Goal: Task Accomplishment & Management: Manage account settings

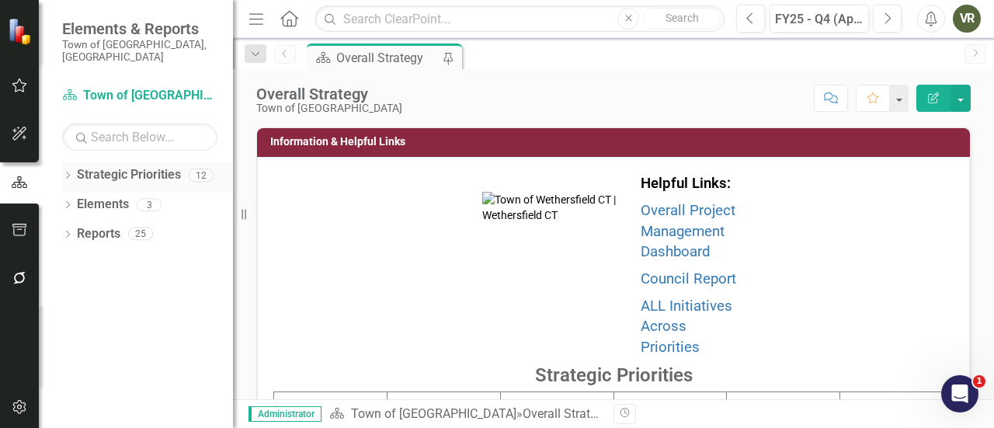
click at [95, 166] on link "Strategic Priorities" at bounding box center [129, 175] width 104 height 18
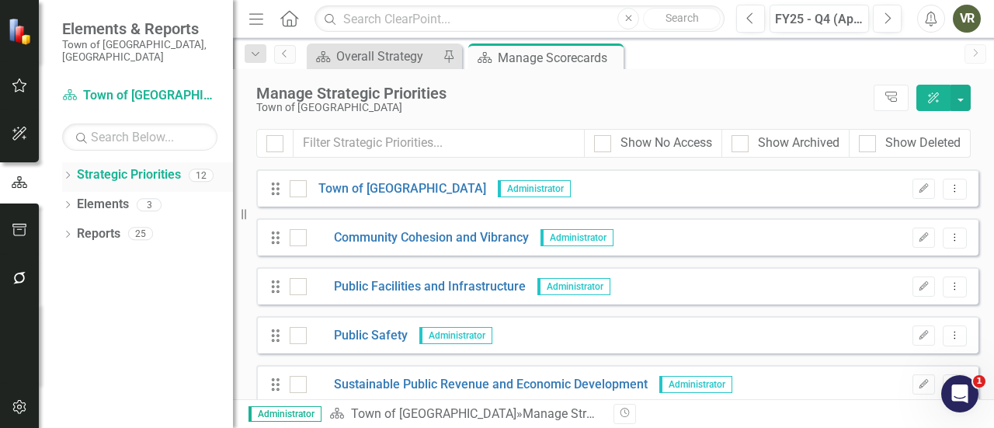
click at [67, 172] on icon at bounding box center [68, 175] width 4 height 7
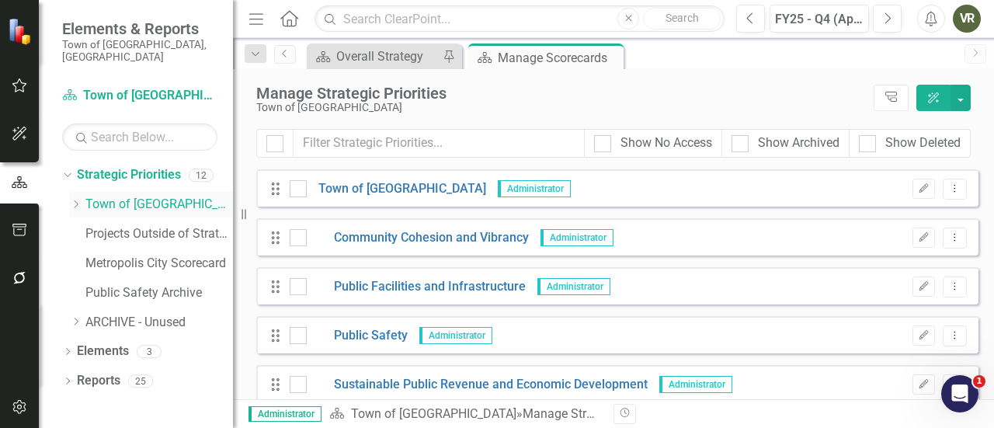
click at [76, 200] on icon "Dropdown" at bounding box center [76, 204] width 12 height 9
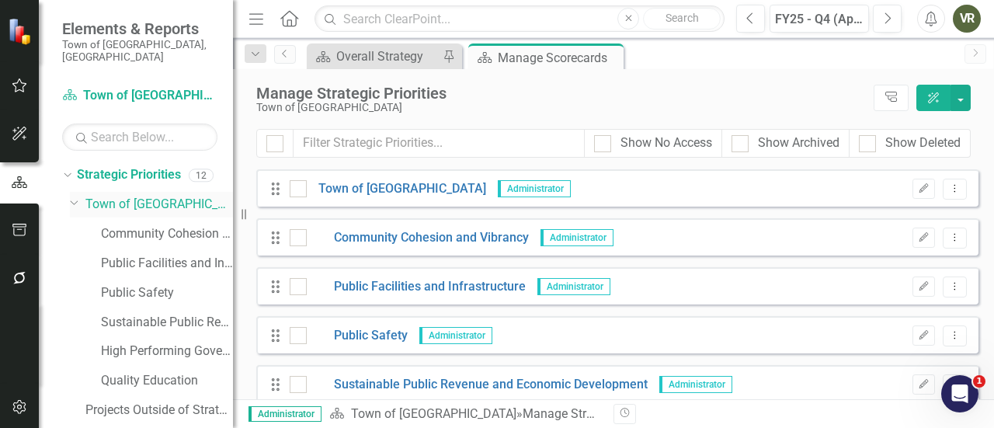
click at [119, 192] on div "Dropdown Town of Wethersfield" at bounding box center [151, 205] width 163 height 26
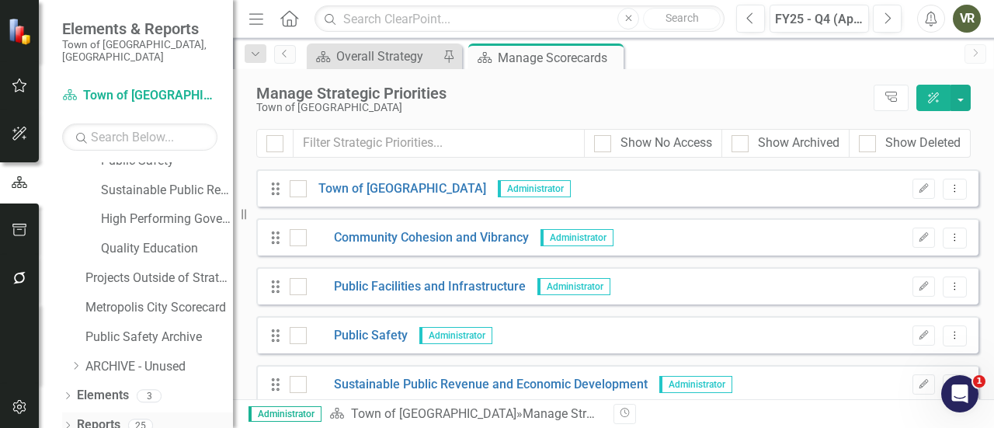
click at [68, 421] on div "Dropdown" at bounding box center [67, 427] width 11 height 13
click at [64, 419] on icon "Dropdown" at bounding box center [65, 424] width 9 height 11
click at [64, 423] on icon "Dropdown" at bounding box center [67, 427] width 11 height 9
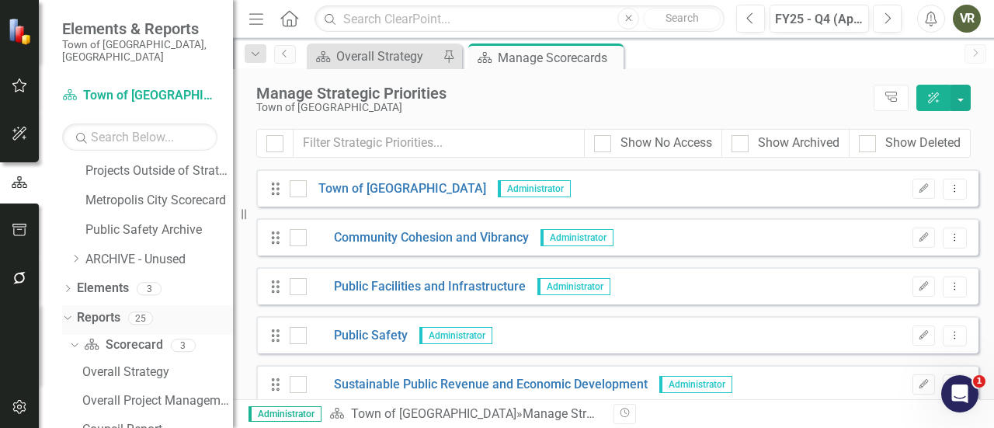
scroll to position [384, 0]
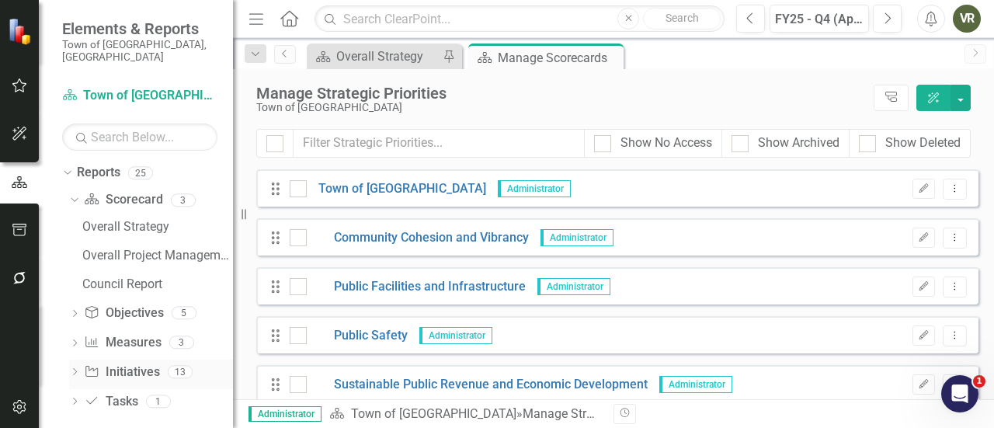
click at [127, 363] on link "Initiative Initiatives" at bounding box center [121, 372] width 75 height 18
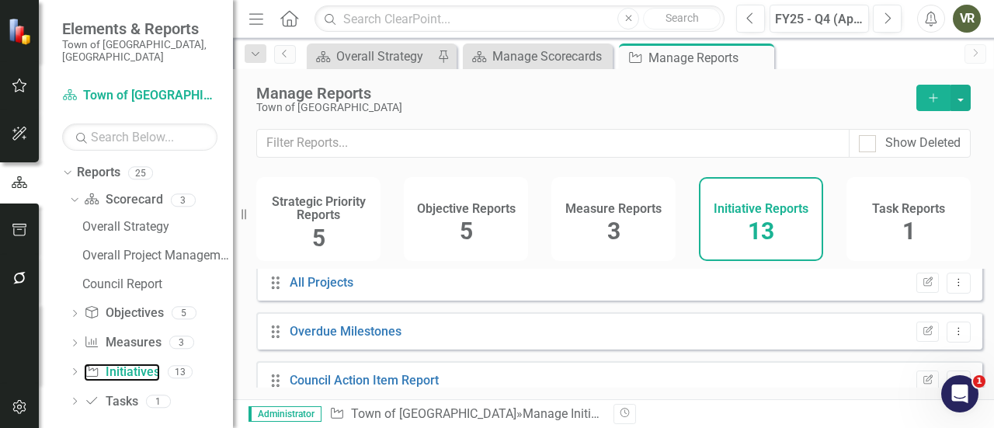
scroll to position [202, 0]
click at [76, 369] on icon "Dropdown" at bounding box center [74, 373] width 11 height 9
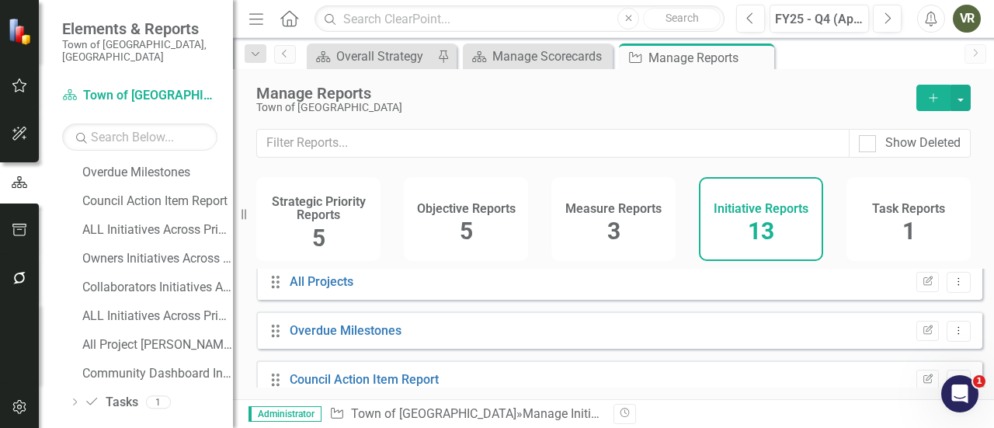
scroll to position [672, 0]
click at [147, 303] on link "ALL Initiatives Across Priorities - only Completed" at bounding box center [155, 315] width 155 height 25
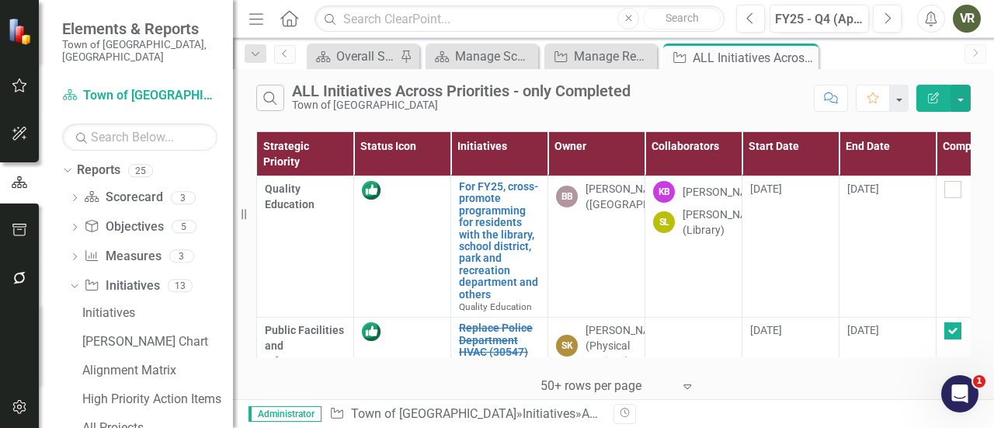
scroll to position [672, 0]
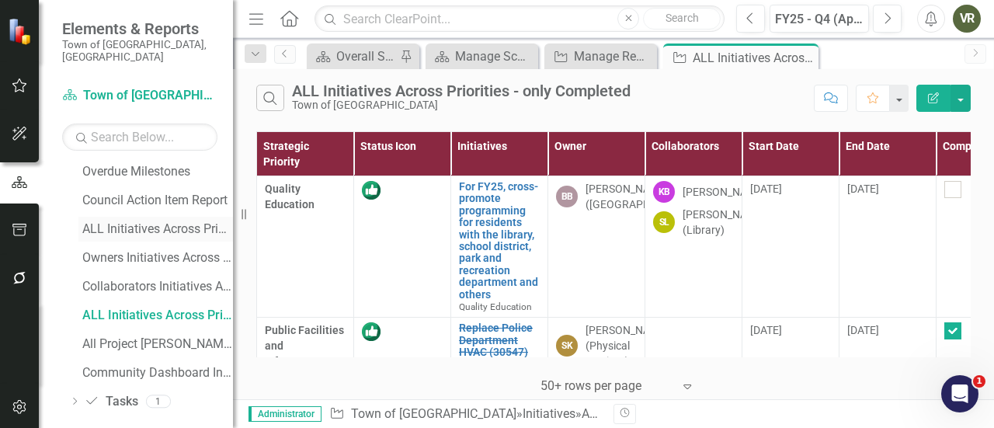
click at [148, 222] on div "ALL Initiatives Across Priorities" at bounding box center [157, 229] width 151 height 14
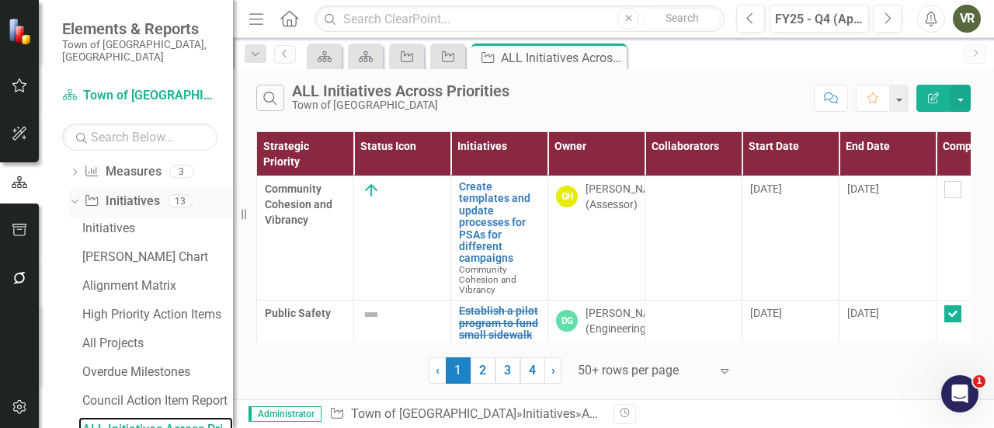
drag, startPoint x: 242, startPoint y: 214, endPoint x: 78, endPoint y: 201, distance: 165.1
click at [78, 201] on div "Elements & Reports Town of Wethersfield, CT Strategic Priority Town of Wethersf…" at bounding box center [116, 214] width 233 height 428
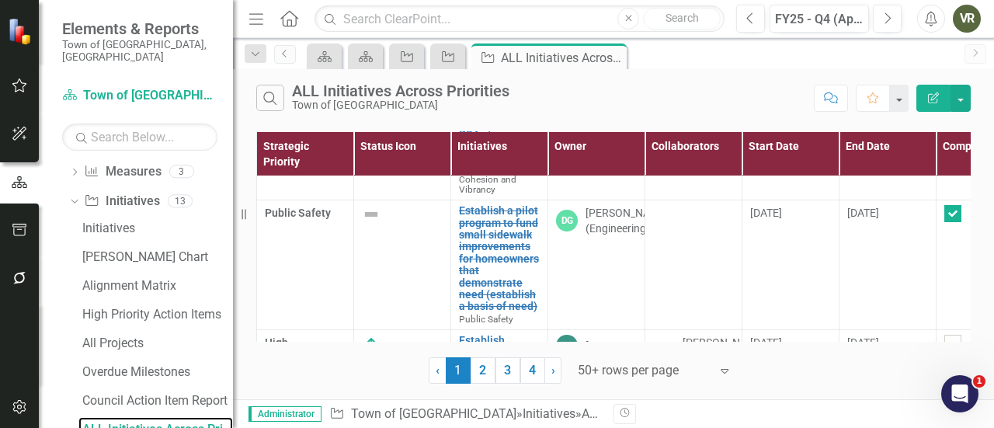
scroll to position [99, 0]
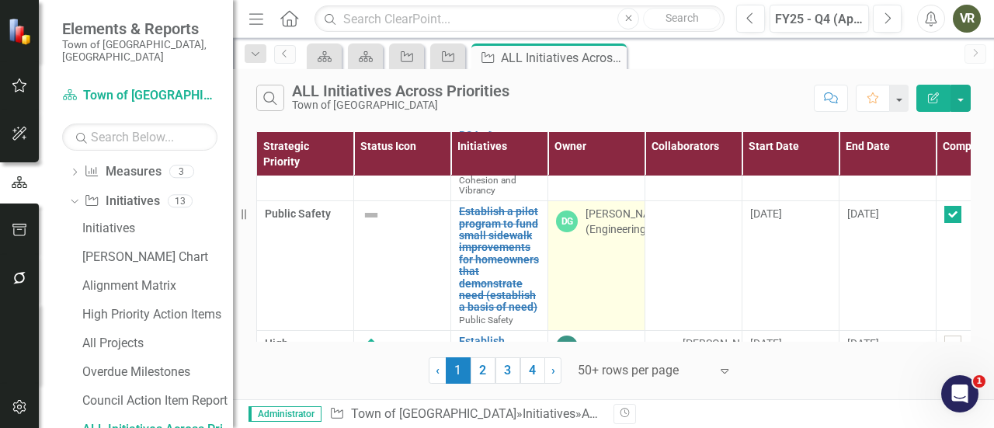
click at [615, 304] on td "DG Derrick Gregor (Engineering)" at bounding box center [596, 266] width 97 height 130
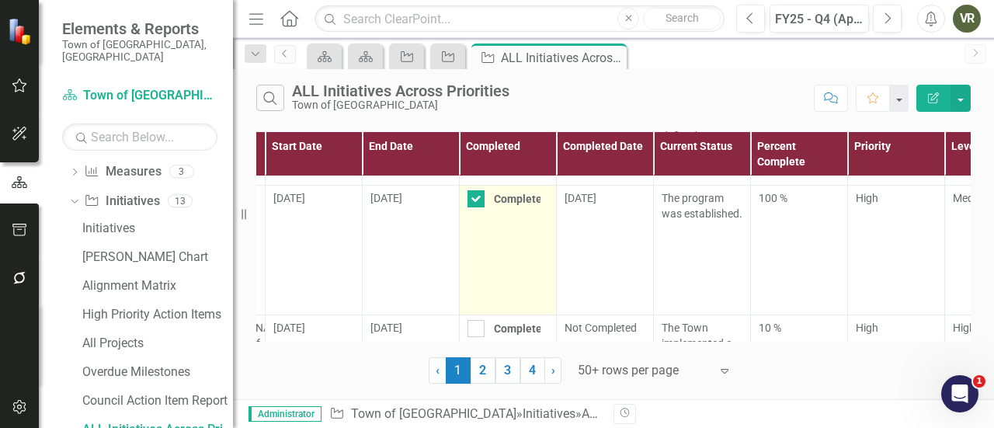
scroll to position [115, 480]
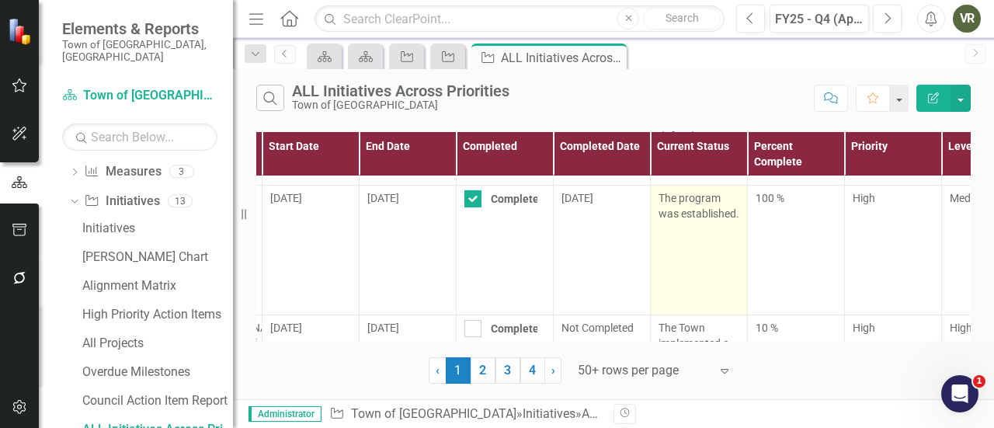
click at [701, 212] on p "The program was established." at bounding box center [699, 205] width 81 height 31
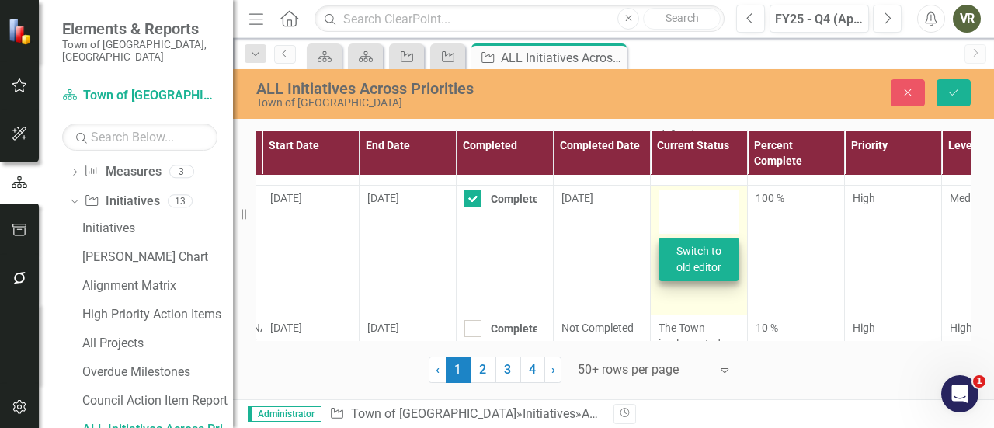
type textarea "<p>The program was established.</p>"
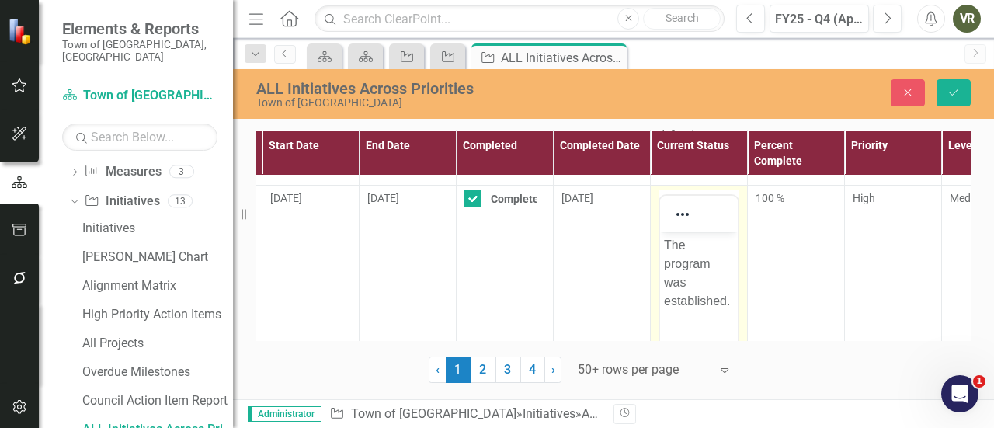
scroll to position [0, 0]
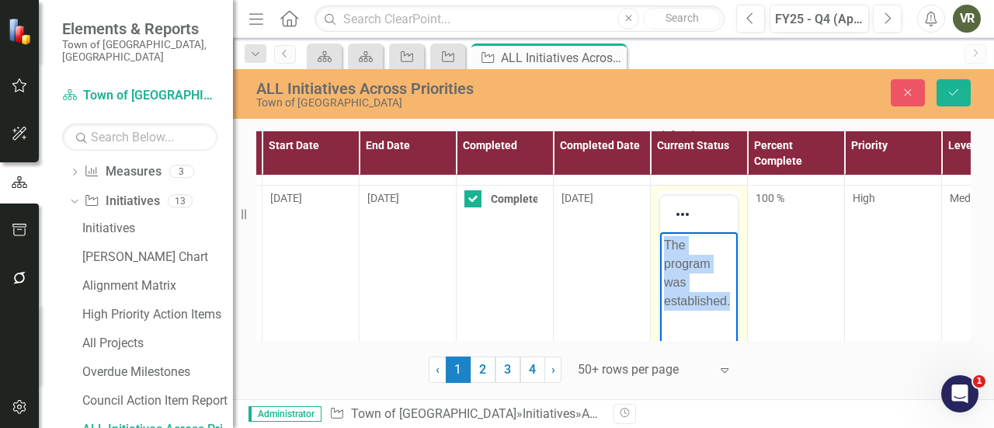
drag, startPoint x: 731, startPoint y: 299, endPoint x: 647, endPoint y: 235, distance: 105.3
click at [660, 235] on html "The program was established." at bounding box center [699, 347] width 78 height 233
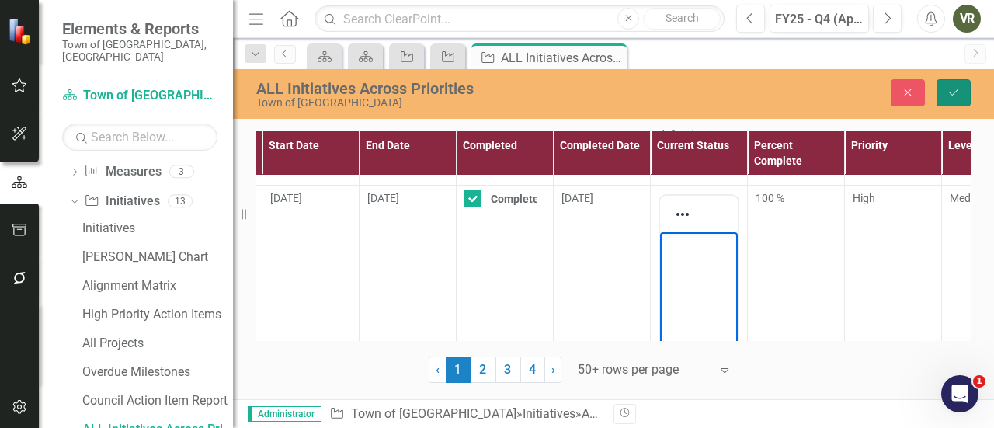
click at [946, 84] on button "Save" at bounding box center [954, 92] width 34 height 27
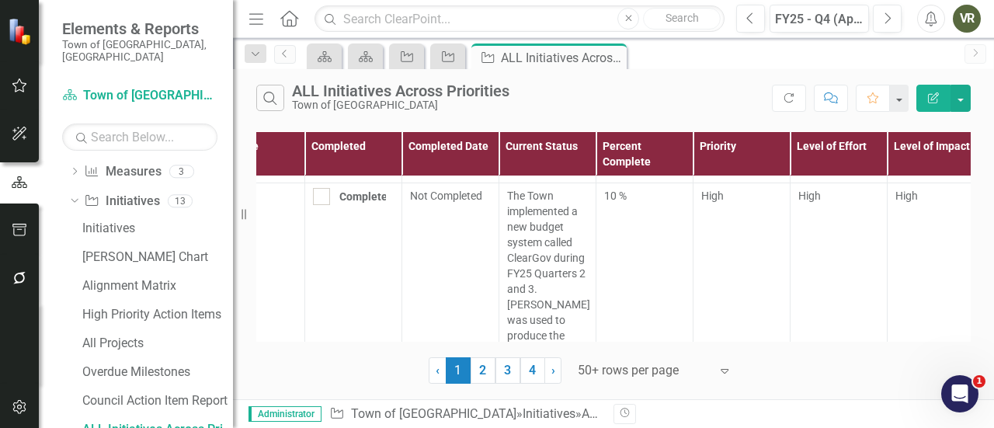
scroll to position [246, 631]
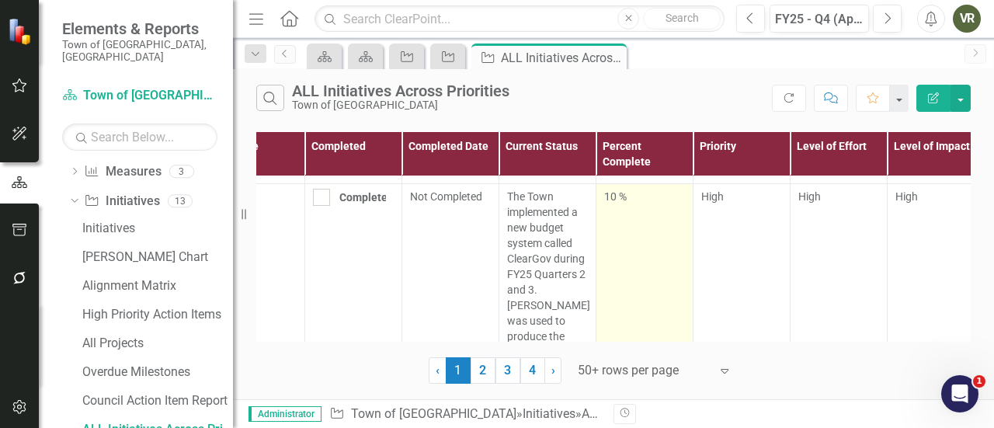
click at [645, 259] on td "10 %" at bounding box center [644, 367] width 97 height 367
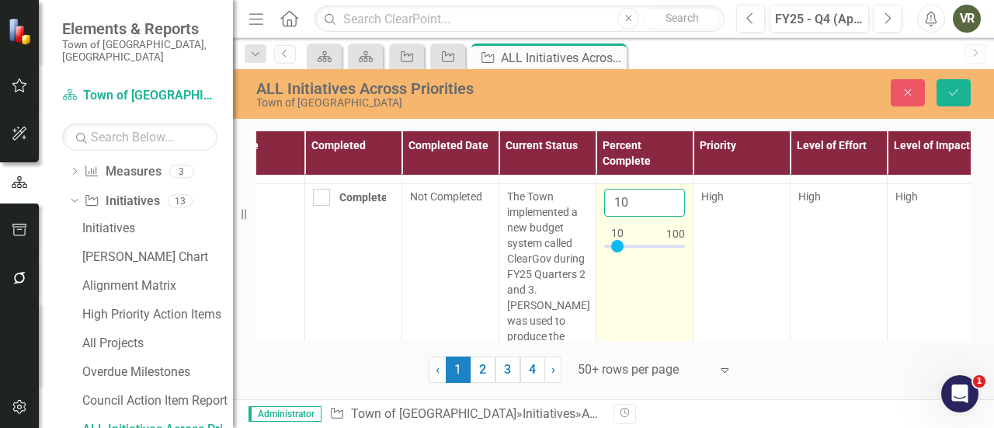
click at [628, 202] on input "10" at bounding box center [644, 203] width 81 height 29
click at [671, 193] on input "11" at bounding box center [644, 203] width 81 height 29
click at [671, 193] on input "12" at bounding box center [644, 203] width 81 height 29
click at [671, 193] on input "13" at bounding box center [644, 203] width 81 height 29
click at [671, 193] on input "14" at bounding box center [644, 203] width 81 height 29
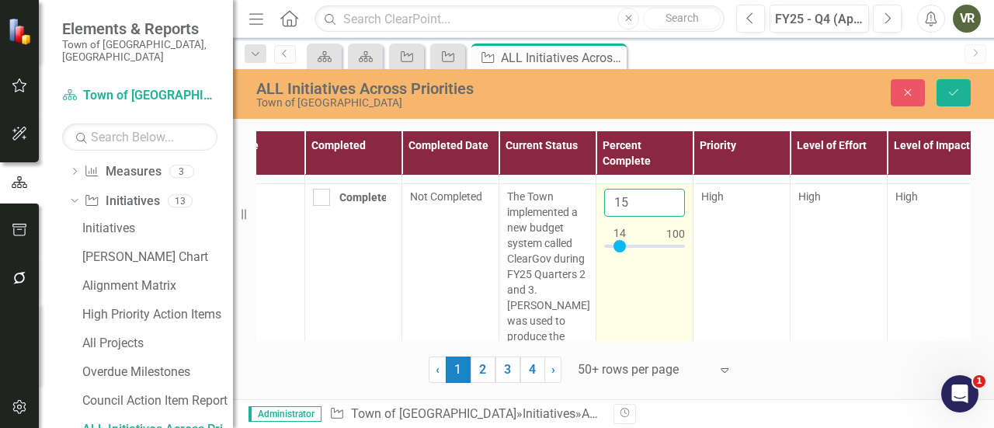
click at [671, 193] on input "15" at bounding box center [644, 203] width 81 height 29
click at [671, 193] on input "16" at bounding box center [644, 203] width 81 height 29
click at [671, 193] on input "17" at bounding box center [644, 203] width 81 height 29
click at [671, 193] on input "18" at bounding box center [644, 203] width 81 height 29
click at [671, 193] on input "19" at bounding box center [644, 203] width 81 height 29
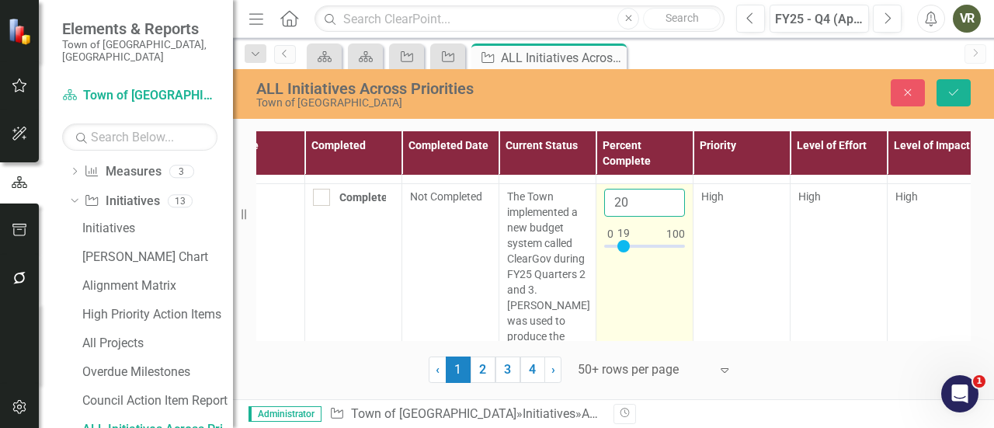
type input "20"
click at [671, 193] on input "20" at bounding box center [644, 203] width 81 height 29
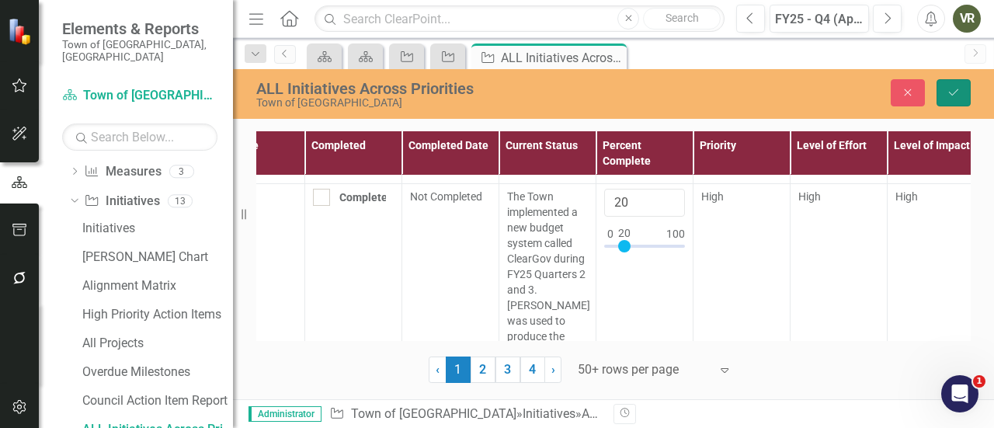
click at [962, 91] on button "Save" at bounding box center [954, 92] width 34 height 27
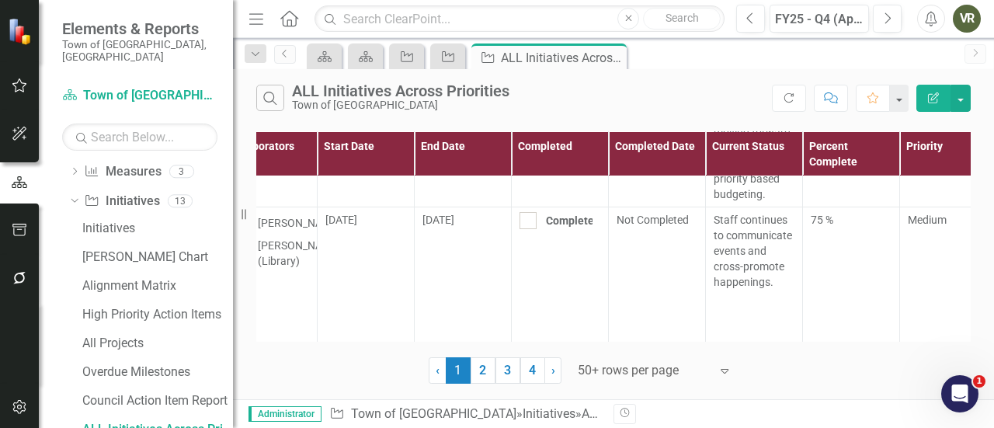
scroll to position [590, 426]
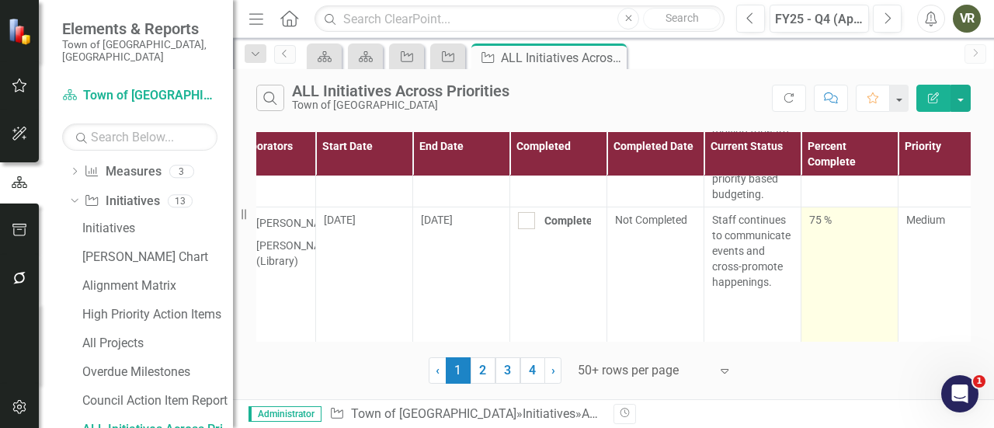
click at [838, 227] on td "75 %" at bounding box center [850, 277] width 97 height 141
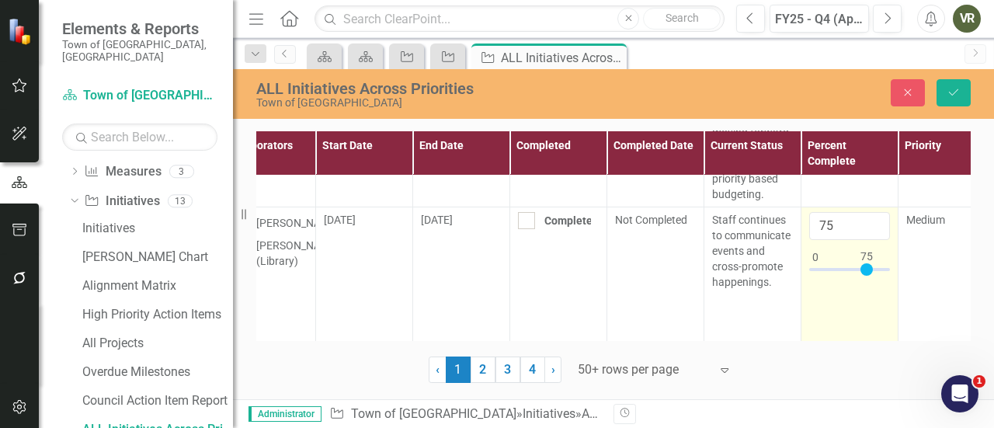
type input "100"
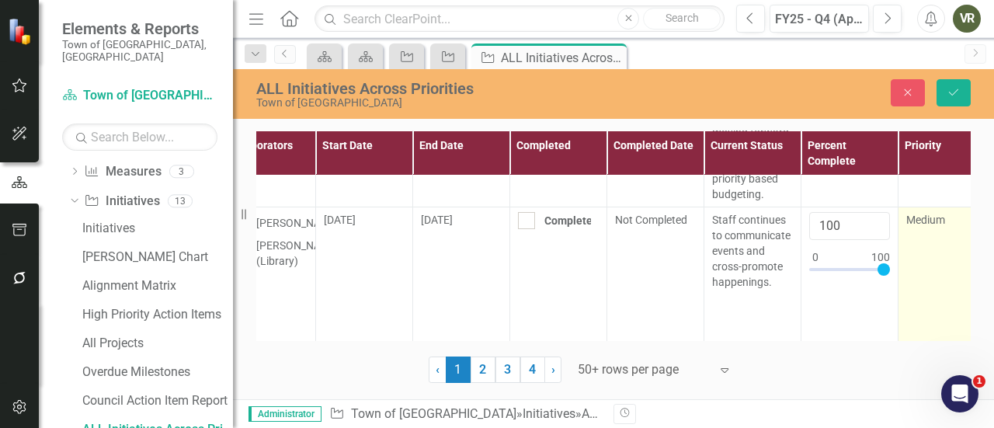
drag, startPoint x: 868, startPoint y: 251, endPoint x: 904, endPoint y: 254, distance: 36.6
click at [904, 254] on tr "Quality Education For FY25, cross-promote programming for residents with the li…" at bounding box center [559, 277] width 1456 height 141
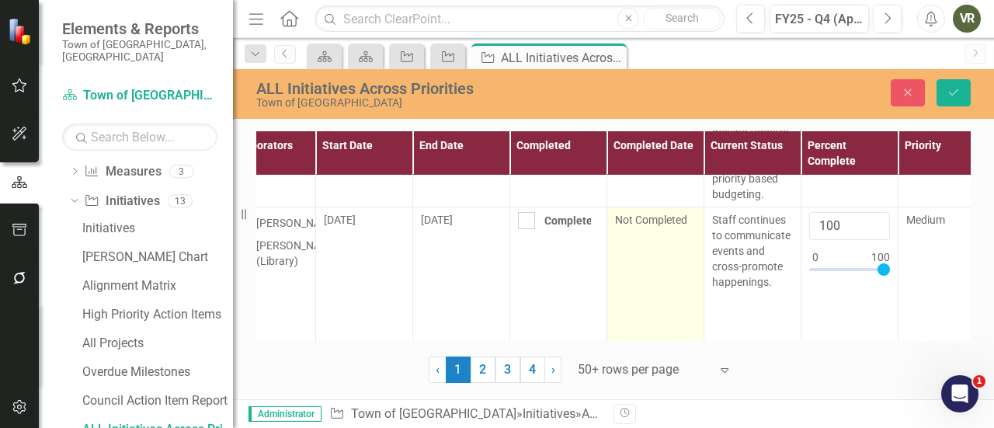
click at [648, 212] on div "Not Completed" at bounding box center [655, 220] width 81 height 16
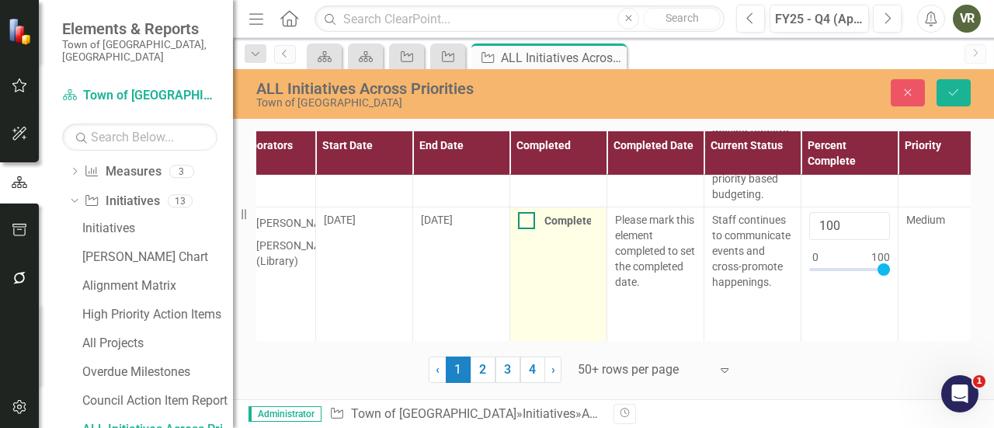
click at [527, 212] on div at bounding box center [526, 220] width 17 height 17
click at [527, 212] on input "Completed" at bounding box center [523, 217] width 10 height 10
checkbox input "true"
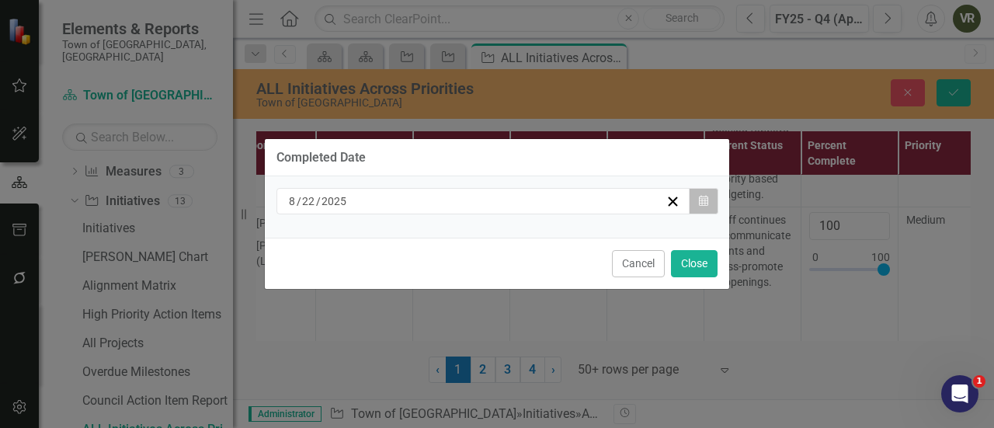
click at [697, 200] on button "Calendar" at bounding box center [704, 201] width 30 height 26
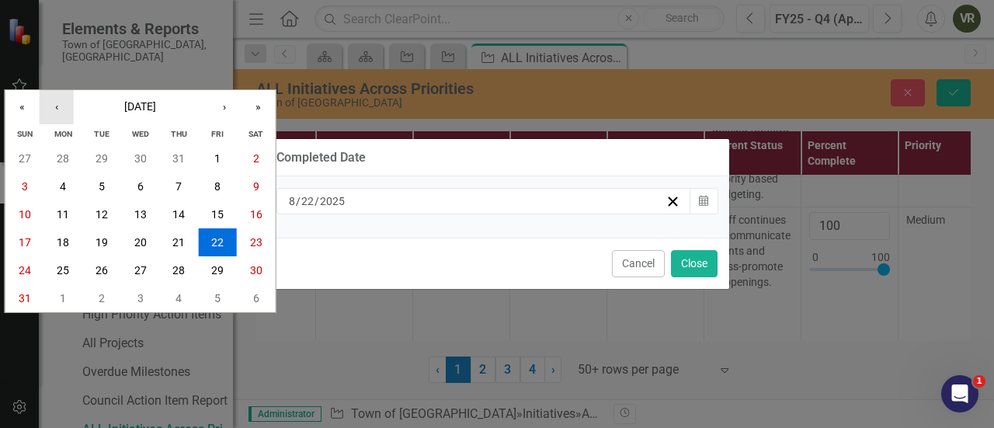
click at [64, 108] on button "‹" at bounding box center [57, 107] width 34 height 34
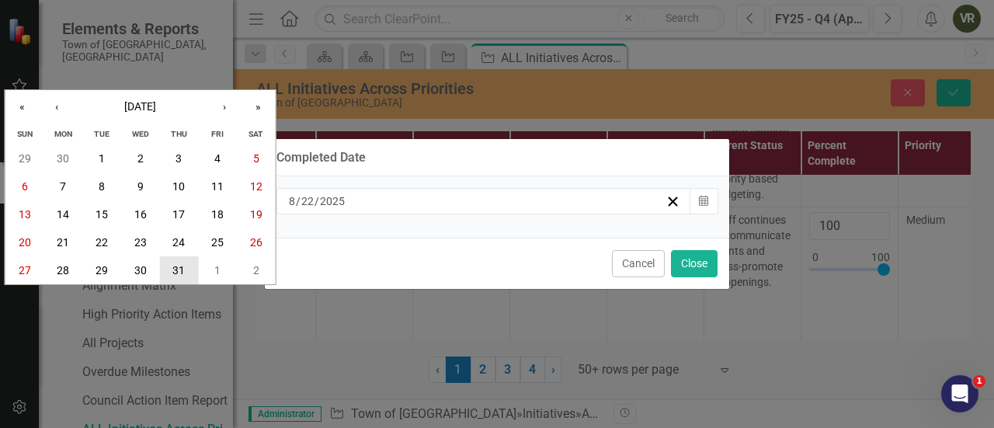
click at [185, 268] on button "31" at bounding box center [178, 270] width 39 height 28
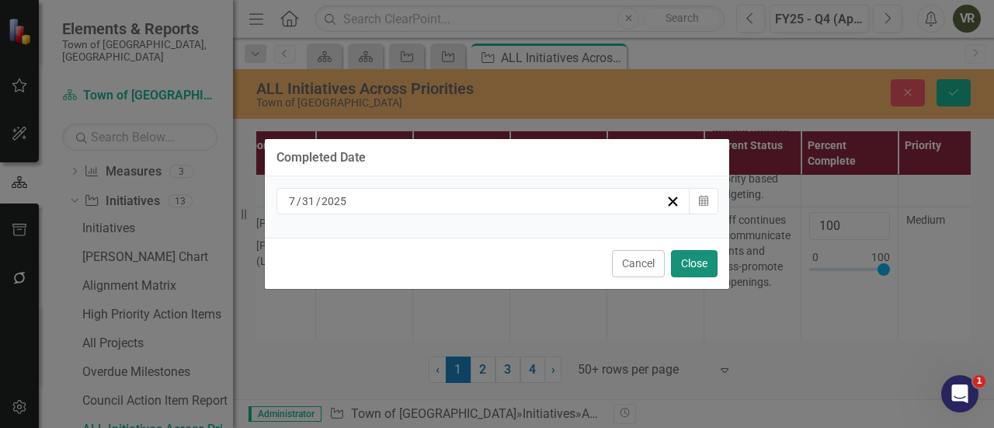
click at [700, 259] on button "Close" at bounding box center [694, 263] width 47 height 27
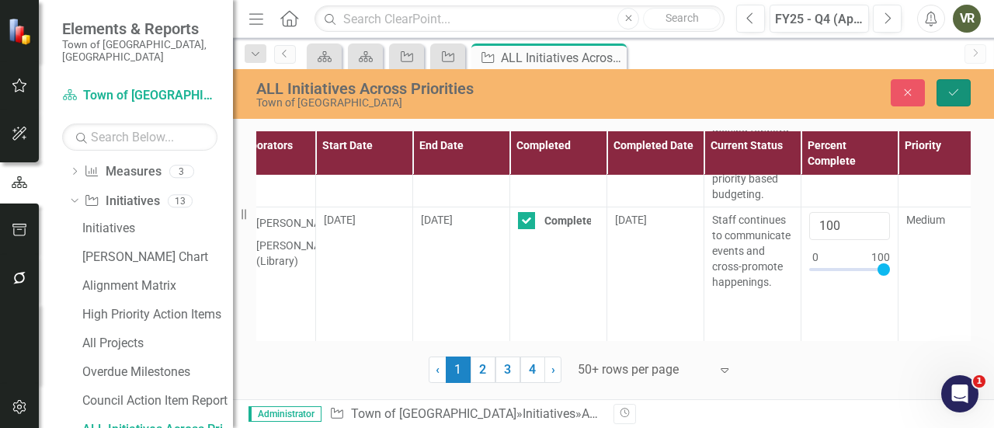
click at [965, 83] on button "Save" at bounding box center [954, 92] width 34 height 27
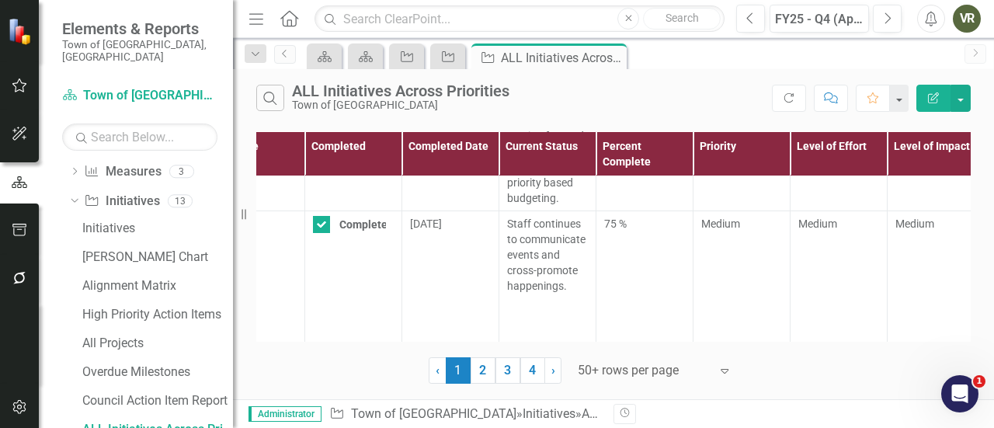
scroll to position [586, 634]
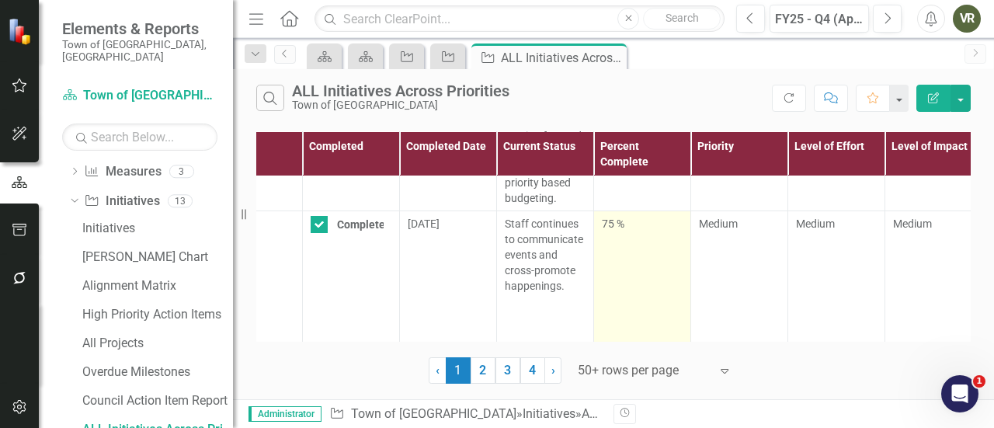
click at [623, 249] on td "75 %" at bounding box center [642, 281] width 97 height 141
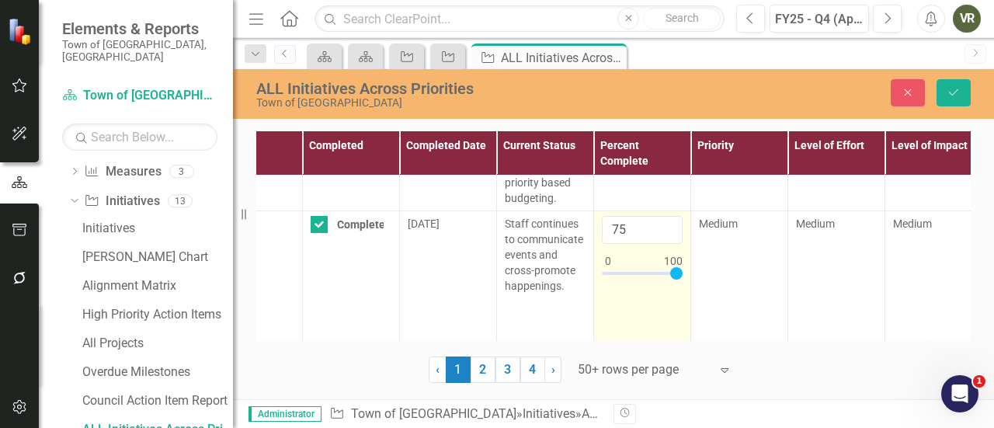
type input "100"
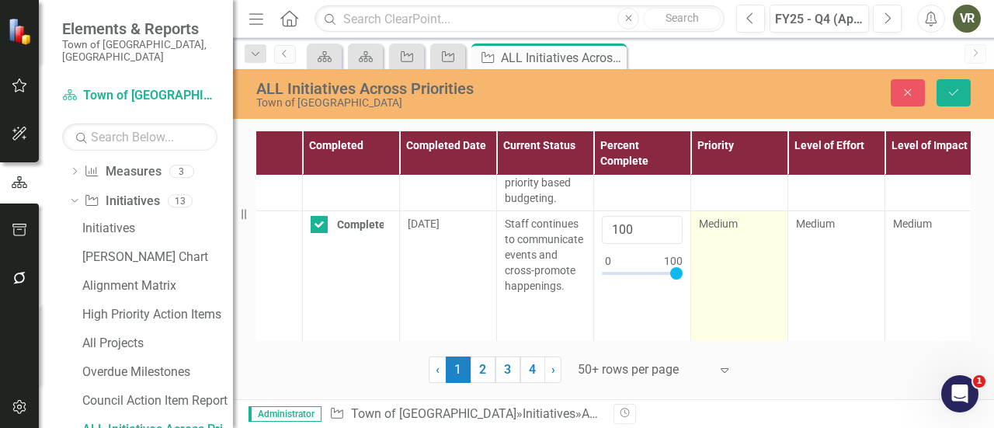
drag, startPoint x: 662, startPoint y: 256, endPoint x: 693, endPoint y: 258, distance: 31.1
click at [693, 258] on tr "Quality Education For FY25, cross-promote programming for residents with the li…" at bounding box center [351, 280] width 1456 height 141
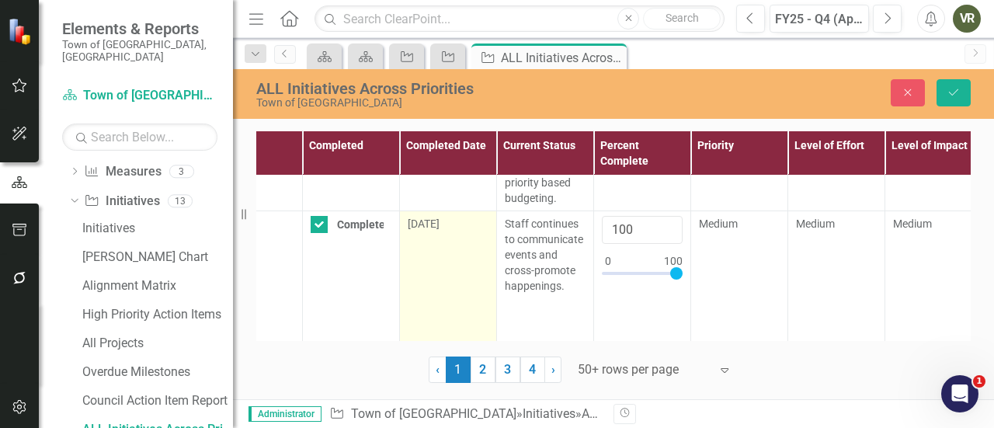
click at [456, 216] on div "8/22/25" at bounding box center [448, 224] width 81 height 16
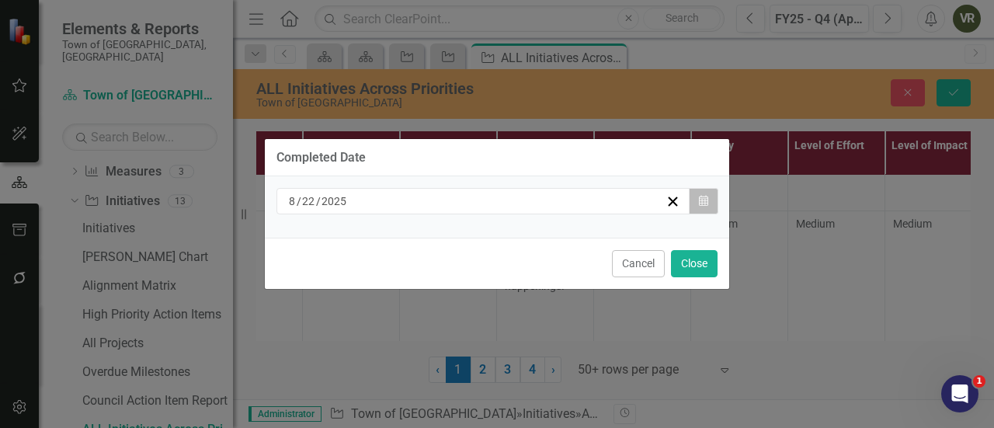
click at [696, 196] on button "Calendar" at bounding box center [704, 201] width 30 height 26
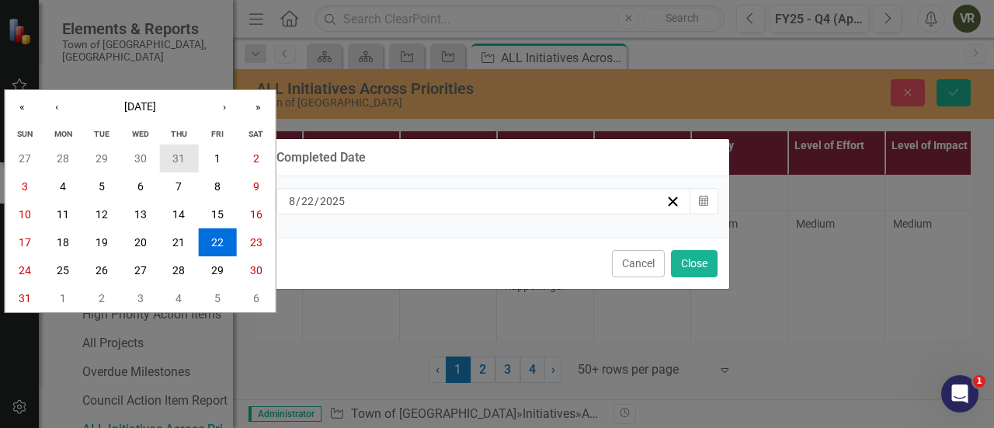
click at [186, 162] on button "31" at bounding box center [178, 158] width 39 height 28
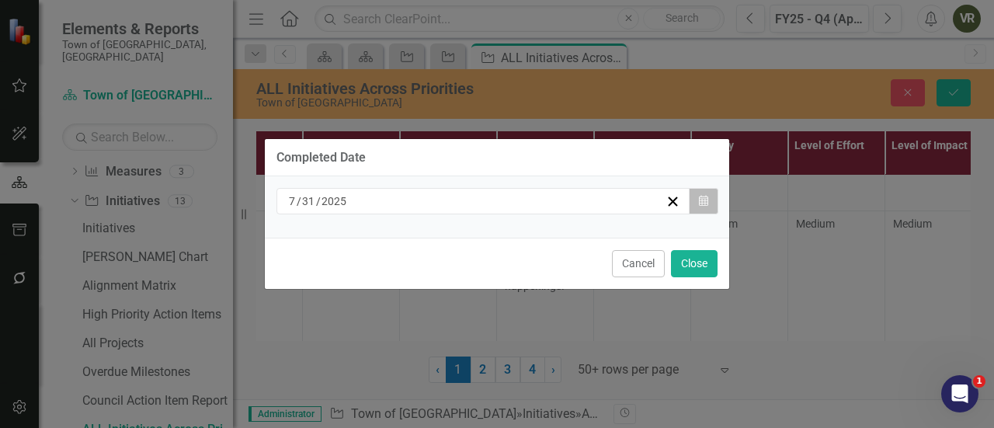
click at [716, 200] on button "Calendar" at bounding box center [704, 201] width 30 height 26
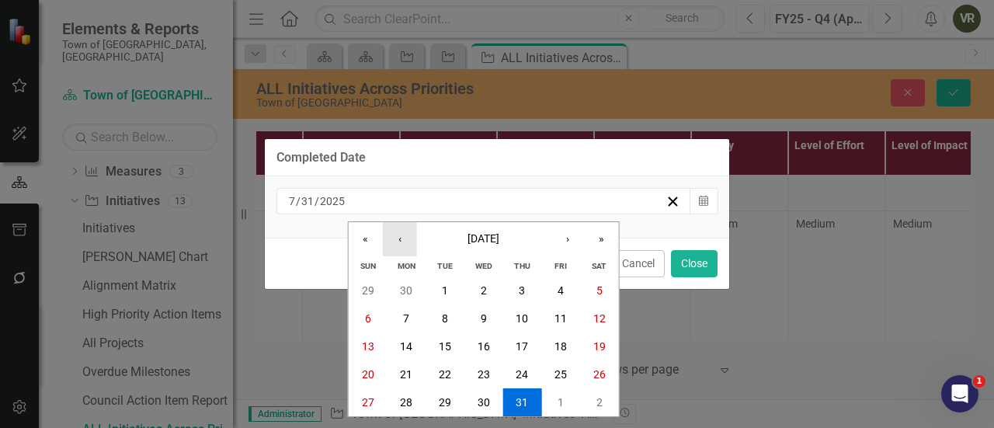
click at [405, 238] on button "‹" at bounding box center [400, 239] width 34 height 34
click at [419, 398] on button "30" at bounding box center [406, 402] width 39 height 28
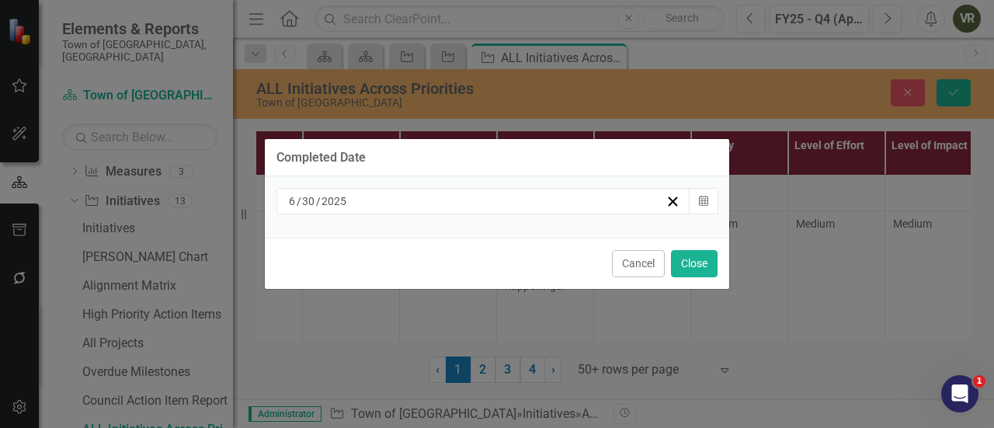
click at [500, 201] on div "6 / 30 / 2025" at bounding box center [476, 201] width 379 height 16
click at [687, 272] on button "Close" at bounding box center [694, 263] width 47 height 27
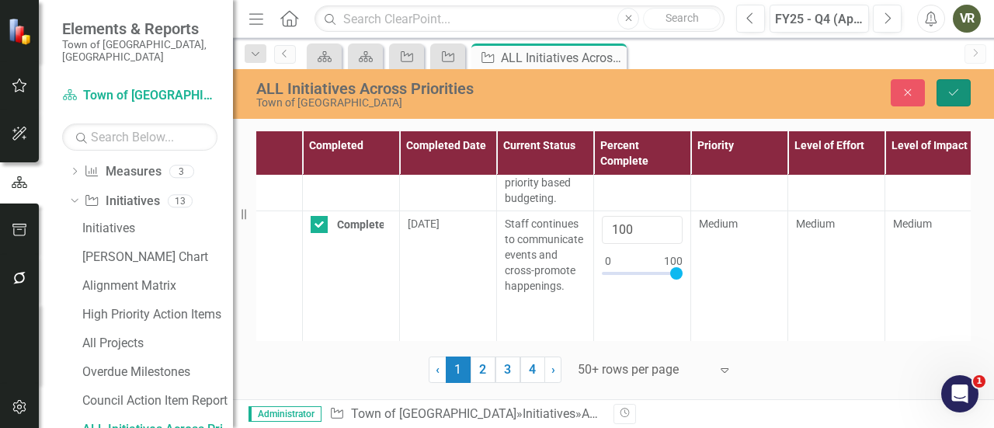
click at [948, 94] on icon "Save" at bounding box center [954, 92] width 14 height 11
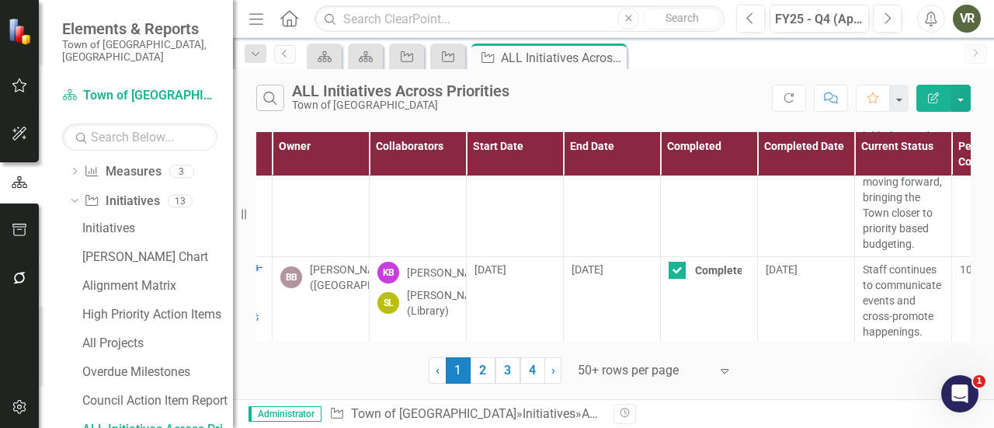
scroll to position [541, 275]
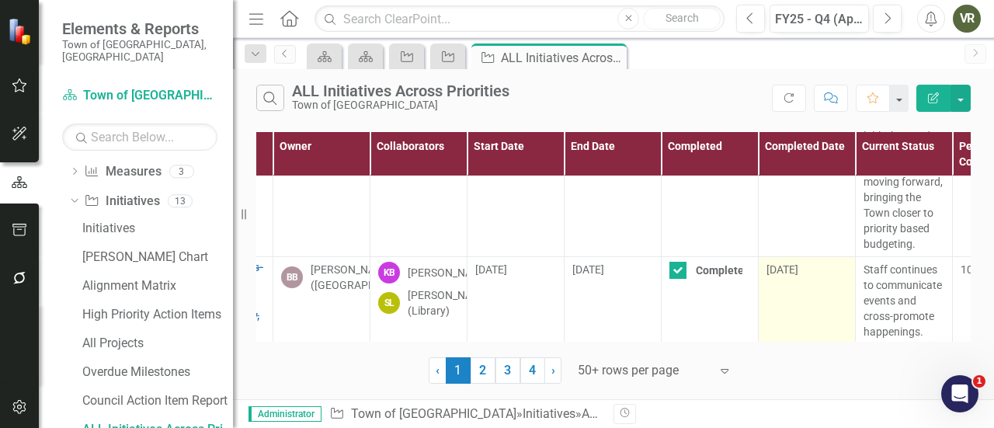
click at [768, 263] on span "8/22/25" at bounding box center [783, 269] width 32 height 12
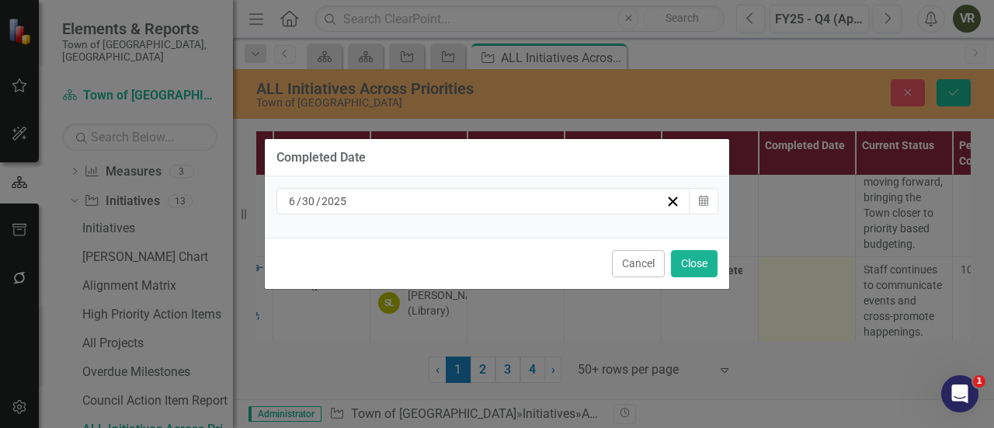
click at [325, 204] on input "2025" at bounding box center [334, 201] width 27 height 16
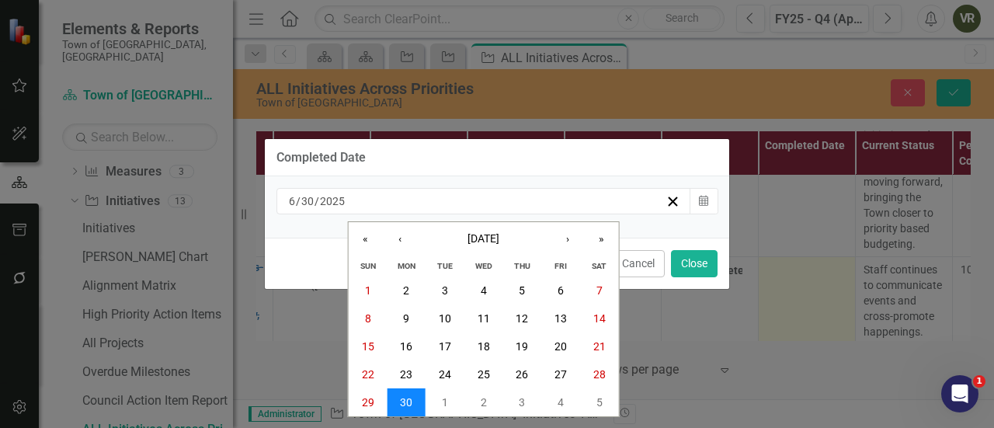
click at [413, 395] on button "30" at bounding box center [406, 402] width 39 height 28
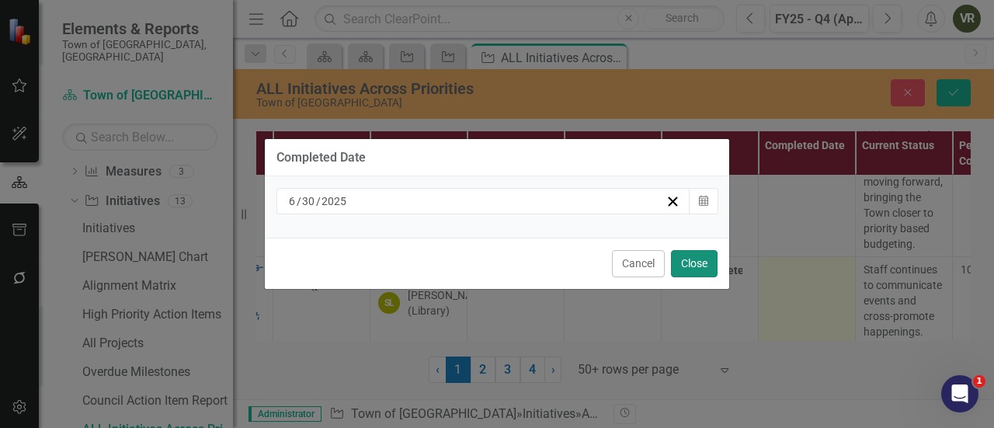
click at [699, 256] on button "Close" at bounding box center [694, 263] width 47 height 27
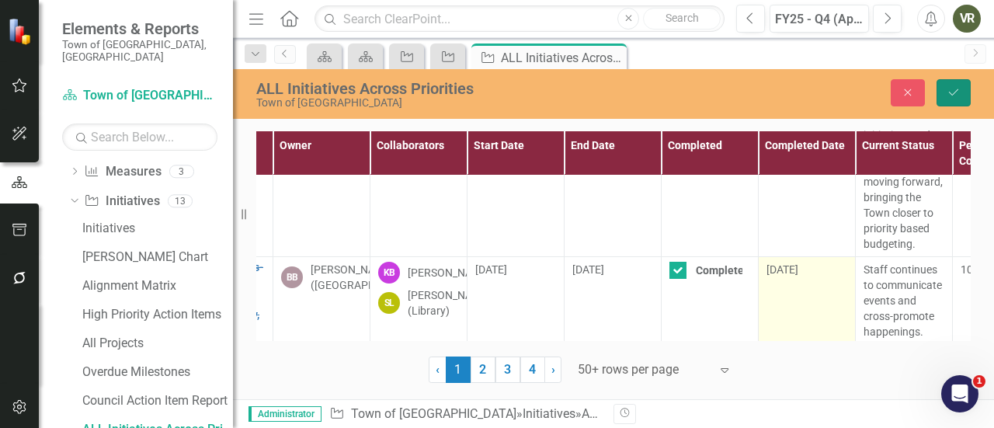
click at [947, 89] on icon "Save" at bounding box center [954, 92] width 14 height 11
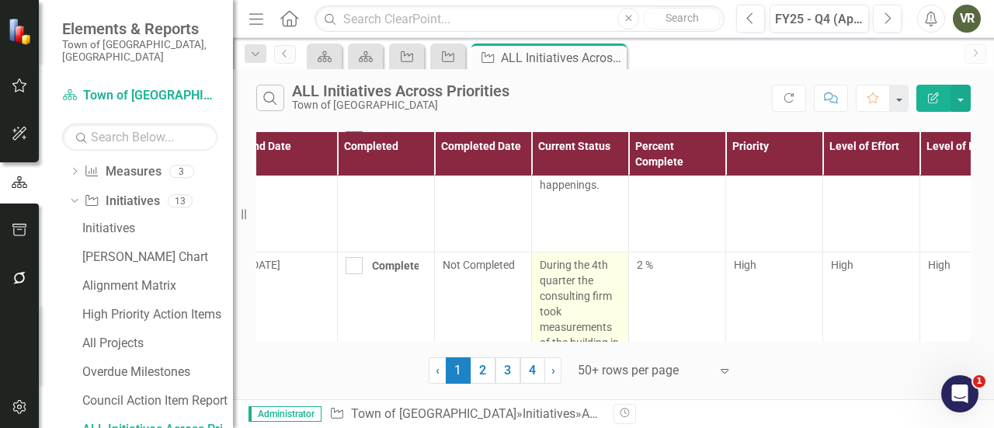
scroll to position [687, 599]
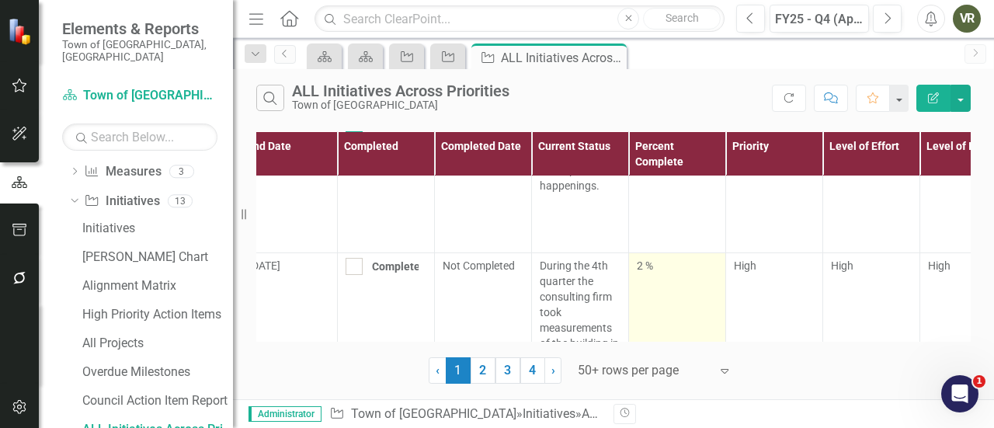
click at [666, 271] on td "2 %" at bounding box center [677, 397] width 97 height 290
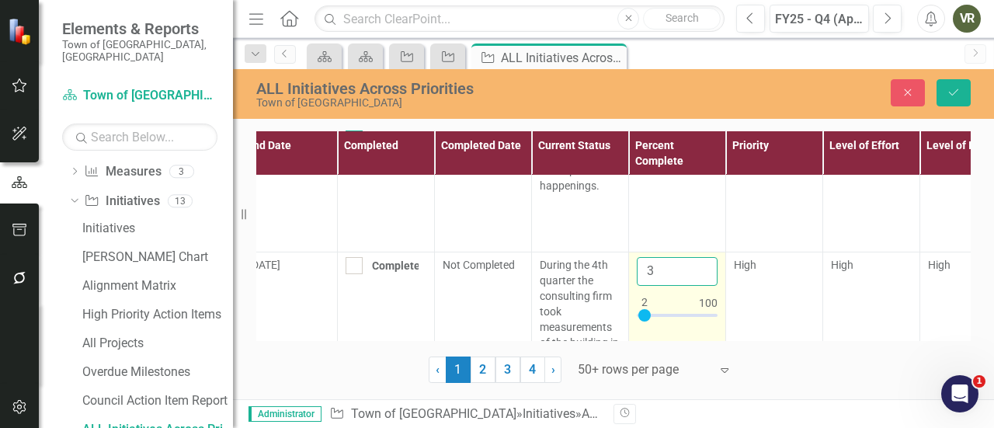
click at [703, 257] on input "3" at bounding box center [677, 271] width 81 height 29
click at [703, 257] on input "4" at bounding box center [677, 271] width 81 height 29
type input "5"
click at [704, 257] on input "5" at bounding box center [677, 271] width 81 height 29
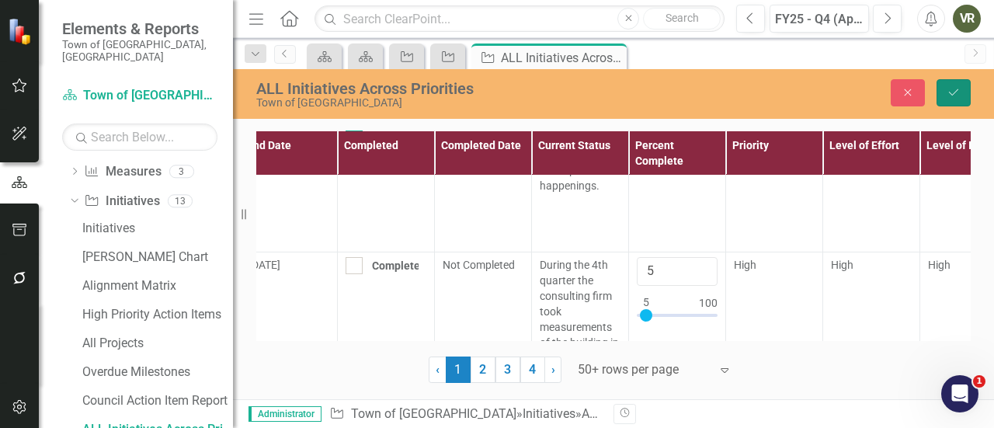
click at [958, 85] on button "Save" at bounding box center [954, 92] width 34 height 27
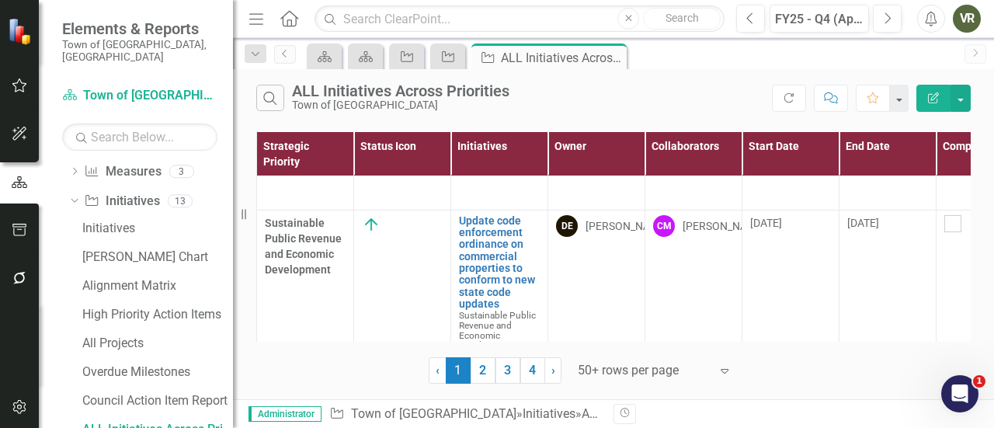
scroll to position [1115, 0]
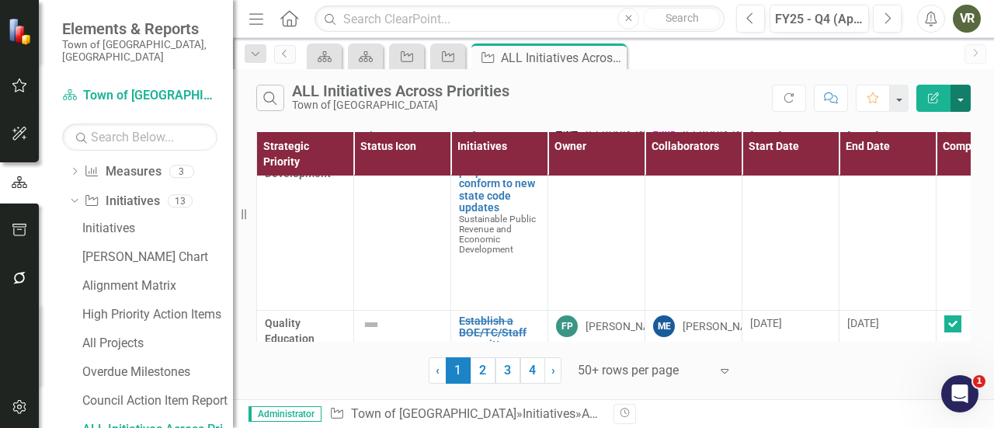
click at [959, 105] on button "button" at bounding box center [961, 98] width 20 height 27
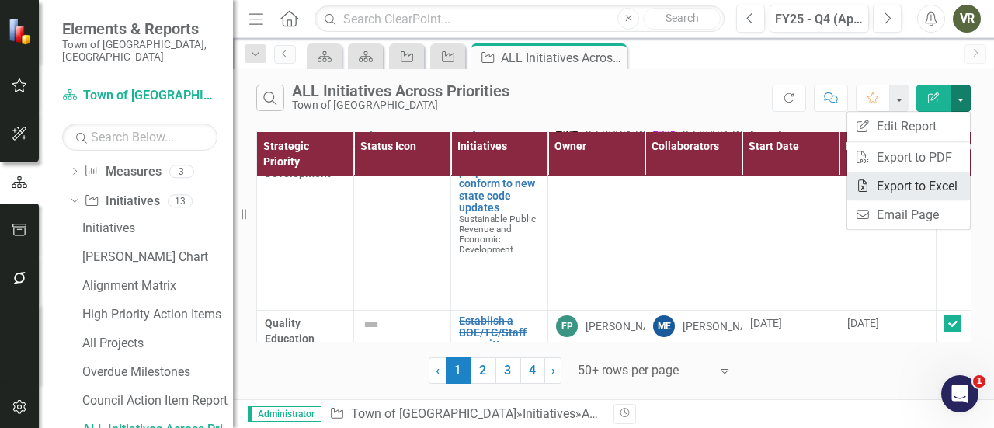
click at [923, 186] on link "Excel Export to Excel" at bounding box center [908, 186] width 123 height 29
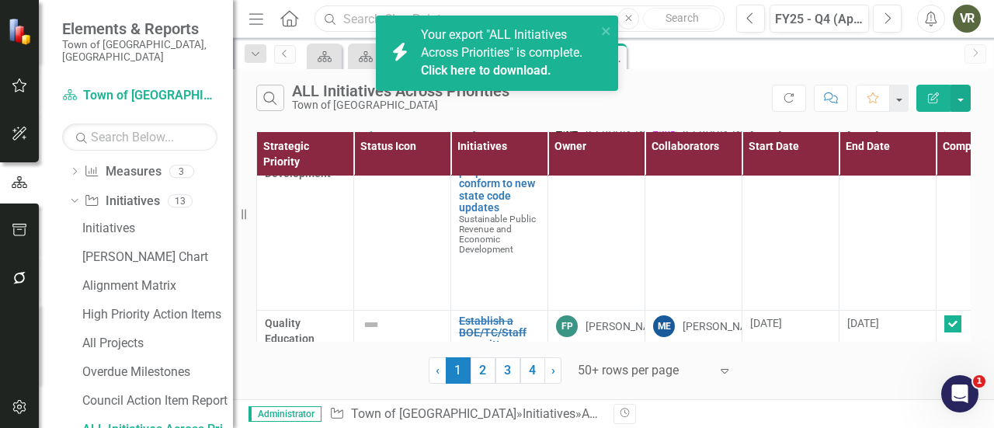
click at [367, 18] on input "text" at bounding box center [520, 18] width 410 height 27
paste input "Replace Police Department HVAC (30547)"
type input "Replace Police Department HVAC (30547)"
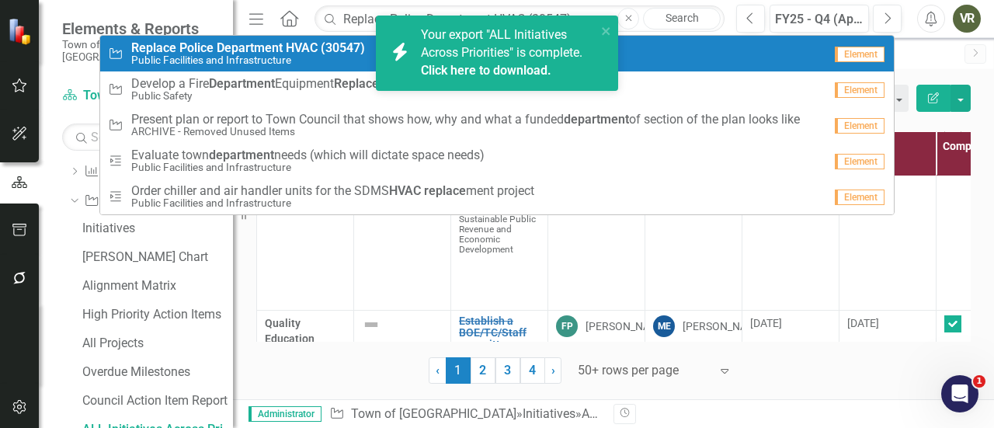
click at [280, 61] on small "Public Facilities and Infrastructure" at bounding box center [248, 60] width 234 height 12
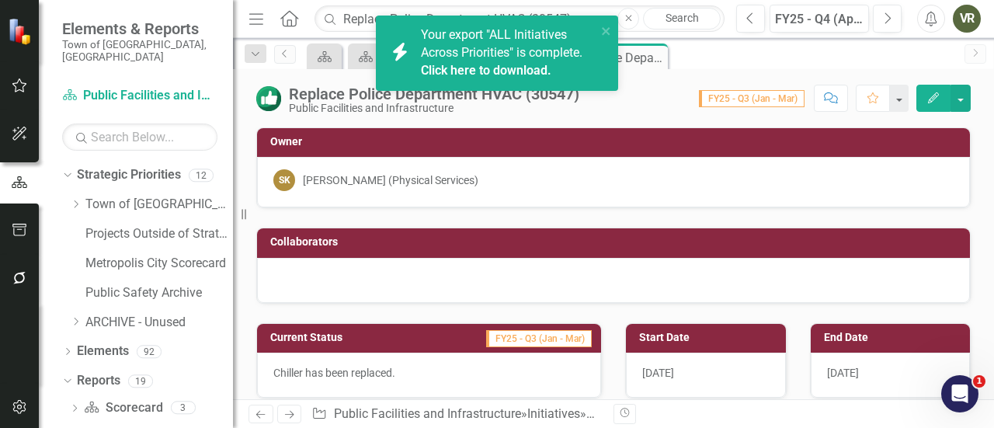
checkbox input "true"
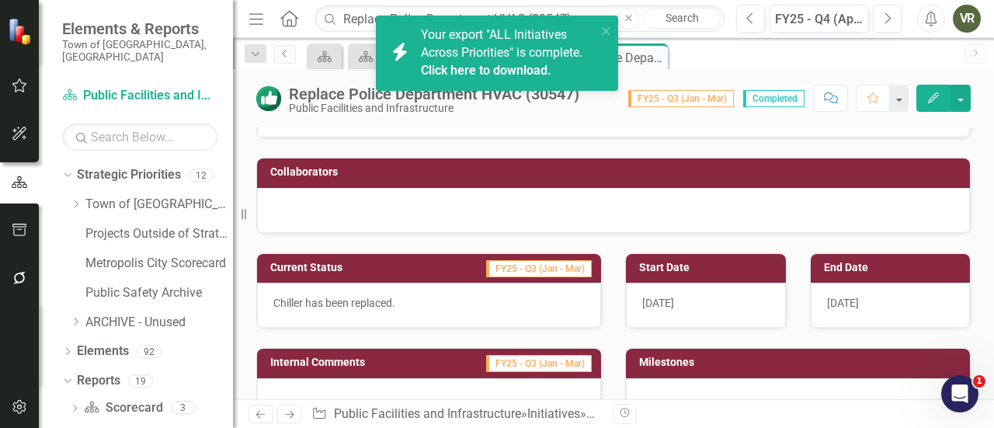
scroll to position [124, 0]
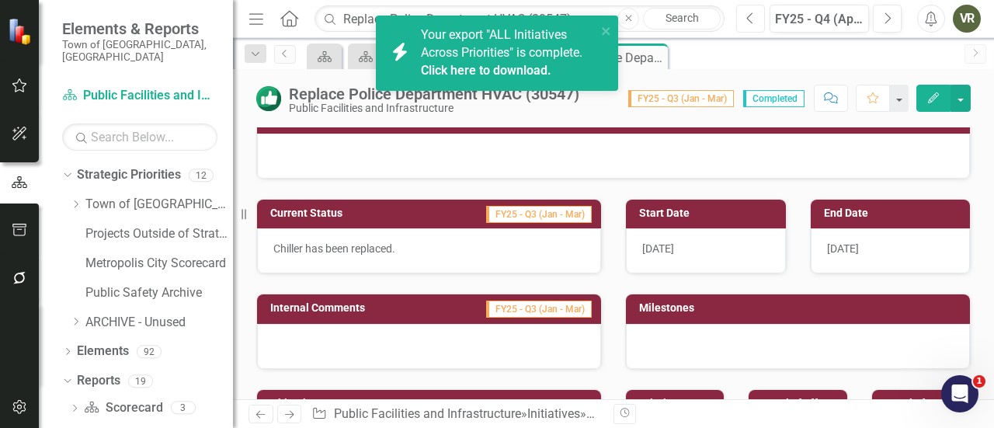
click at [755, 14] on icon "Previous" at bounding box center [750, 19] width 9 height 14
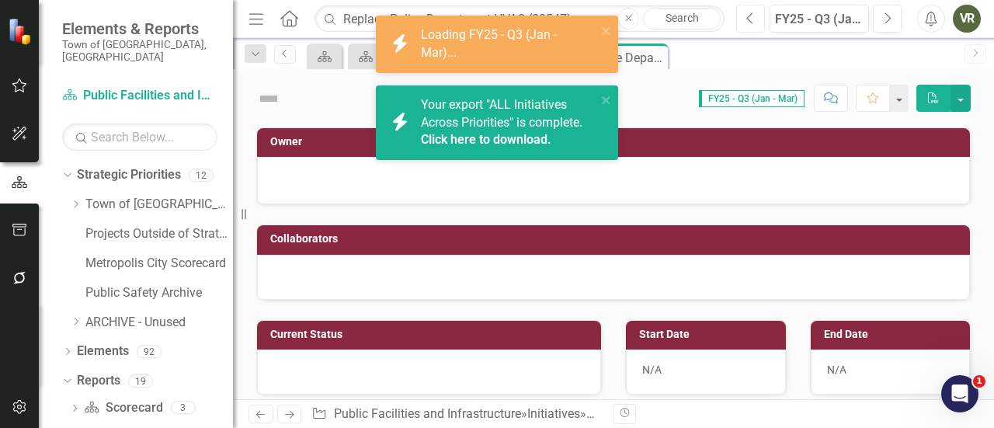
checkbox input "true"
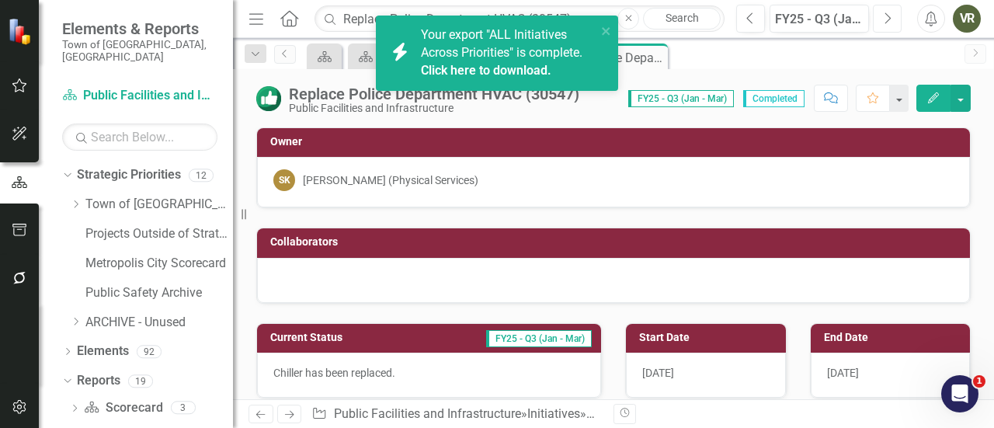
click at [890, 14] on icon "Next" at bounding box center [887, 19] width 9 height 14
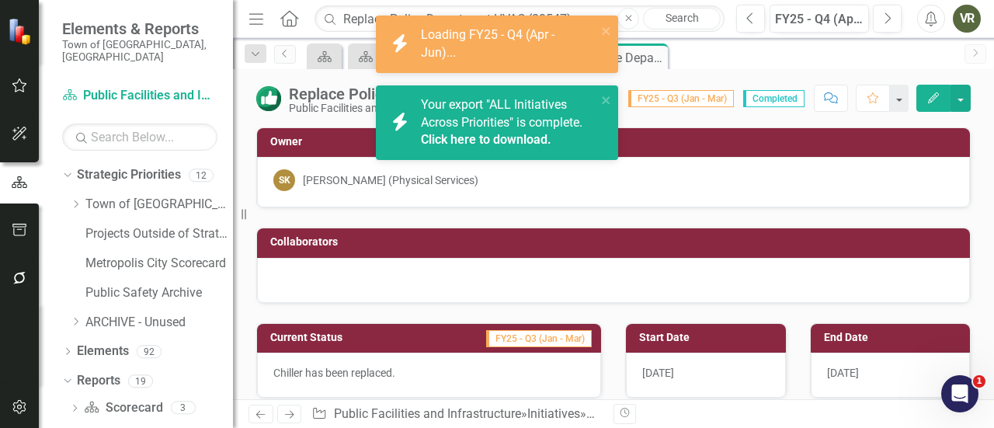
click at [258, 106] on img at bounding box center [268, 98] width 25 height 25
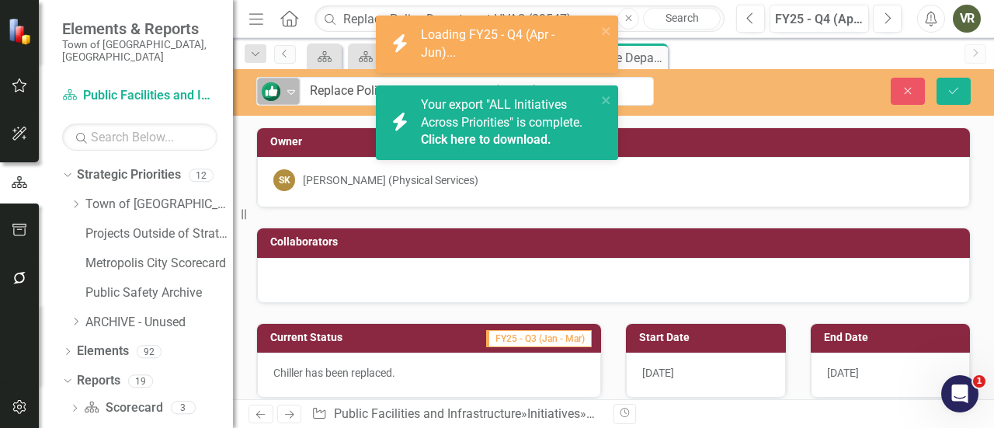
click at [288, 90] on icon "Expand" at bounding box center [291, 91] width 16 height 12
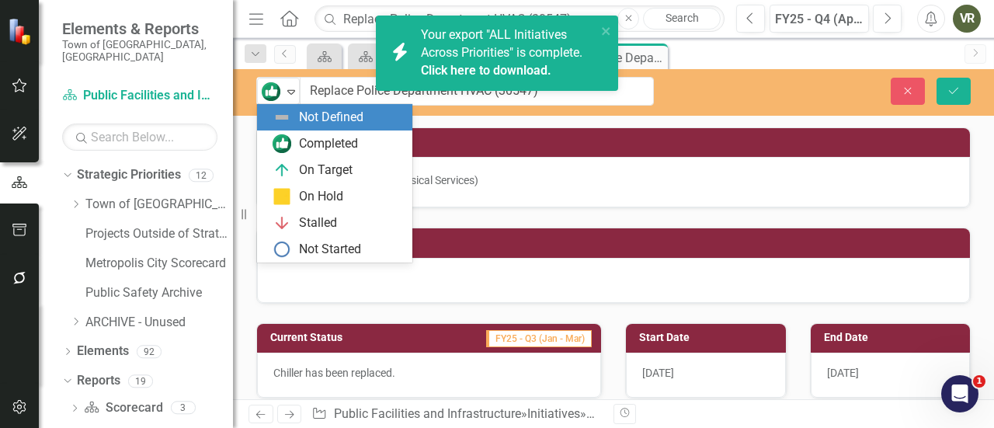
click at [300, 117] on div "Not Defined" at bounding box center [331, 118] width 64 height 18
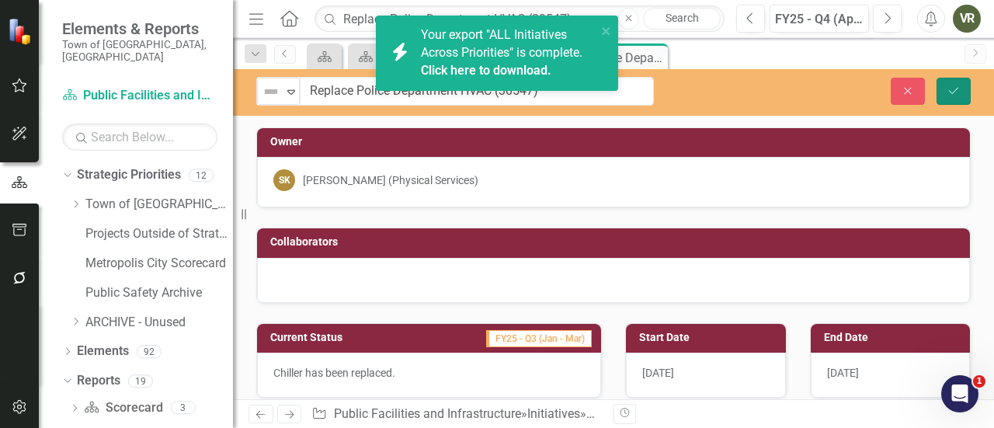
click at [954, 91] on icon "Save" at bounding box center [954, 90] width 14 height 11
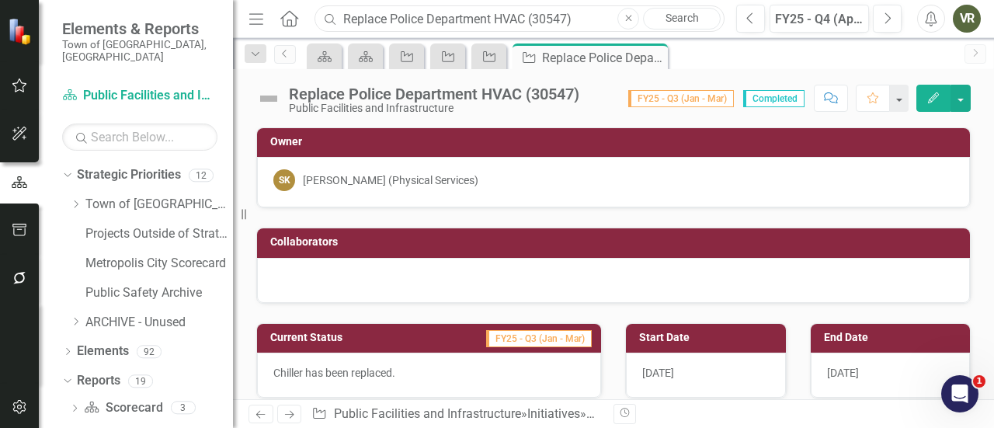
click at [430, 12] on input "Replace Police Department HVAC (30547)" at bounding box center [520, 18] width 410 height 27
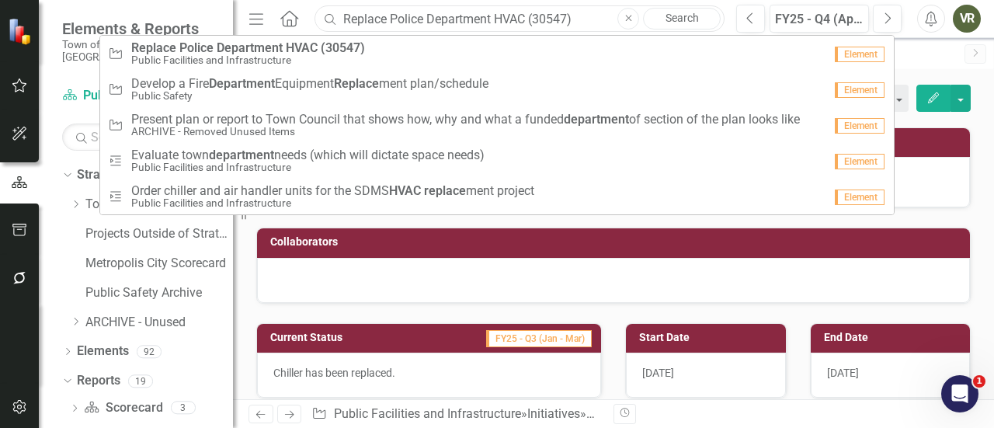
paste input "Sustainable Public Revenue and Economic Development"
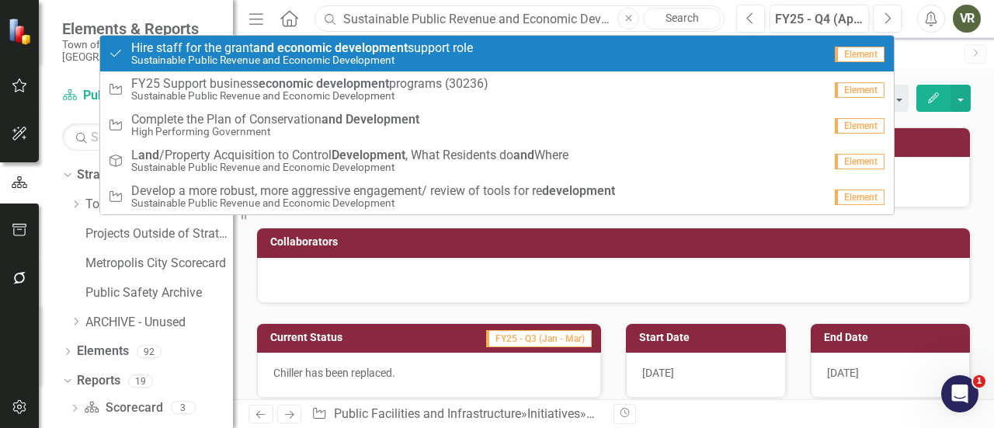
click at [433, 14] on input "Sustainable Public Revenue and Economic Development" at bounding box center [520, 18] width 410 height 27
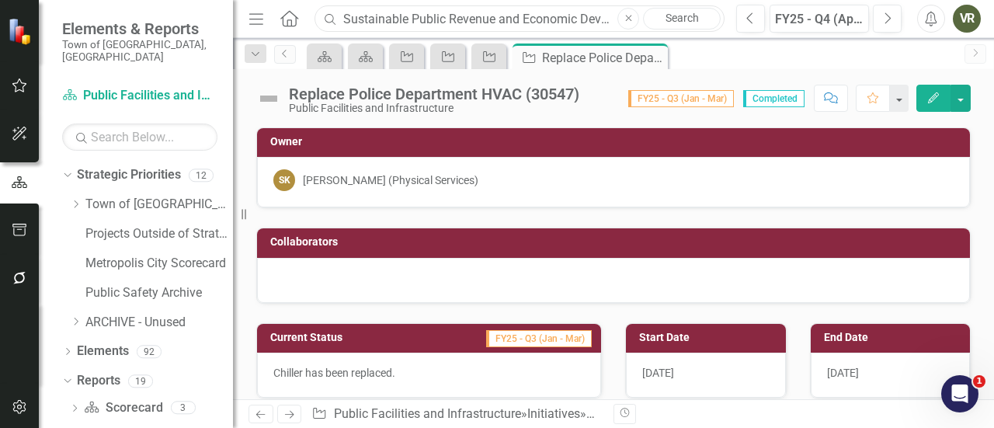
click at [433, 14] on input "Sustainable Public Revenue and Economic Development" at bounding box center [520, 18] width 410 height 27
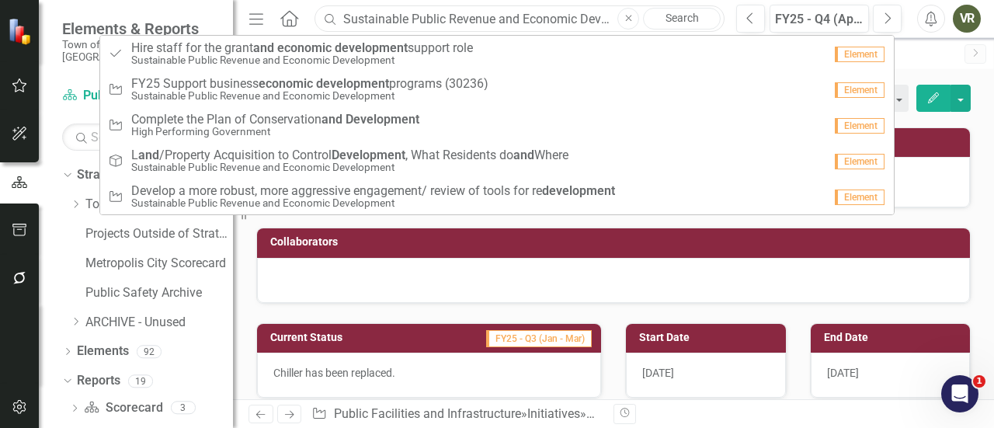
paste input "Review town ordinances regarding property maintenance enforcement and update We…"
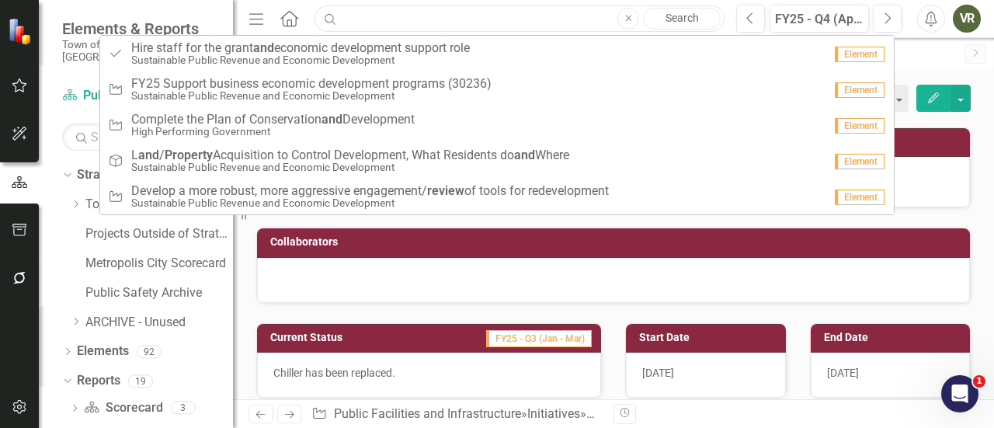
type input "Review town ordinances regarding property maintenance enforcement and update We…"
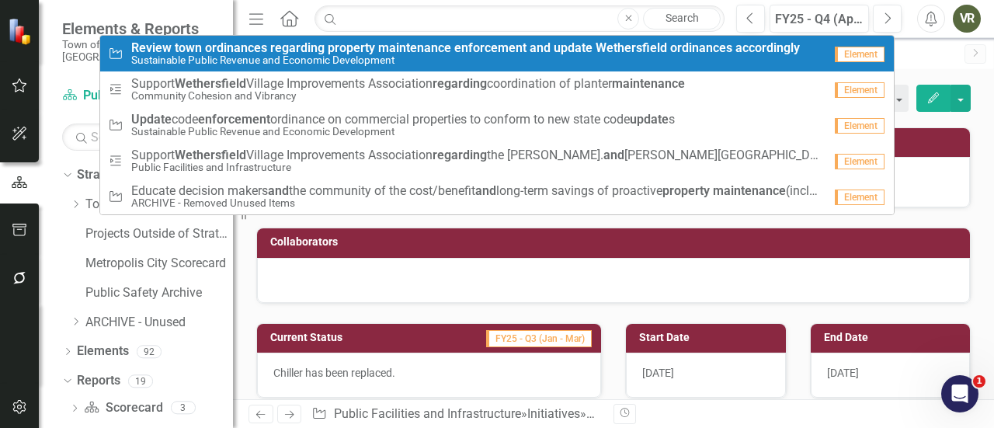
scroll to position [0, 0]
click at [384, 54] on strong "maintenance" at bounding box center [414, 47] width 73 height 15
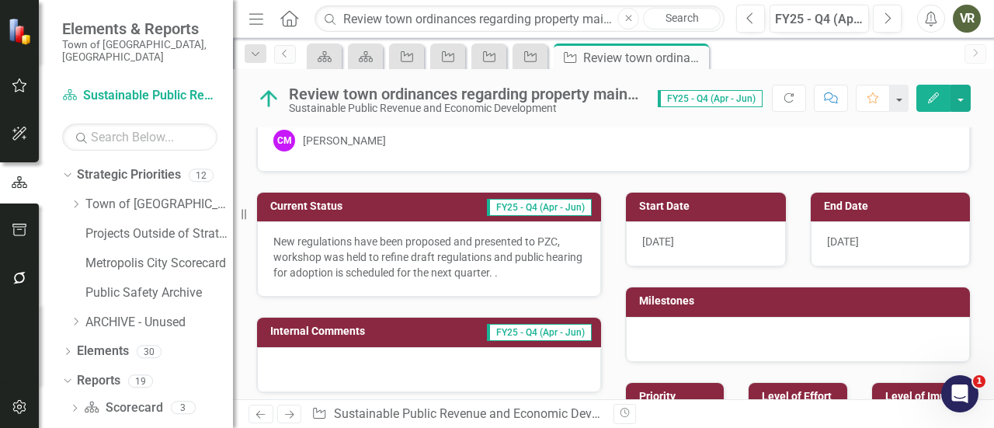
scroll to position [150, 0]
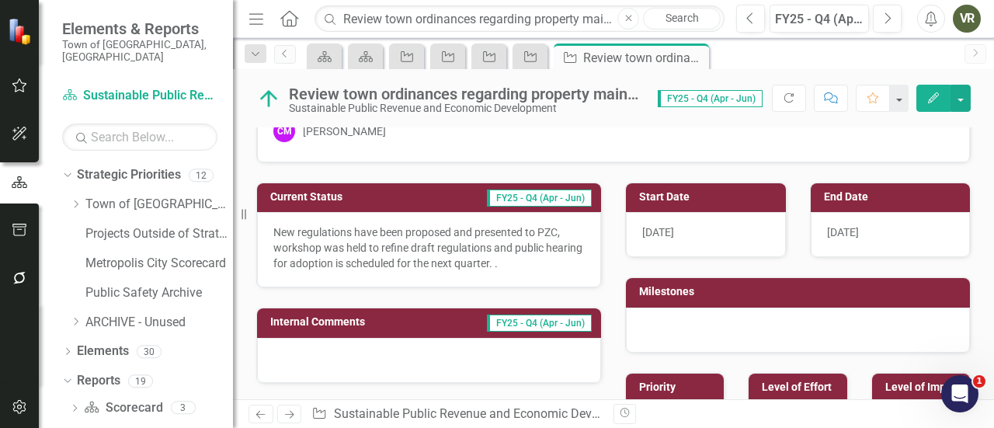
click at [498, 252] on p "New regulations have been proposed and presented to PZC, workshop was held to r…" at bounding box center [428, 247] width 311 height 47
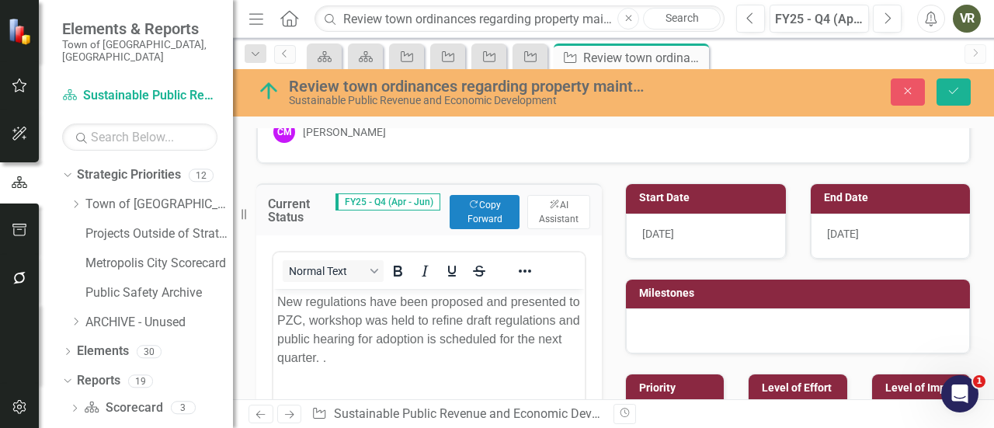
scroll to position [0, 0]
click at [424, 359] on p "New regulations have been proposed and presented to PZC, workshop was held to r…" at bounding box center [429, 330] width 304 height 75
click at [960, 92] on icon "Save" at bounding box center [954, 90] width 14 height 11
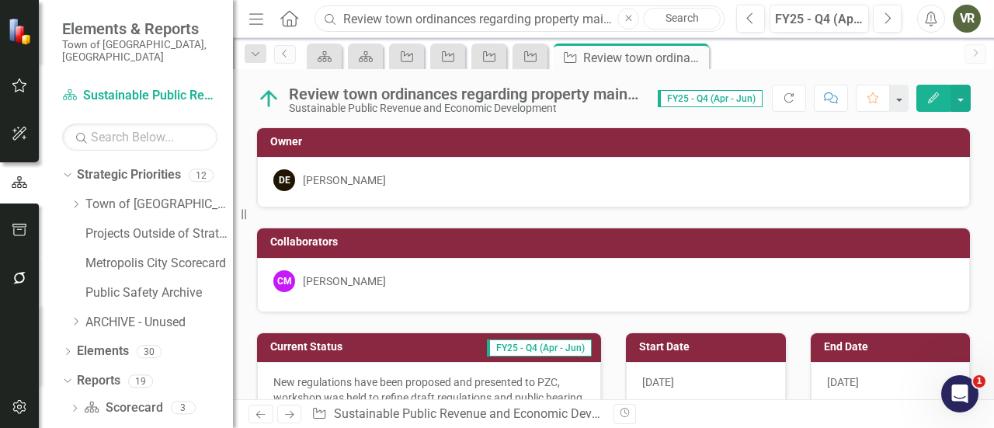
click at [424, 18] on input "Review town ordinances regarding property maintenance enforcement and update We…" at bounding box center [520, 18] width 410 height 27
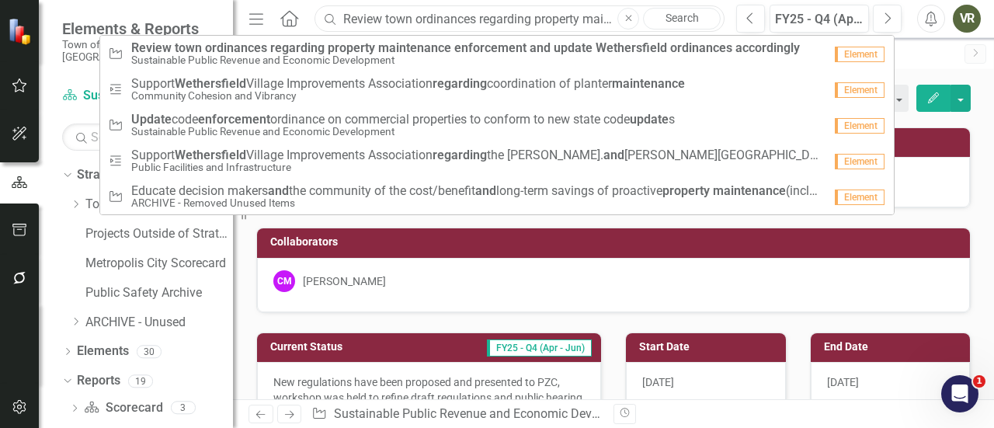
paste input "Explore methods/practices to fill empty storefronts"
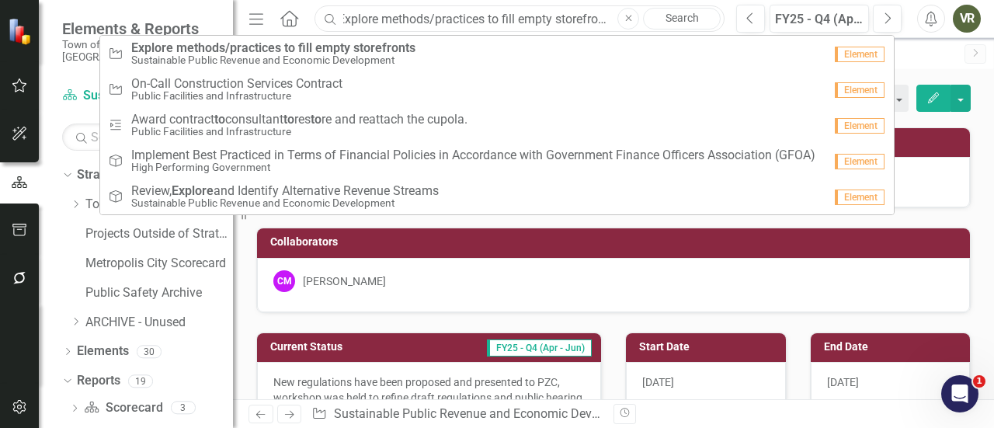
type input "Explore methods/practices to fill empty storefronts"
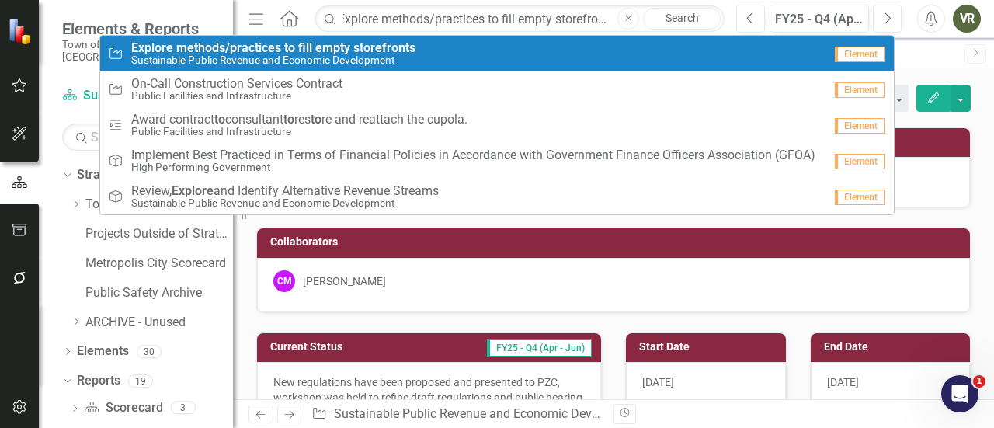
scroll to position [0, 0]
drag, startPoint x: 402, startPoint y: 48, endPoint x: 384, endPoint y: 49, distance: 17.9
click at [384, 49] on strong "storefronts" at bounding box center [384, 47] width 62 height 15
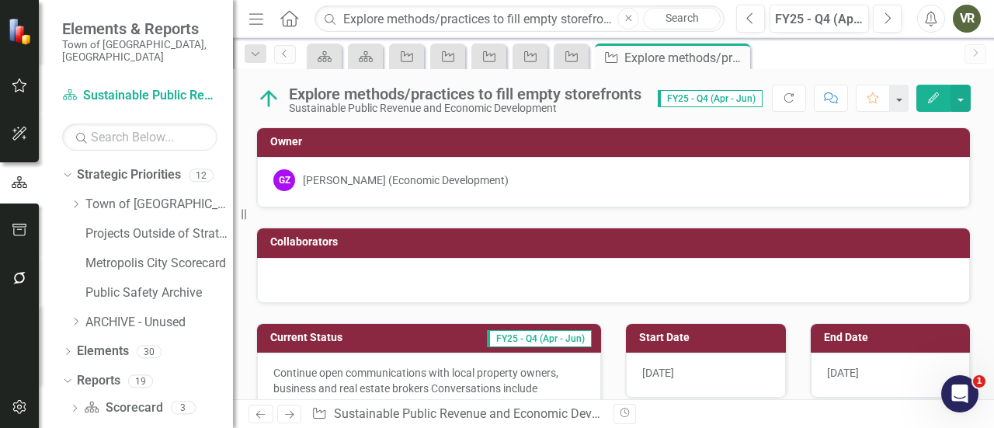
click at [386, 191] on div "GZ Gioia Zack (Economic Development)" at bounding box center [613, 182] width 713 height 50
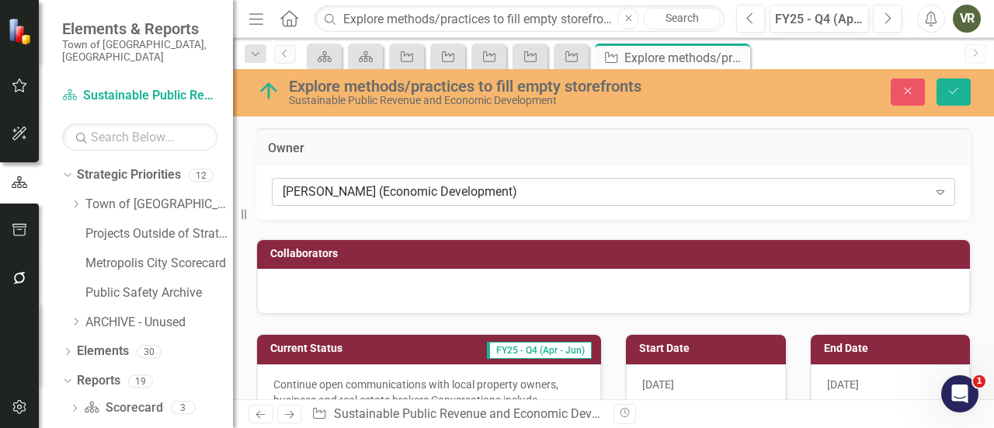
click at [933, 190] on icon "Expand" at bounding box center [941, 192] width 16 height 12
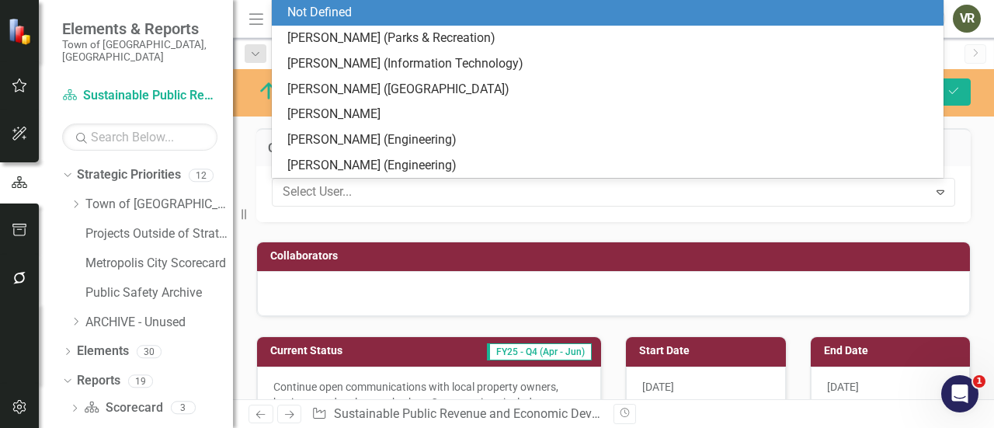
click at [666, 21] on div "Not Defined" at bounding box center [610, 13] width 647 height 18
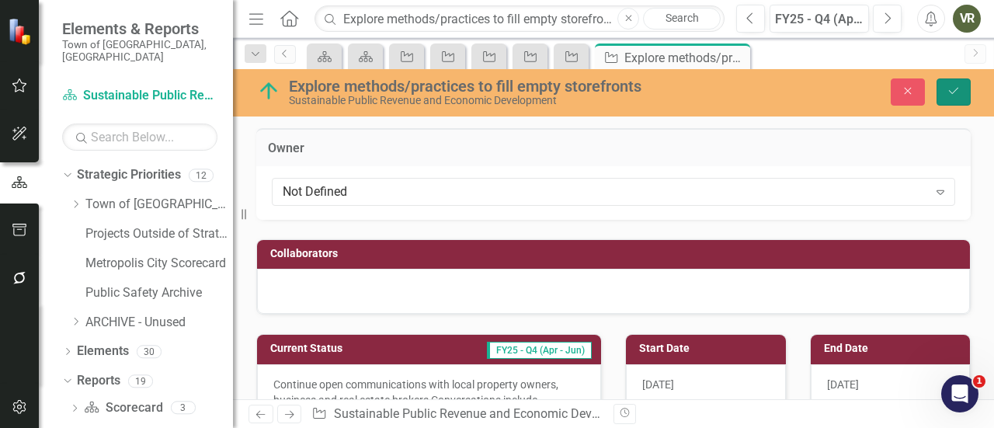
click at [963, 82] on button "Save" at bounding box center [954, 91] width 34 height 27
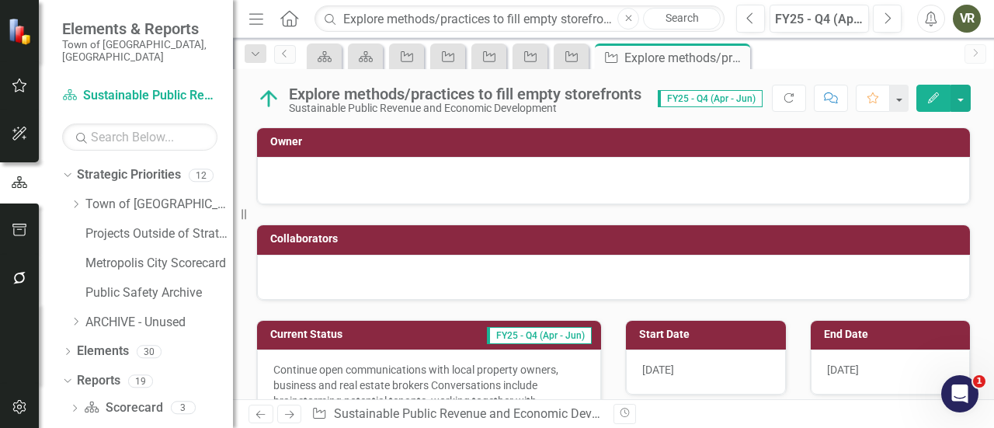
click at [633, 16] on button "Close" at bounding box center [628, 19] width 22 height 22
click at [449, 23] on input "text" at bounding box center [520, 18] width 410 height 27
click at [440, 17] on input "text" at bounding box center [520, 18] width 410 height 27
paste input "FY25 Continue supporting training and continuing education opportunities for st…"
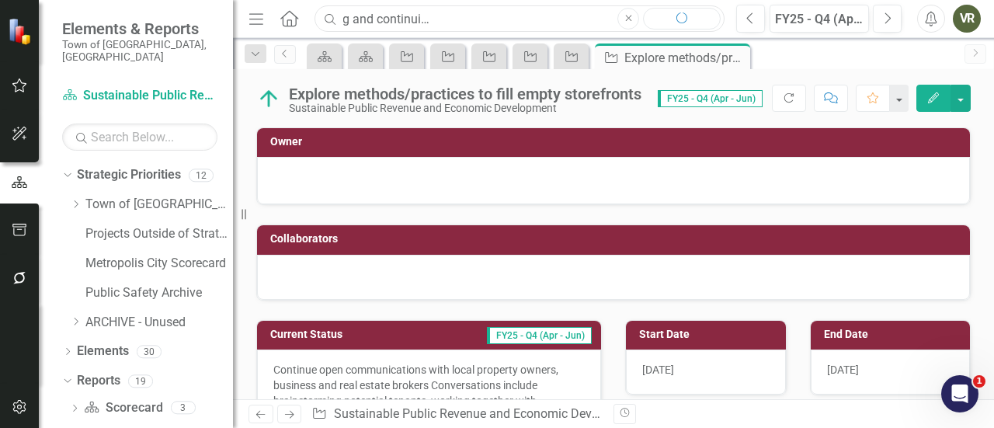
type input "FY25 Continue supporting training and continuing education opportunities for st…"
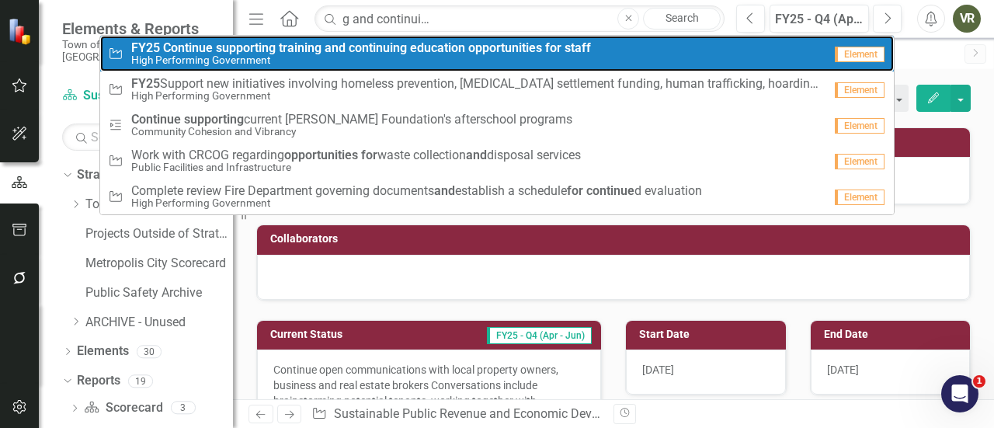
scroll to position [0, 0]
click at [339, 55] on small "High Performing Government" at bounding box center [361, 60] width 460 height 12
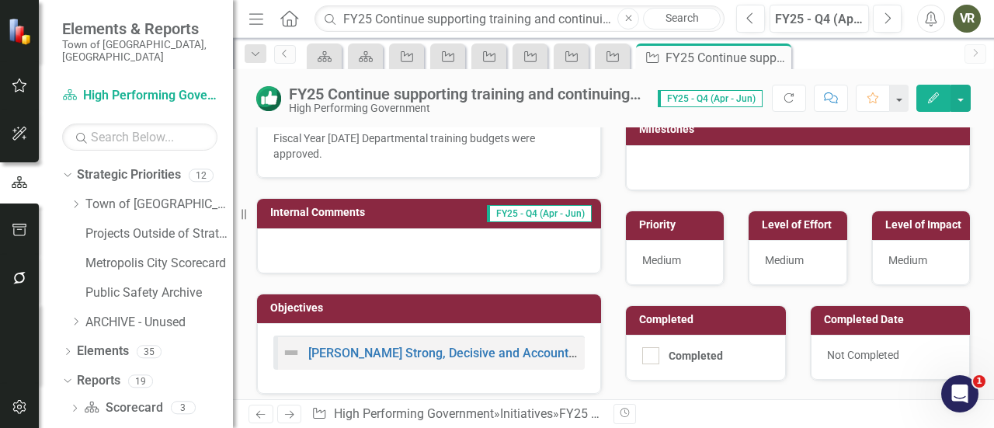
scroll to position [323, 0]
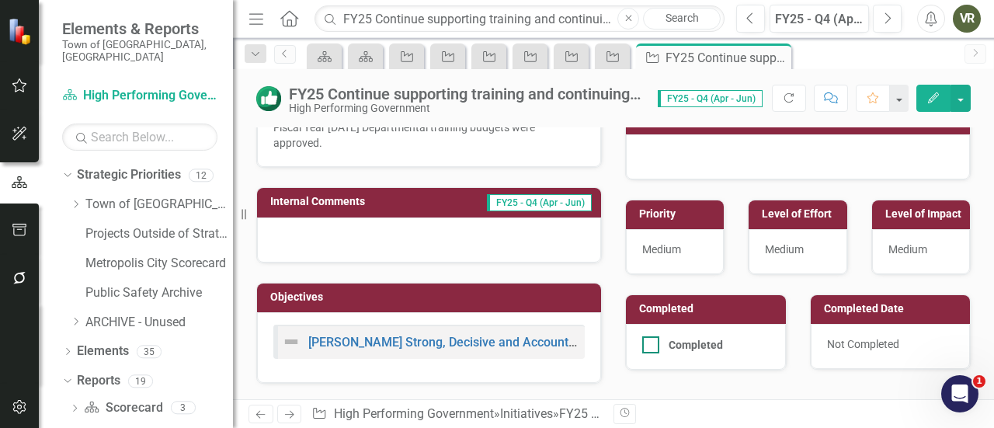
click at [645, 338] on input "Completed" at bounding box center [647, 341] width 10 height 10
checkbox input "true"
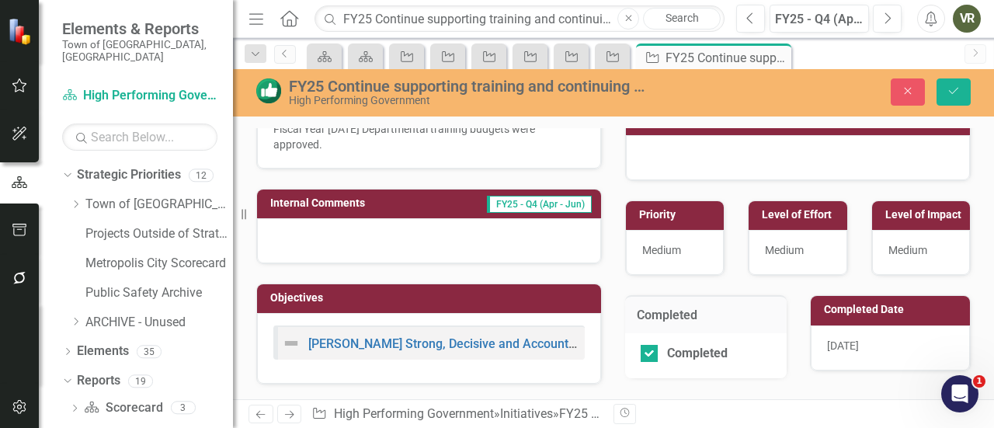
click at [875, 340] on div "8/22/25" at bounding box center [891, 347] width 160 height 45
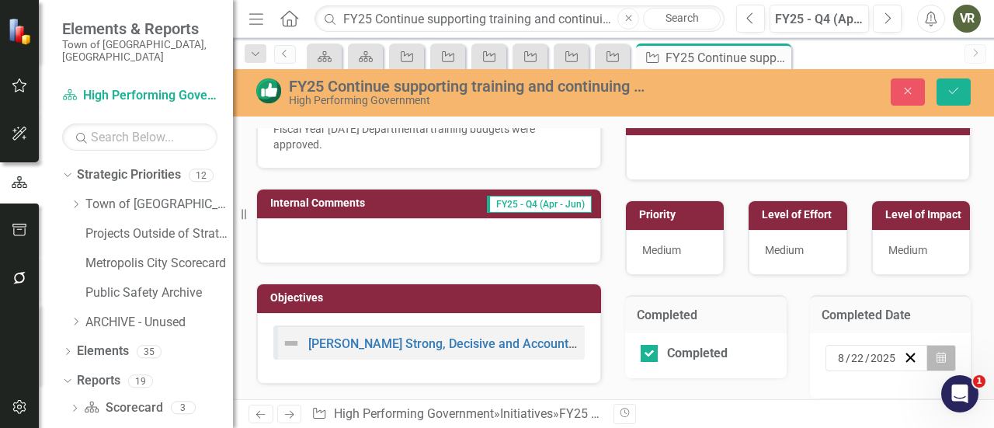
click at [938, 356] on button "Calendar" at bounding box center [942, 358] width 30 height 26
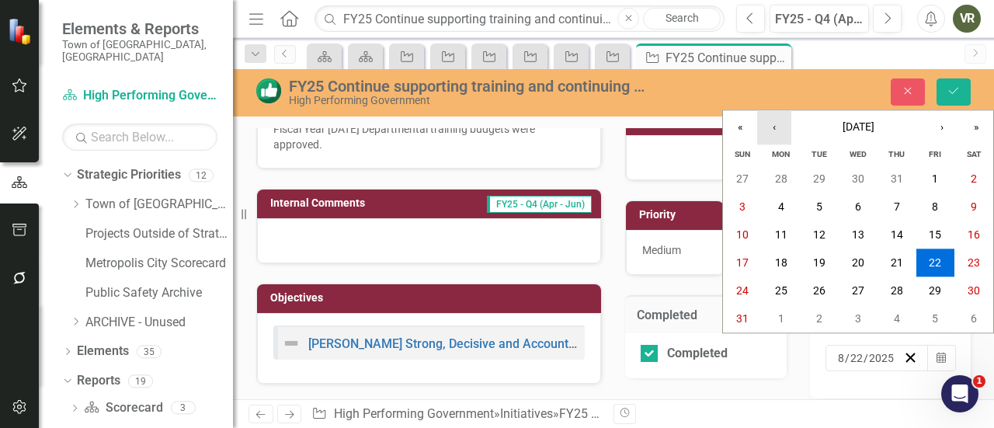
click at [770, 129] on button "‹" at bounding box center [774, 127] width 34 height 34
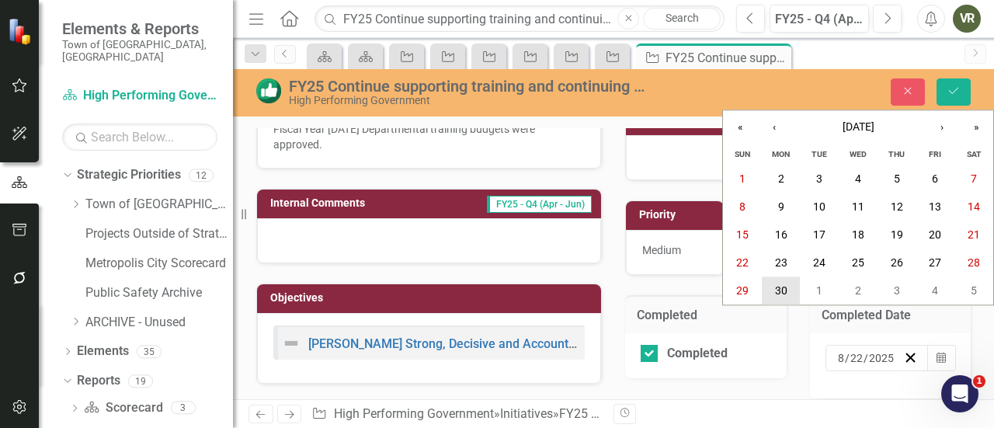
click at [782, 285] on abbr "30" at bounding box center [781, 291] width 12 height 12
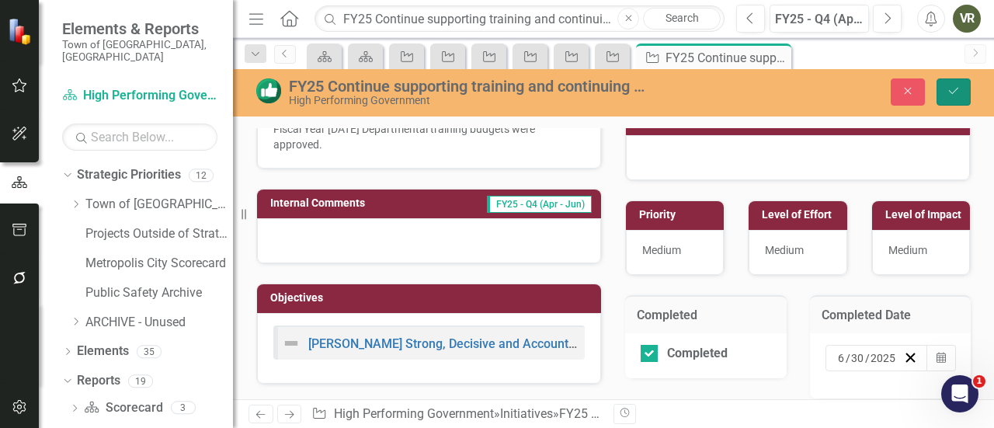
click at [955, 88] on icon "Save" at bounding box center [954, 90] width 14 height 11
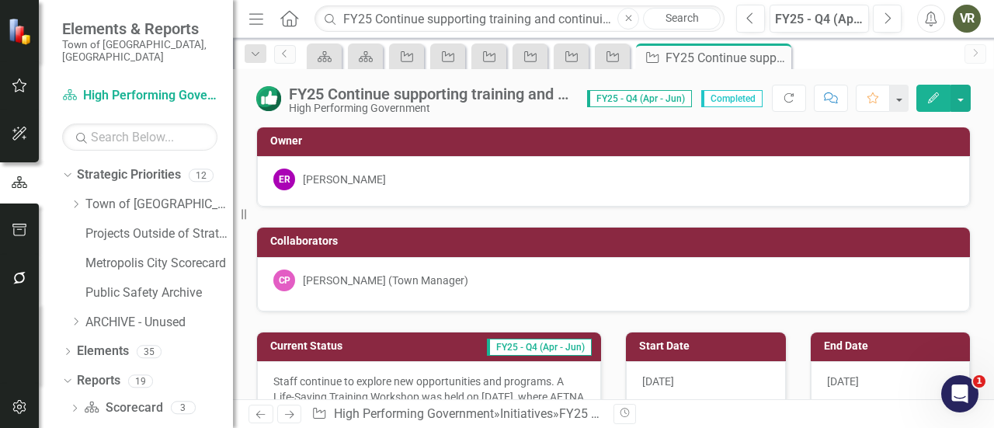
scroll to position [0, 0]
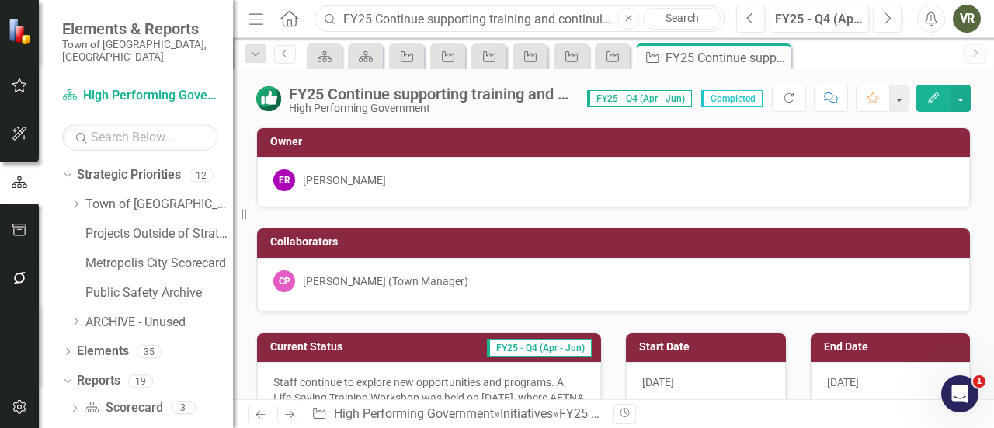
click at [386, 23] on input "FY25 Continue supporting training and continuing education opportunities for st…" at bounding box center [520, 18] width 410 height 27
paste input "Promote and educate the public on Town services"
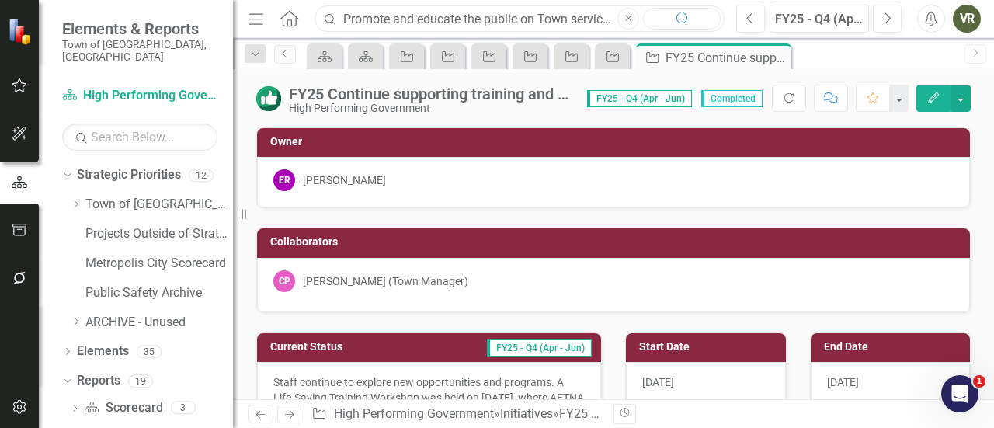
type input "Promote and educate the public on Town services"
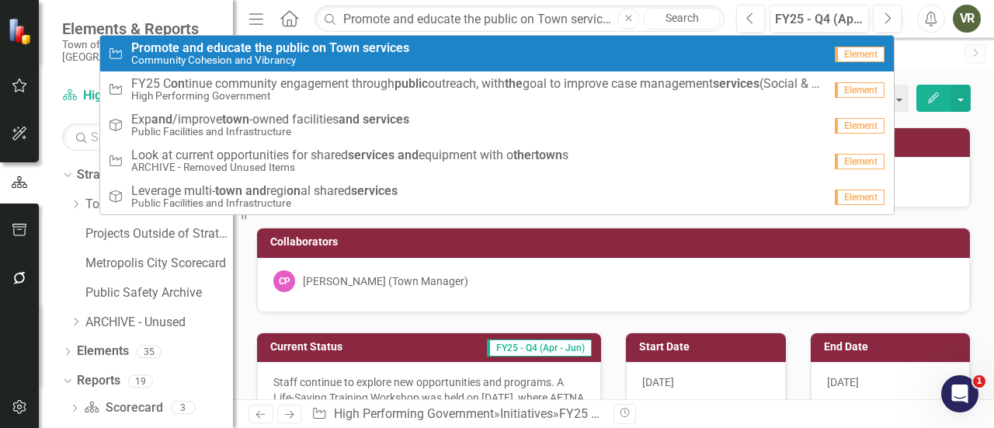
scroll to position [0, 0]
click at [348, 58] on small "Community Cohesion and Vibrancy" at bounding box center [270, 60] width 278 height 12
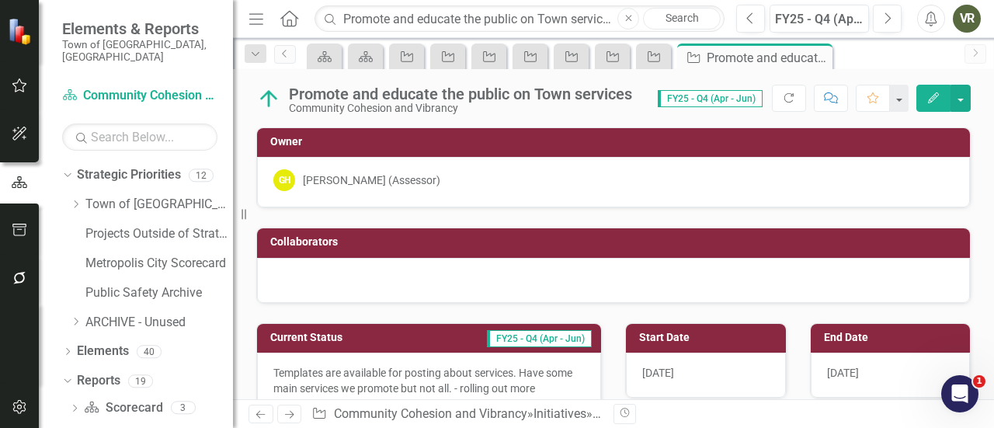
click at [359, 367] on p "Templates are available for posting about services. Have some main services we …" at bounding box center [428, 388] width 311 height 47
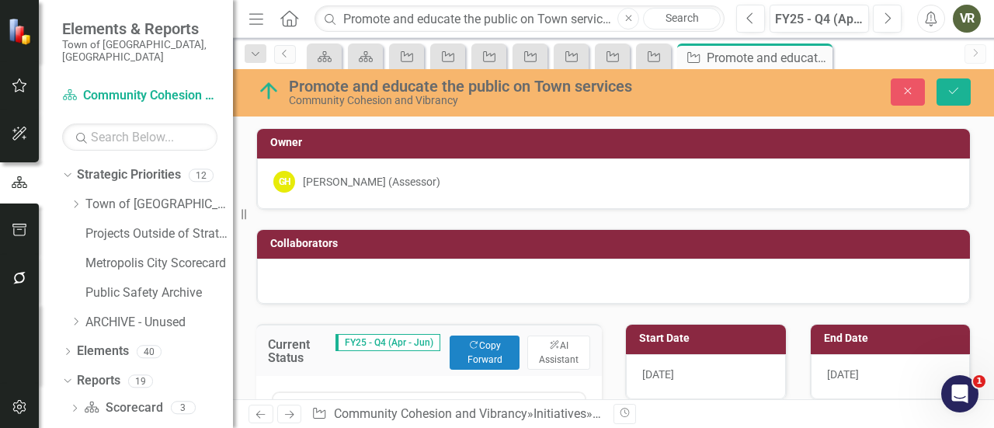
click at [359, 367] on div "FY25 - Q4 (Apr - Jun)" at bounding box center [389, 351] width 106 height 37
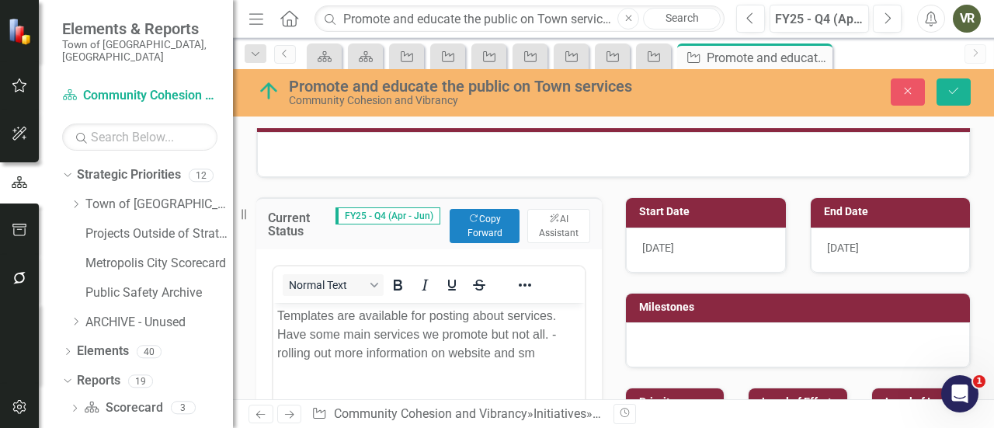
scroll to position [128, 0]
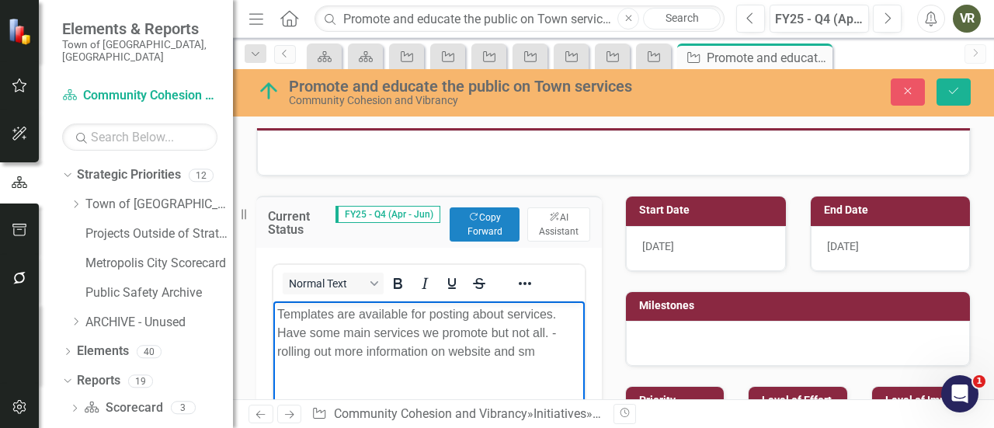
click at [325, 322] on p "Templates are available for posting about services. Have some main services we …" at bounding box center [429, 333] width 304 height 56
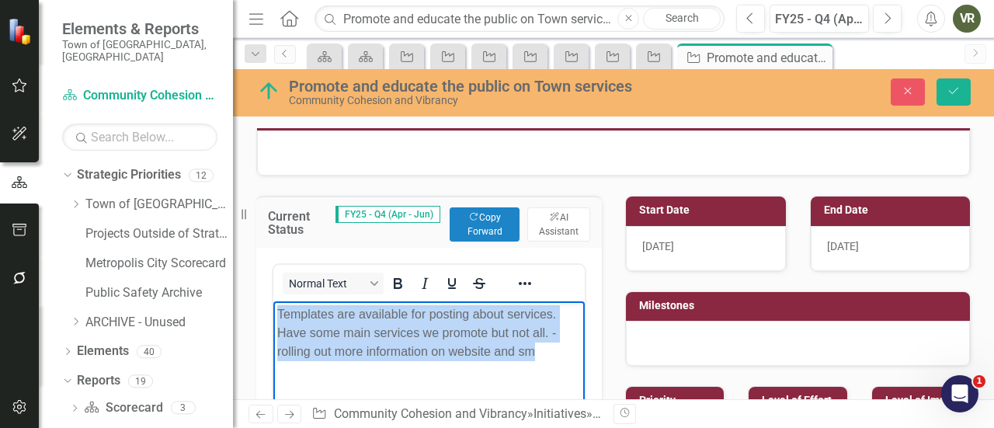
click at [325, 322] on p "Templates are available for posting about services. Have some main services we …" at bounding box center [429, 333] width 304 height 56
paste body "Rich Text Area. Press ALT-0 for help."
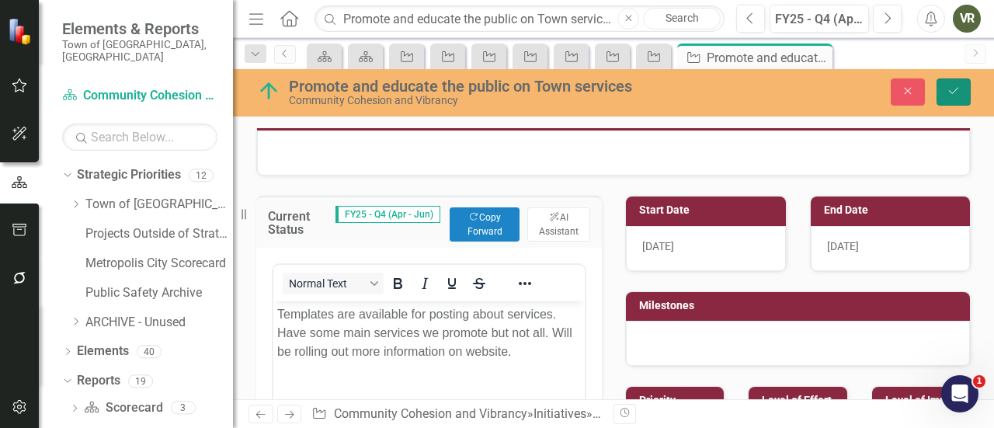
click at [948, 96] on icon "Save" at bounding box center [954, 90] width 14 height 11
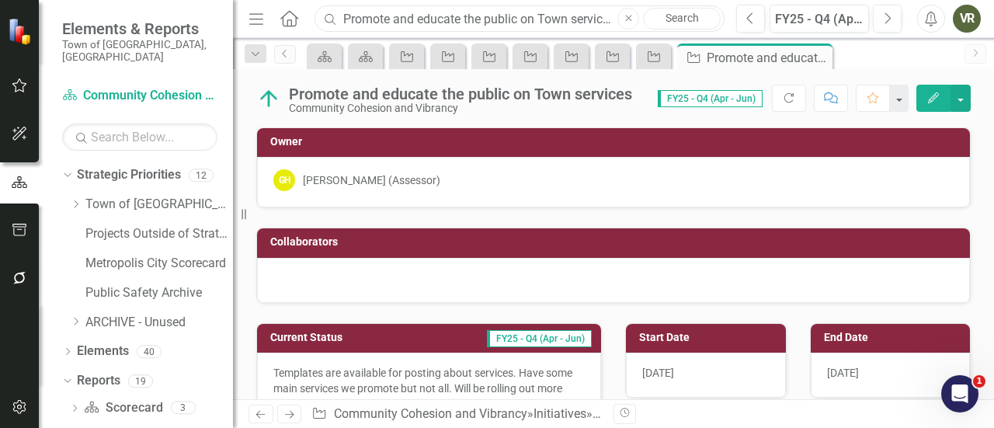
click at [460, 18] on input "Promote and educate the public on Town services" at bounding box center [520, 18] width 410 height 27
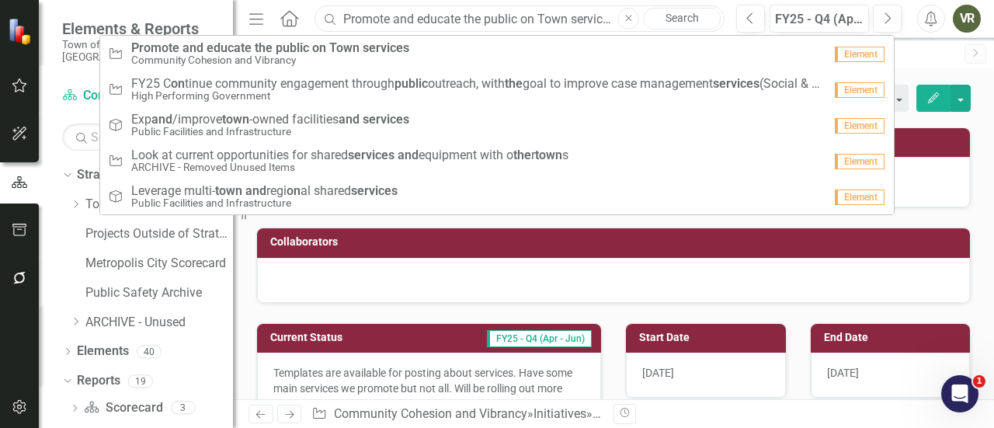
paste input "Develop financial policies between the Board of Education and the Town Council"
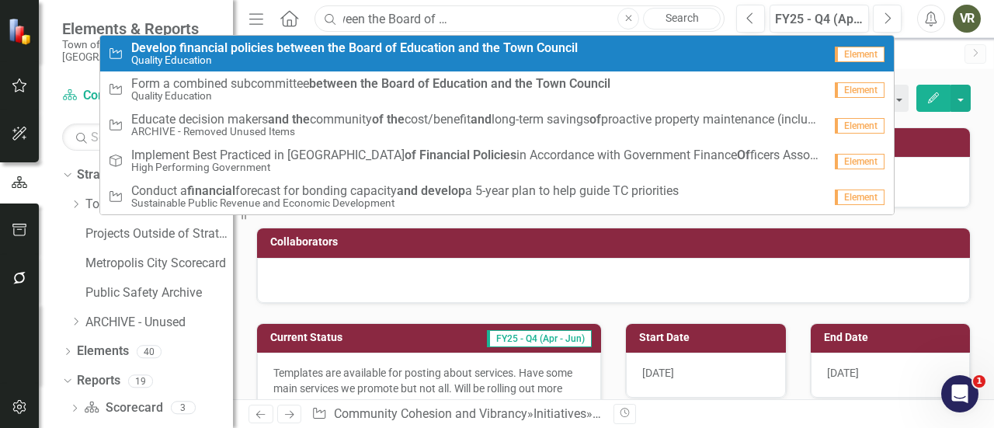
type input "Develop financial policies between the Board of Education and the Town Council"
click at [458, 50] on strong "and" at bounding box center [468, 47] width 21 height 15
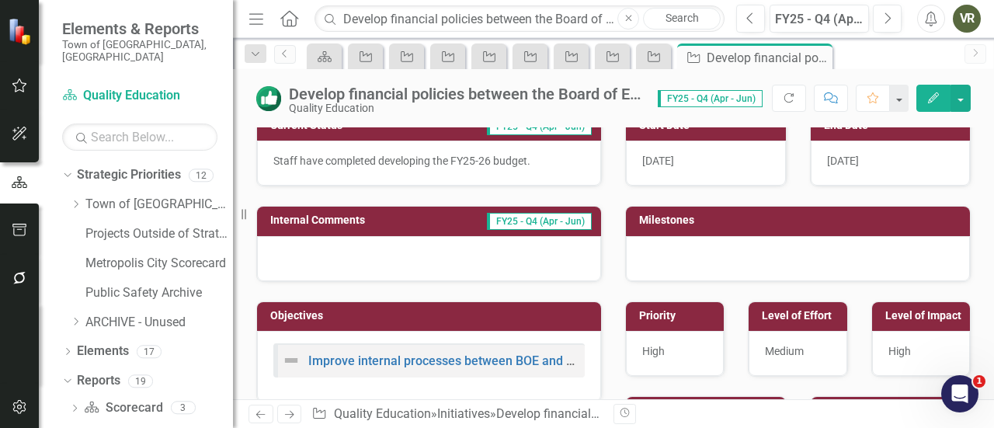
scroll to position [247, 0]
drag, startPoint x: 481, startPoint y: 200, endPoint x: 435, endPoint y: 198, distance: 45.9
click at [435, 198] on div "Internal Comments FY25 - Q4 (Apr - Jun)" at bounding box center [429, 233] width 369 height 95
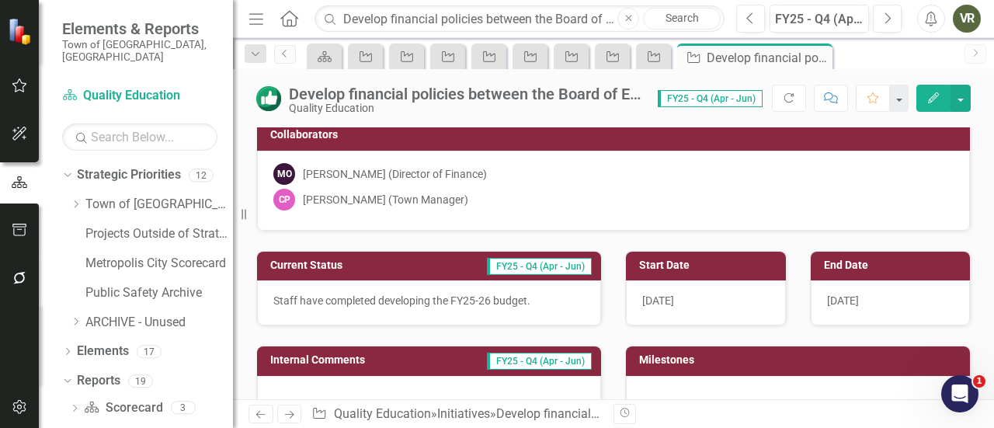
scroll to position [0, 0]
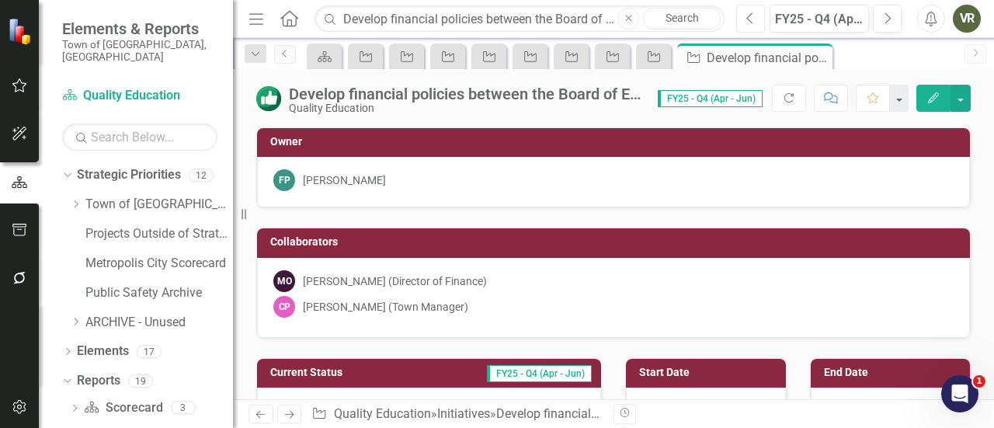
click at [756, 12] on button "Previous" at bounding box center [750, 19] width 29 height 28
click at [885, 12] on icon "Next" at bounding box center [887, 19] width 9 height 14
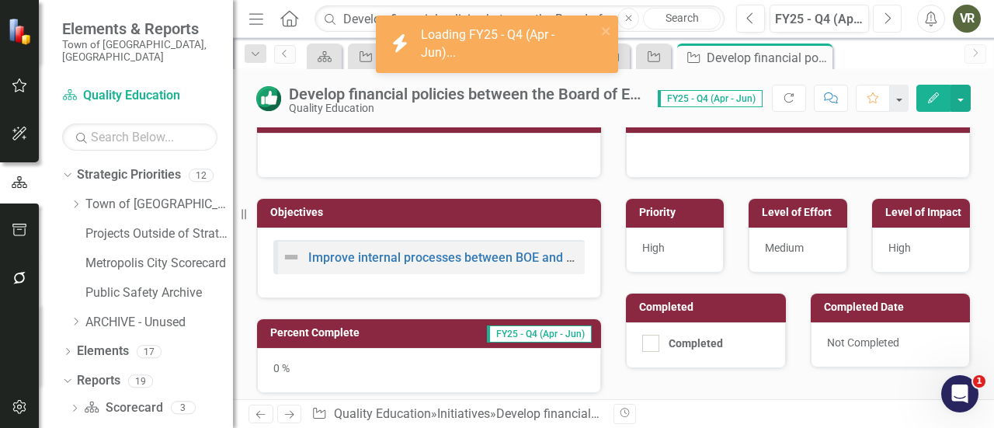
scroll to position [350, 0]
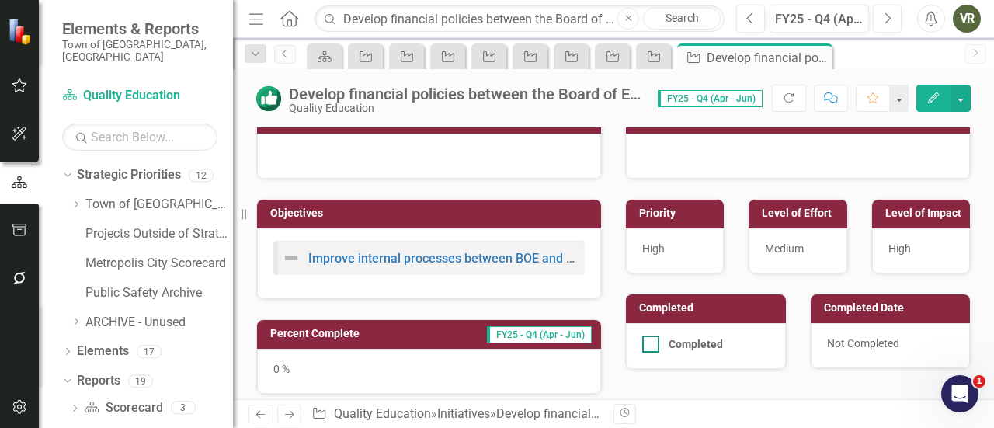
click at [645, 342] on div at bounding box center [650, 344] width 17 height 17
click at [645, 342] on input "Completed" at bounding box center [647, 341] width 10 height 10
checkbox input "true"
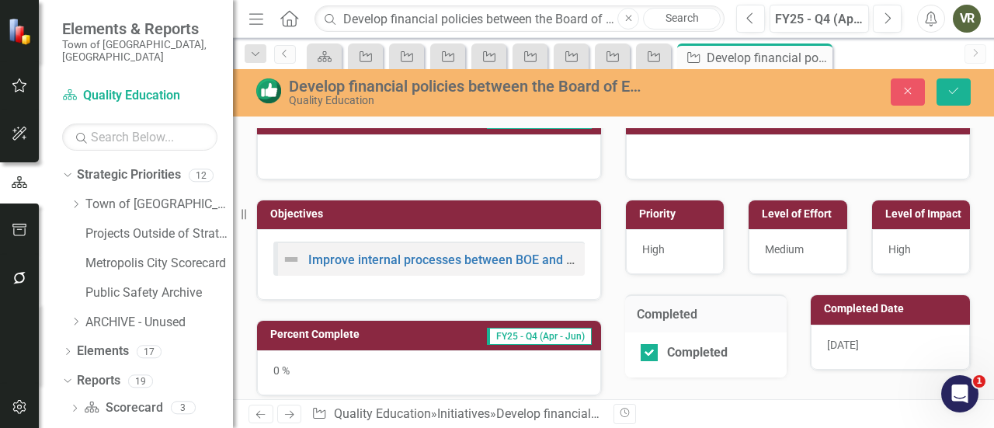
drag, startPoint x: 837, startPoint y: 355, endPoint x: 864, endPoint y: 344, distance: 29.3
click at [864, 344] on div "8/22/25" at bounding box center [891, 347] width 160 height 45
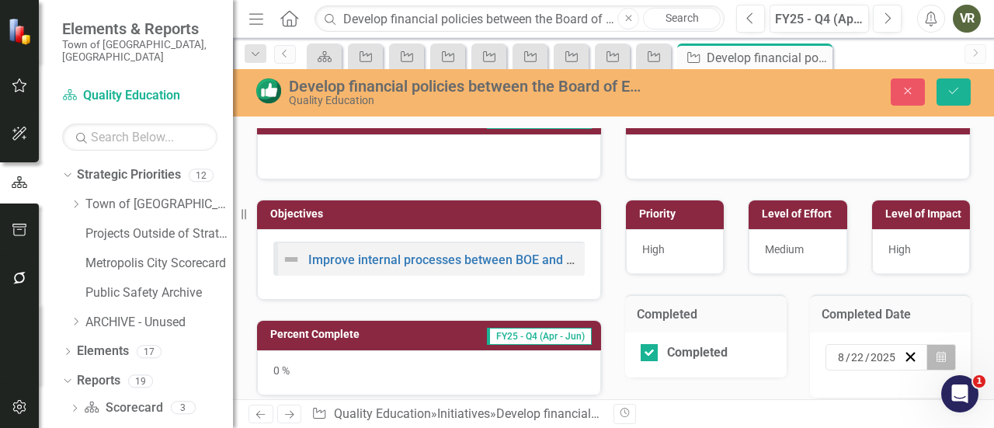
click at [937, 353] on icon "button" at bounding box center [941, 356] width 9 height 11
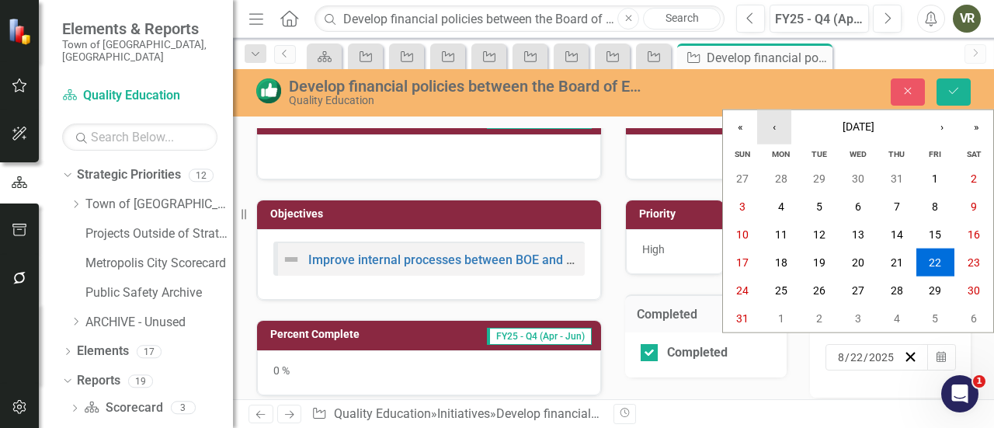
click at [781, 133] on button "‹" at bounding box center [774, 127] width 34 height 34
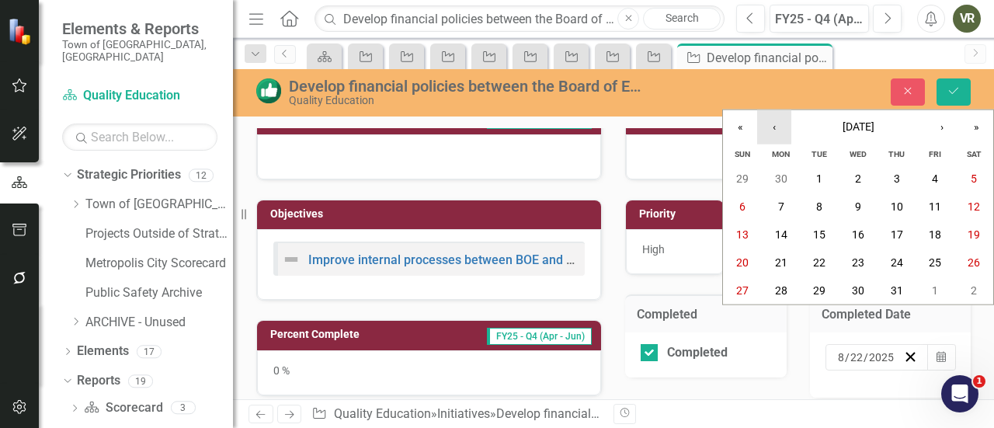
click at [781, 132] on button "‹" at bounding box center [774, 127] width 34 height 34
click at [781, 284] on abbr "30" at bounding box center [781, 290] width 12 height 12
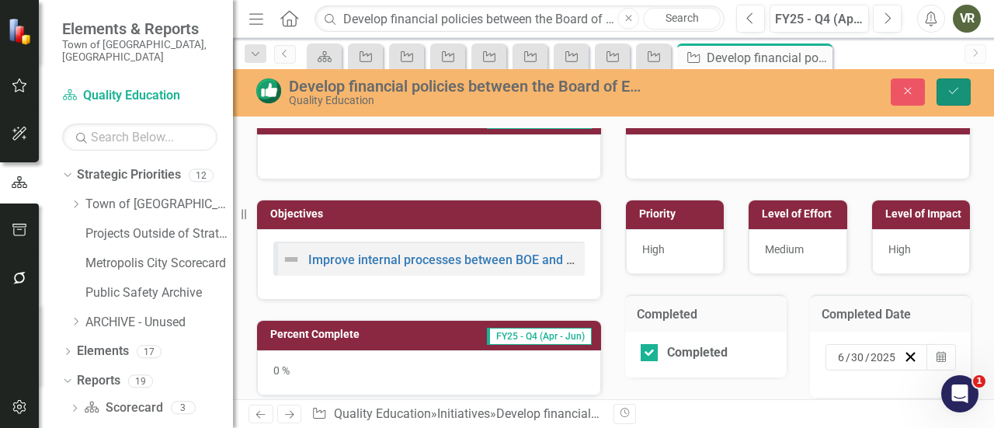
click at [954, 91] on icon "Save" at bounding box center [954, 90] width 14 height 11
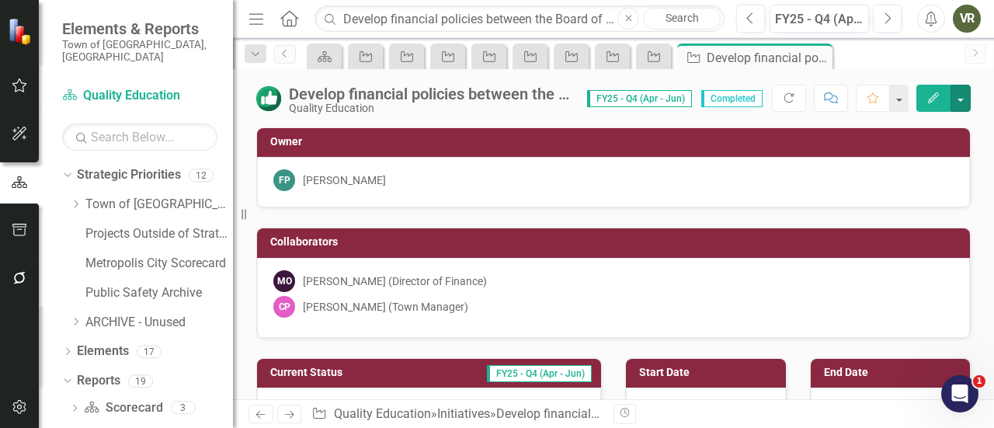
click at [954, 91] on button "button" at bounding box center [961, 98] width 20 height 27
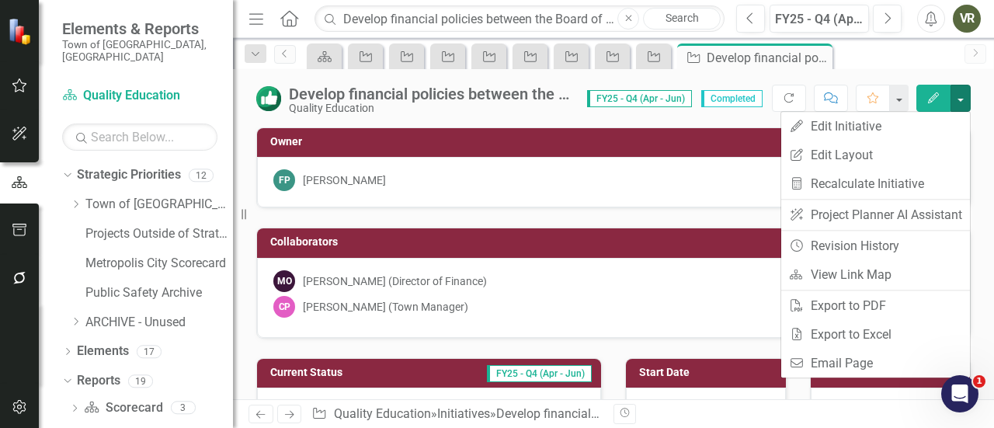
click at [758, 211] on div "Collaborators MO Mike O'Neil (Director of Finance) CP Cheryl Pearce (Town Manag…" at bounding box center [614, 273] width 738 height 130
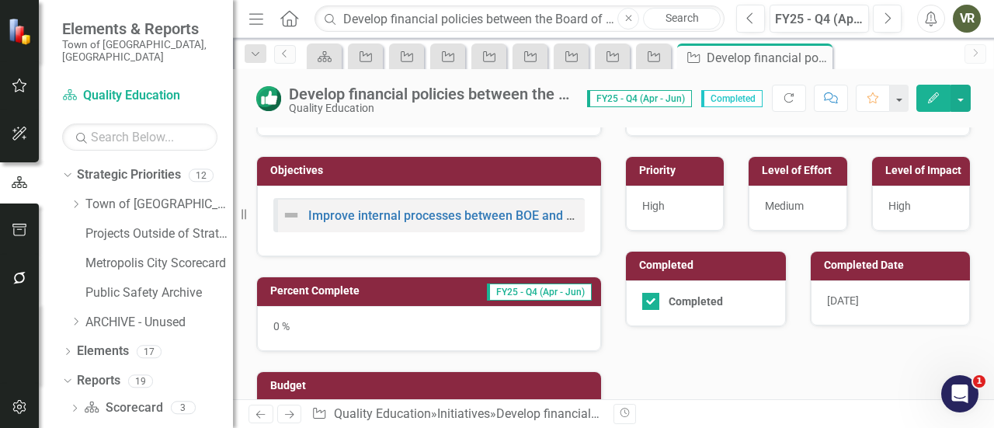
scroll to position [391, 0]
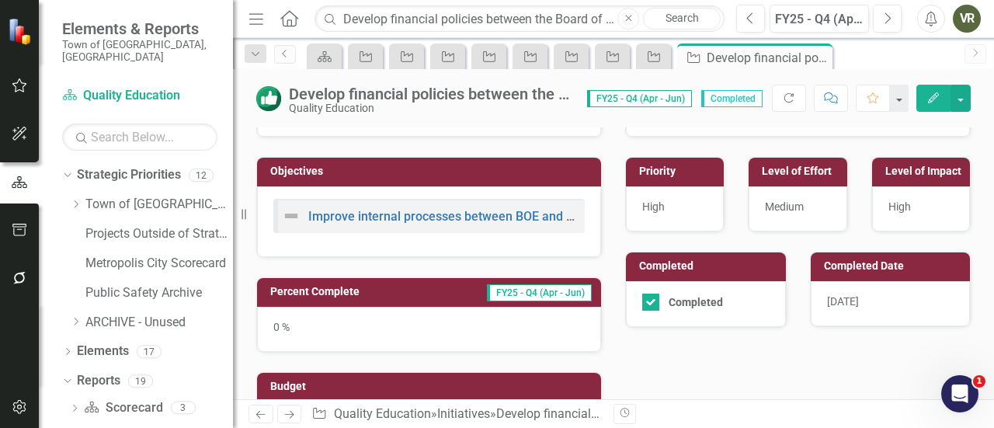
click at [898, 309] on div "8/22/25" at bounding box center [891, 303] width 160 height 45
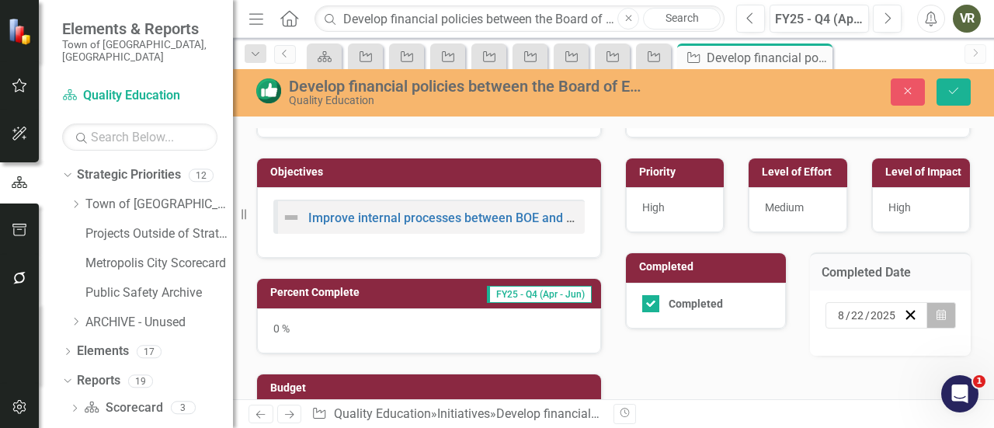
click at [937, 309] on icon "button" at bounding box center [941, 314] width 9 height 11
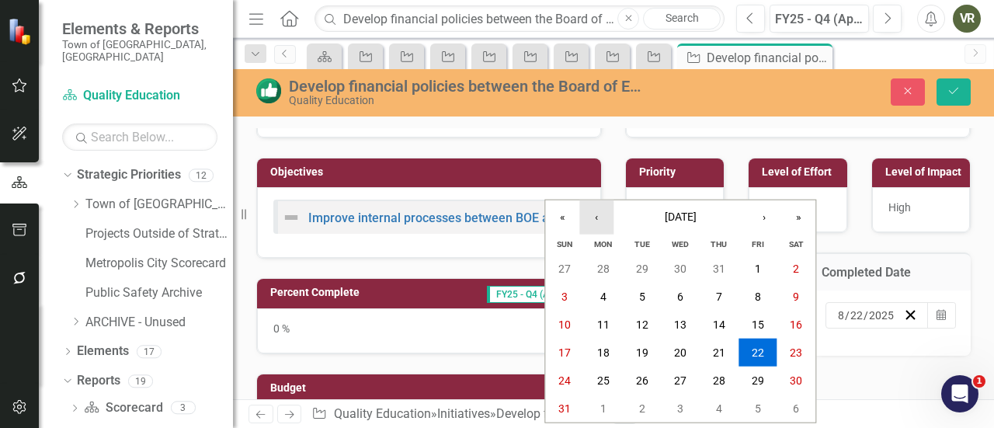
click at [609, 215] on button "‹" at bounding box center [596, 217] width 34 height 34
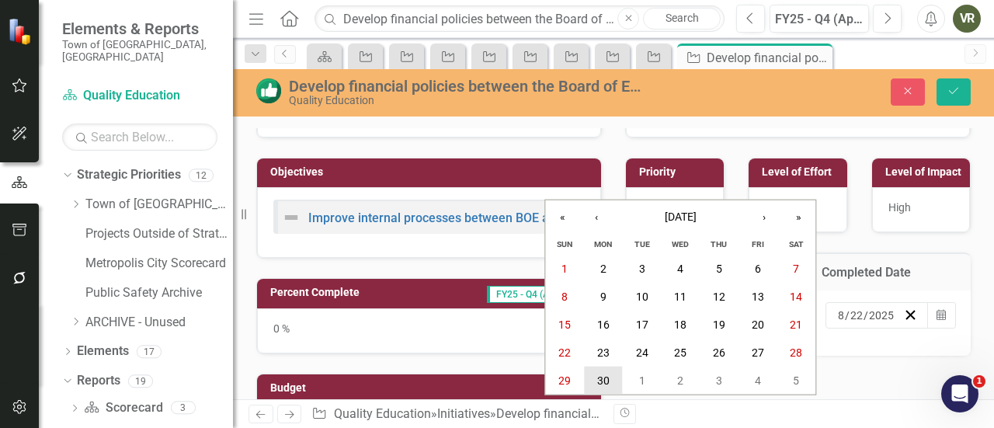
click at [612, 375] on button "30" at bounding box center [603, 381] width 39 height 28
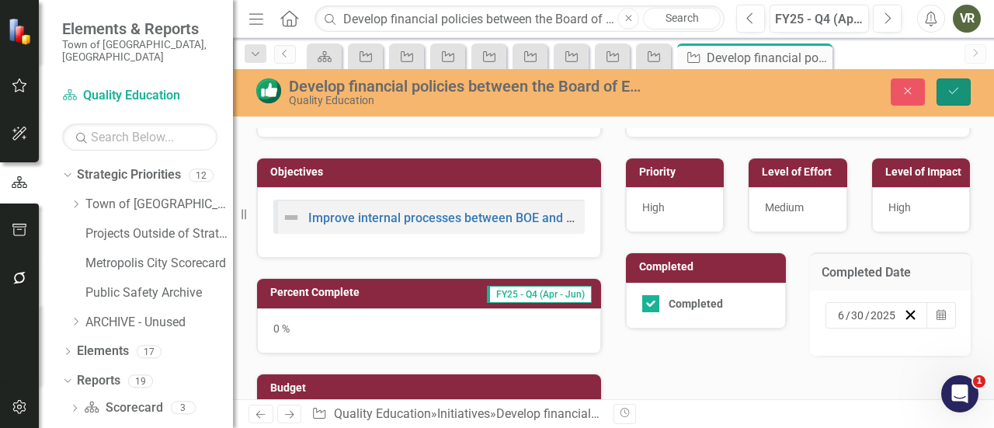
click at [957, 89] on icon "Save" at bounding box center [954, 90] width 14 height 11
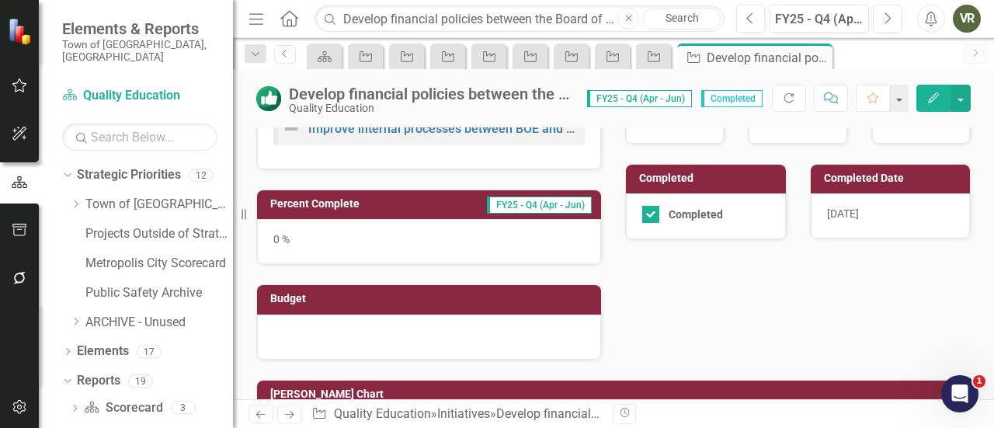
scroll to position [478, 0]
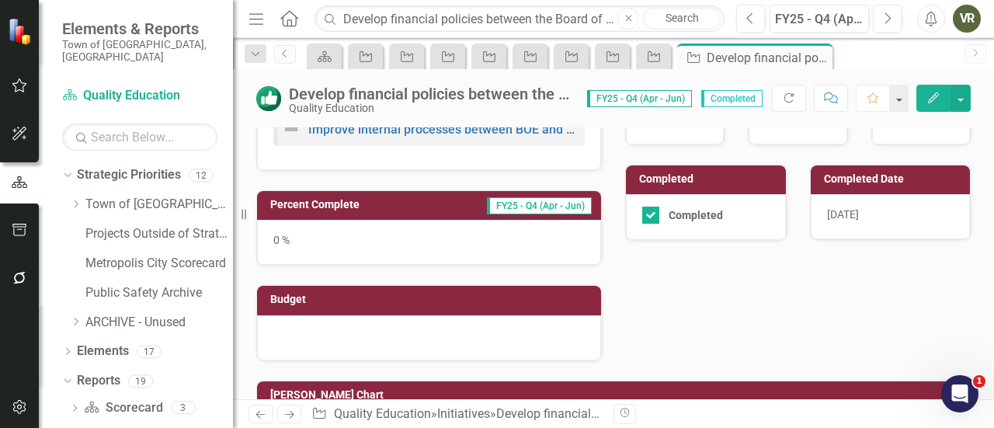
click at [529, 235] on div "0 %" at bounding box center [429, 242] width 344 height 45
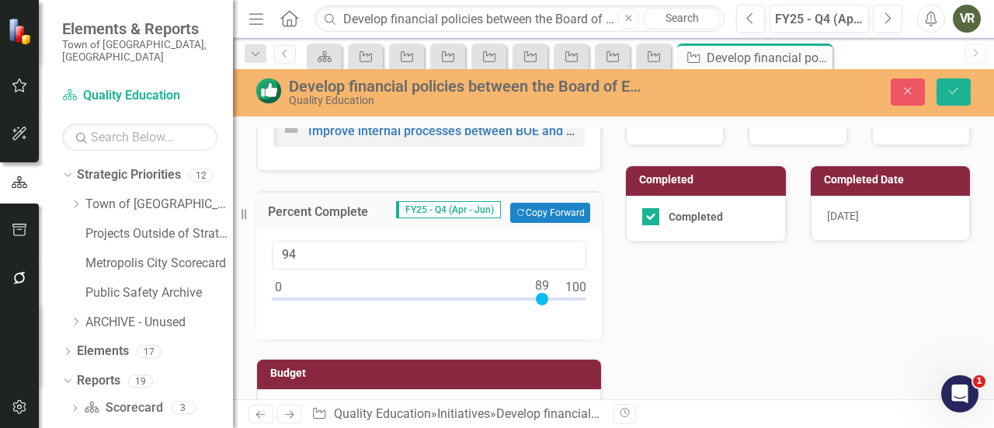
type input "100"
drag, startPoint x: 278, startPoint y: 290, endPoint x: 605, endPoint y: 322, distance: 328.5
click at [605, 322] on div "Percent Complete FY25 - Q4 (Apr - Jun) Copy Forward Copy Forward 100" at bounding box center [429, 256] width 369 height 168
click at [952, 84] on button "Save" at bounding box center [954, 91] width 34 height 27
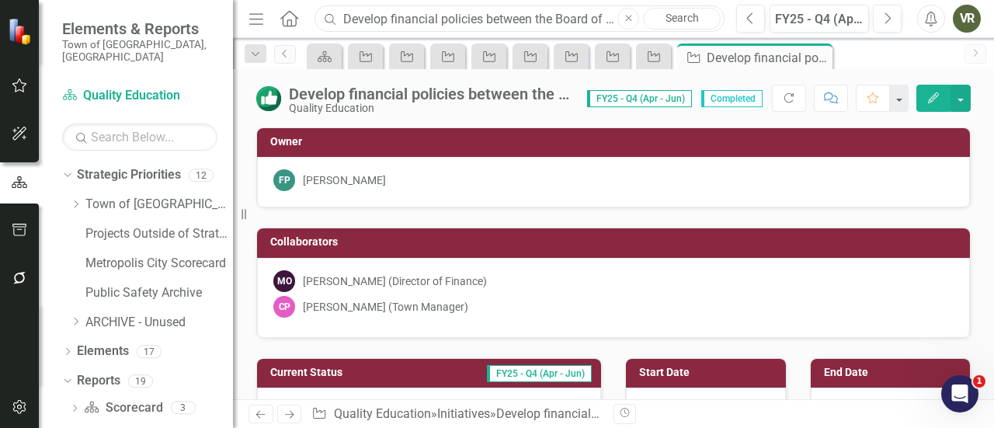
click at [520, 21] on input "Develop financial policies between the Board of Education and the Town Council" at bounding box center [520, 18] width 410 height 27
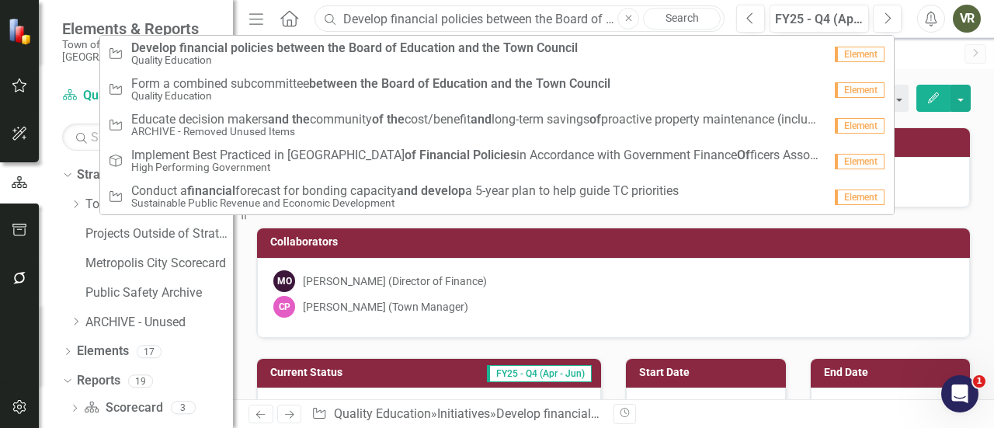
paste input "Add additional holiday programming in addition to Christmas to promote diversity"
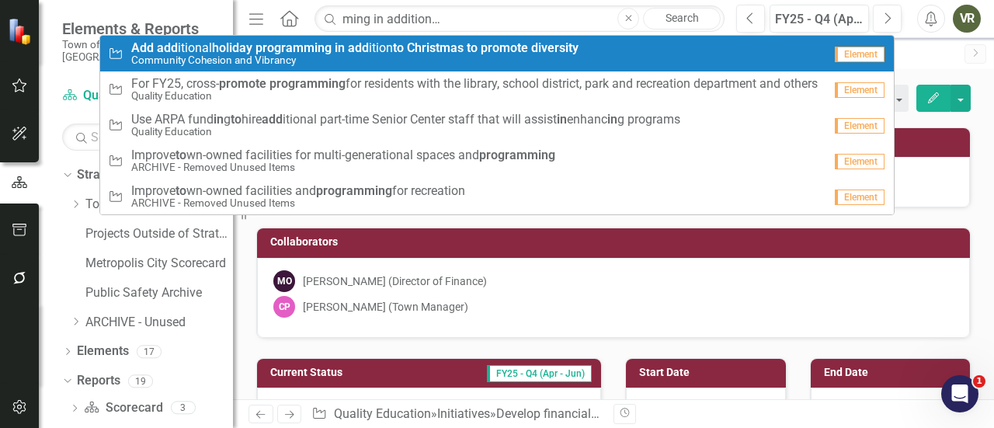
scroll to position [0, 0]
click at [496, 46] on strong "promote" at bounding box center [504, 47] width 47 height 15
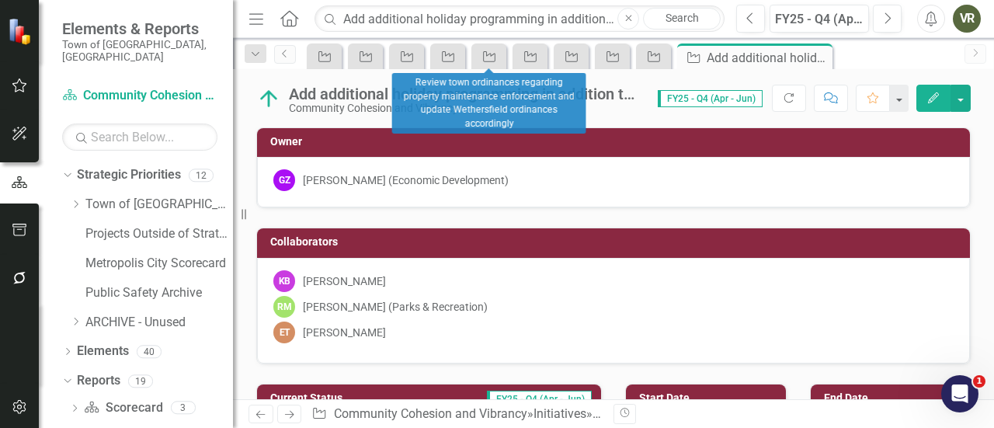
click at [384, 183] on div "[PERSON_NAME] (Economic Development)" at bounding box center [406, 180] width 206 height 16
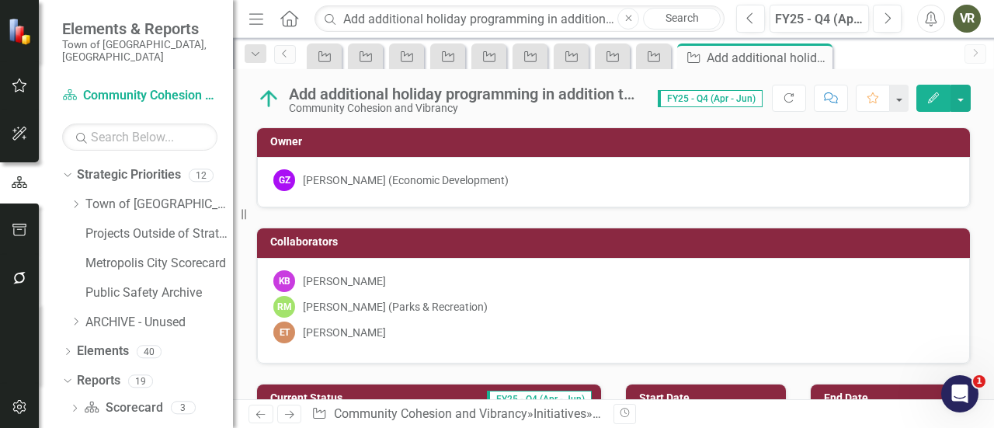
click at [384, 183] on div "[PERSON_NAME] (Economic Development)" at bounding box center [406, 180] width 206 height 16
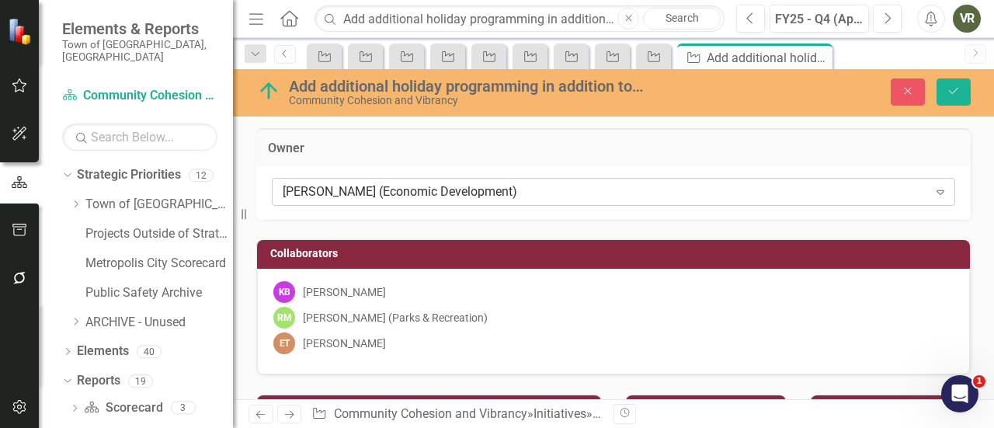
click at [374, 198] on div "[PERSON_NAME] (Economic Development)" at bounding box center [605, 192] width 645 height 18
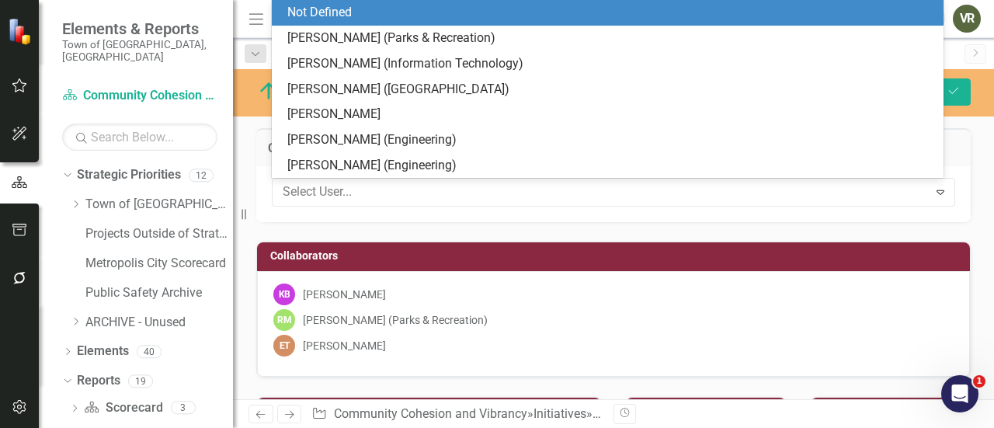
click at [382, 15] on div "Not Defined" at bounding box center [610, 13] width 647 height 18
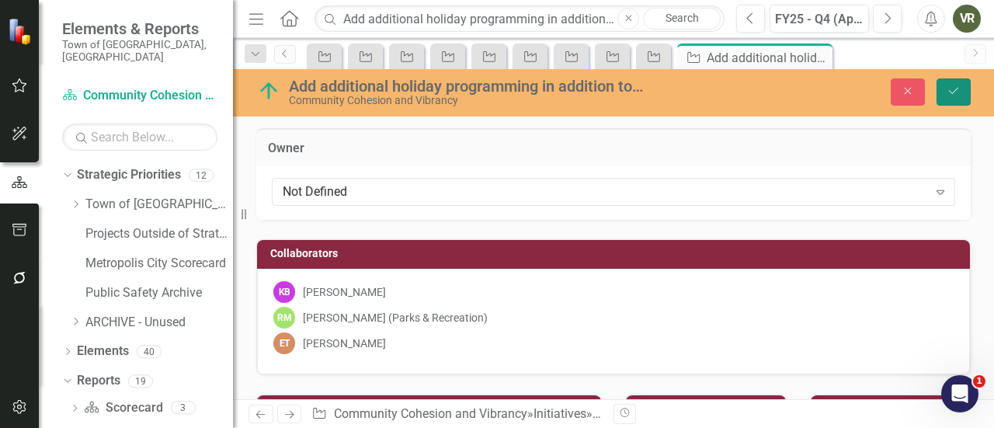
click at [949, 78] on button "Save" at bounding box center [954, 91] width 34 height 27
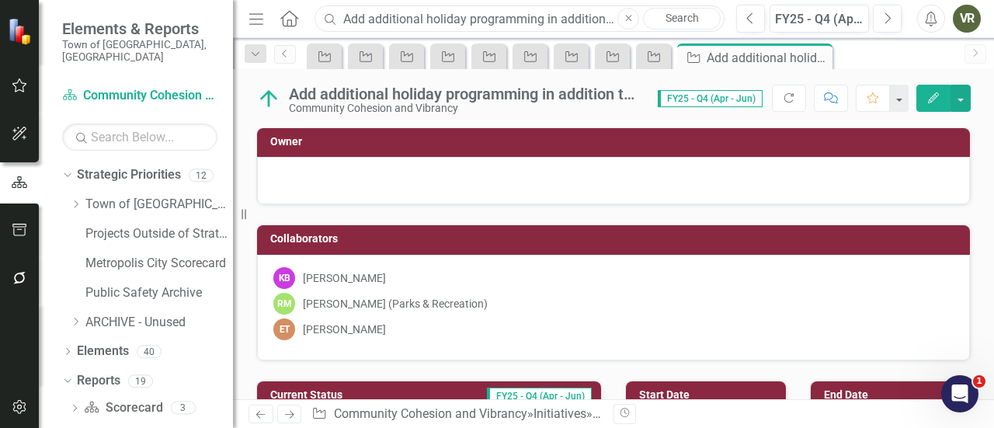
click at [478, 21] on input "Add additional holiday programming in addition to Christmas to promote diversity" at bounding box center [520, 18] width 410 height 27
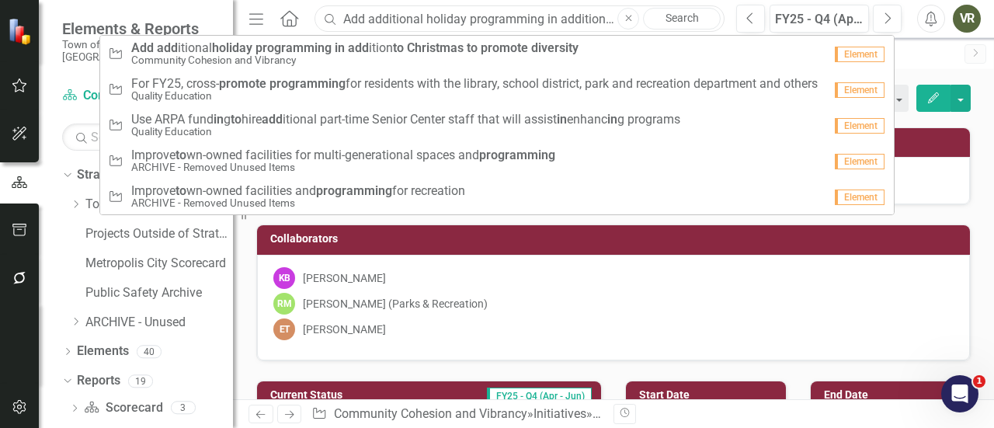
paste input "Investigate the legality and feasibility of a lodging tax"
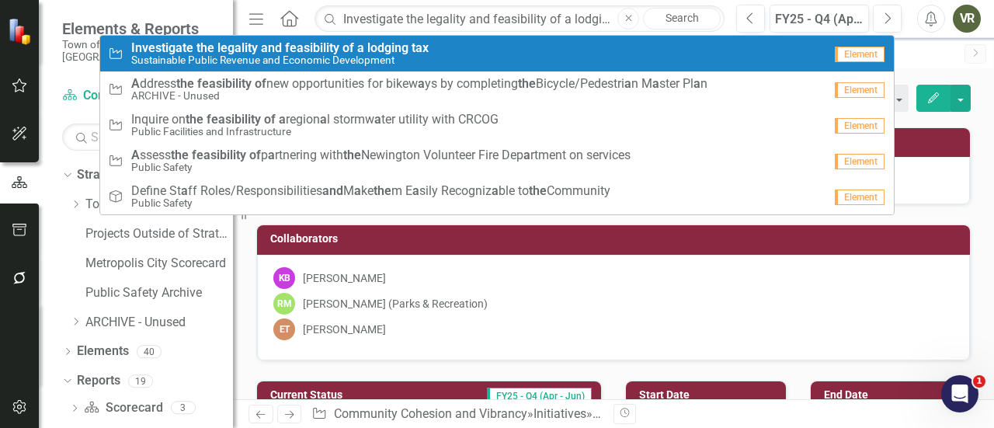
click at [453, 52] on div "Initiative Investigate the legality and feasibility of a lodging tax Sustainabl…" at bounding box center [465, 54] width 715 height 26
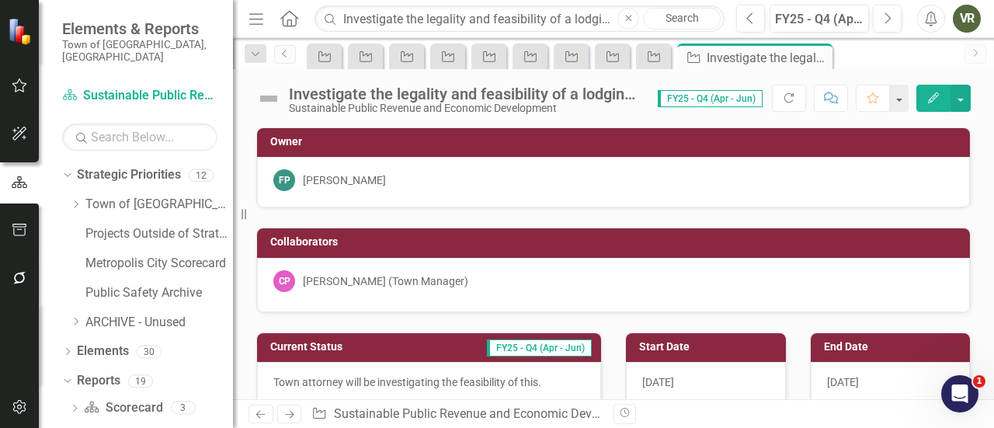
click at [266, 92] on img at bounding box center [268, 98] width 25 height 25
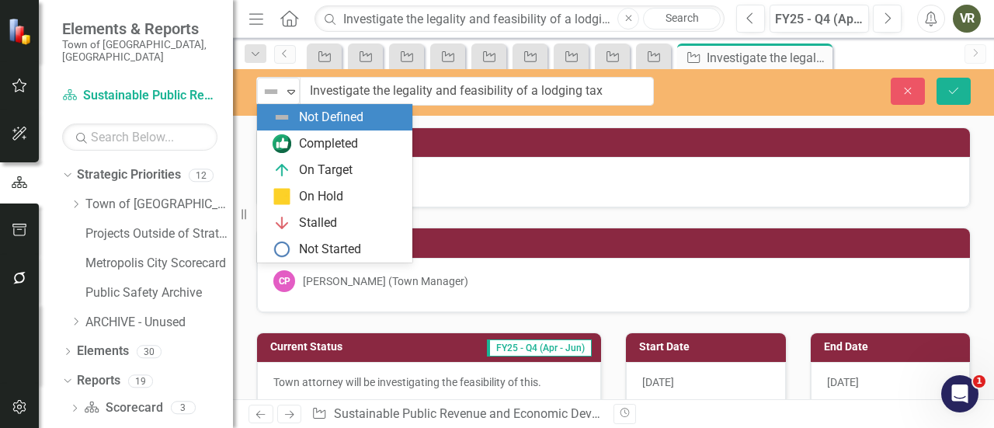
click at [266, 92] on img at bounding box center [271, 91] width 19 height 19
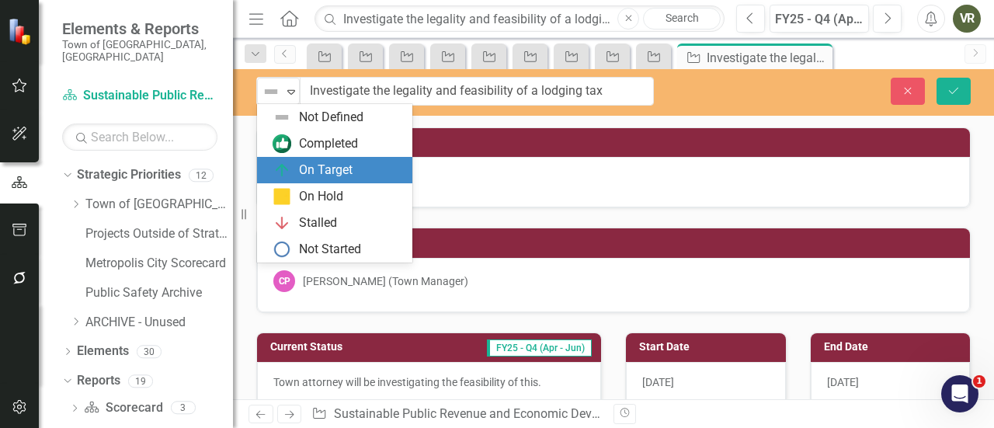
click at [288, 165] on img at bounding box center [282, 170] width 19 height 19
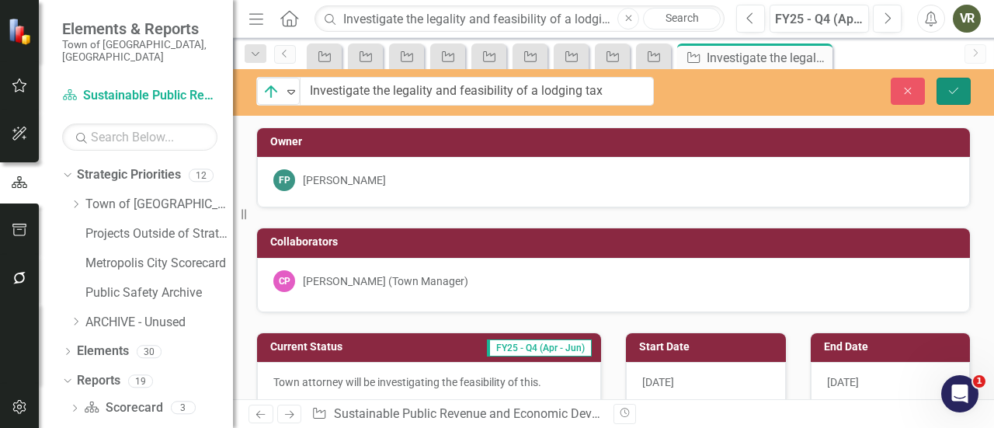
click at [965, 80] on button "Save" at bounding box center [954, 91] width 34 height 27
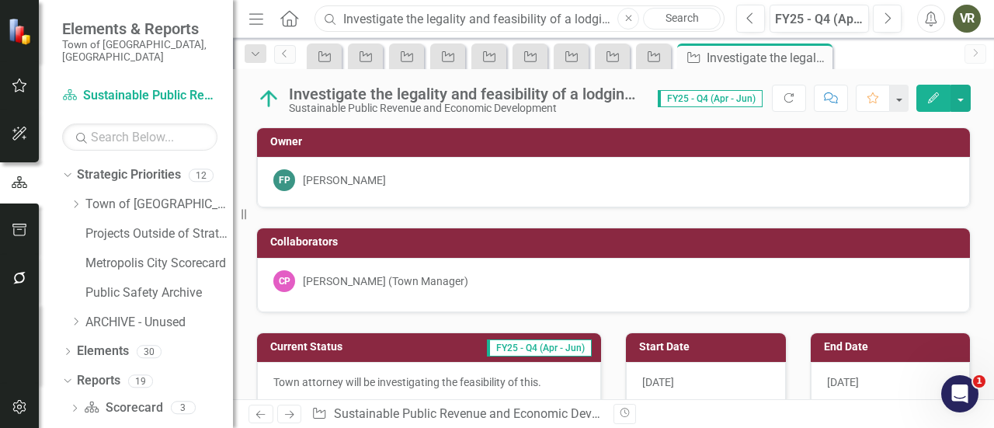
click at [455, 13] on input "Investigate the legality and feasibility of a lodging tax" at bounding box center [520, 18] width 410 height 27
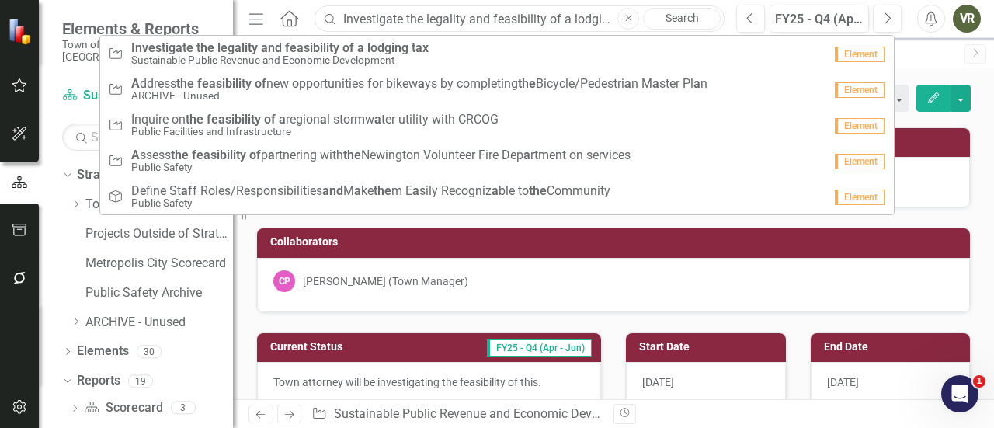
paste input "Library redesign project"
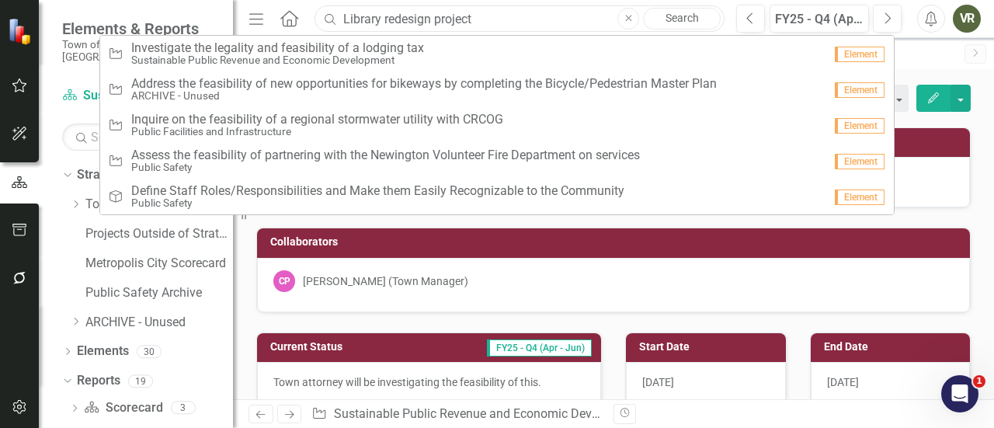
type input "Library redesign project"
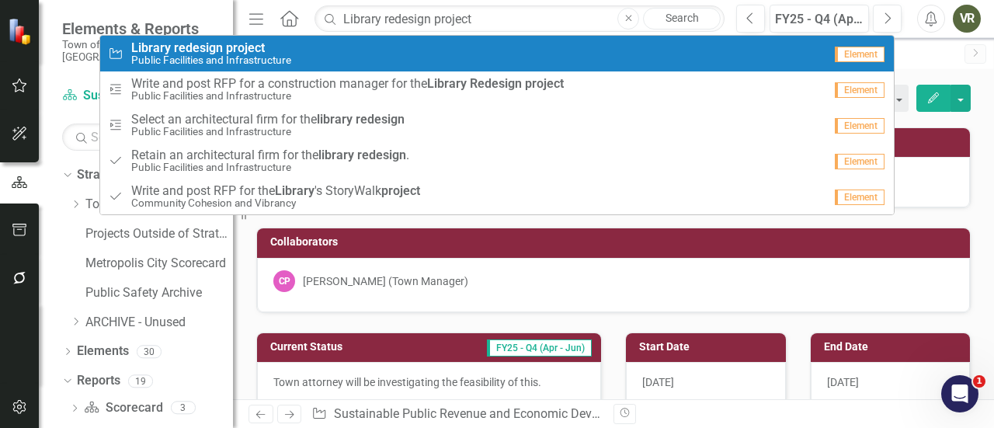
click at [391, 41] on div "Initiative Library redesign project Public Facilities and Infrastructure" at bounding box center [465, 54] width 715 height 26
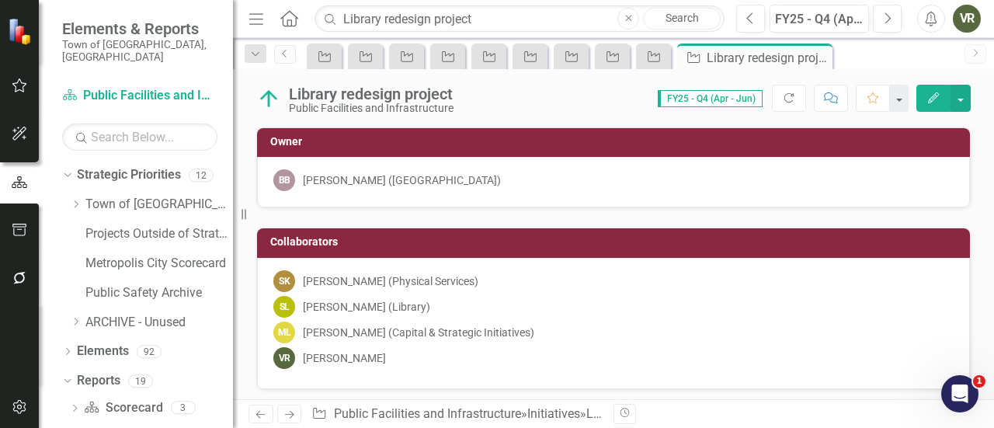
checkbox input "true"
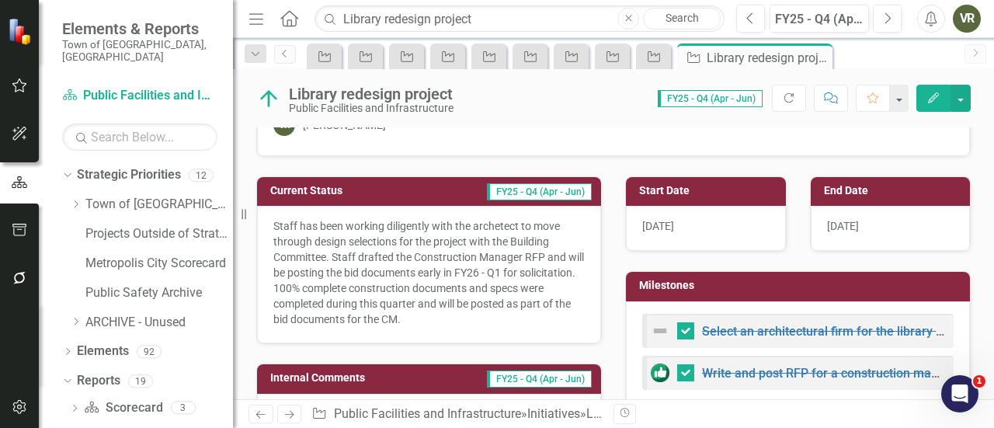
scroll to position [234, 0]
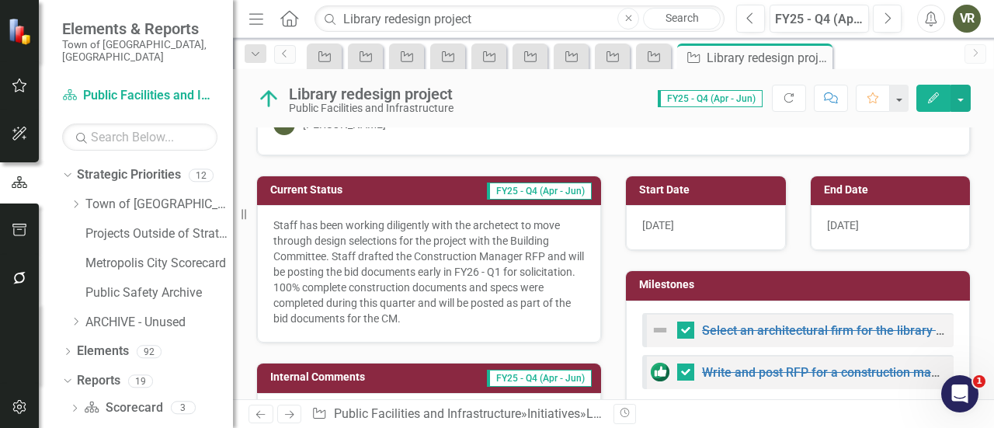
click at [829, 224] on span "6/30/25" at bounding box center [843, 225] width 32 height 12
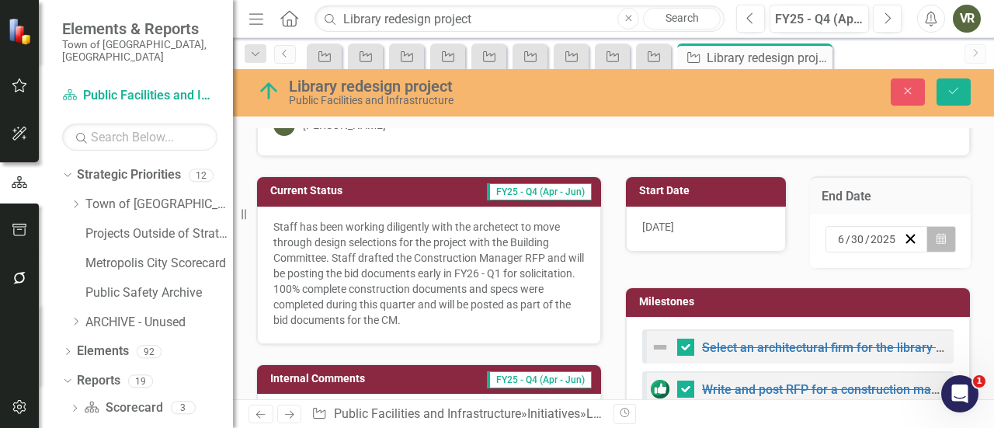
click at [936, 232] on button "Calendar" at bounding box center [942, 239] width 30 height 26
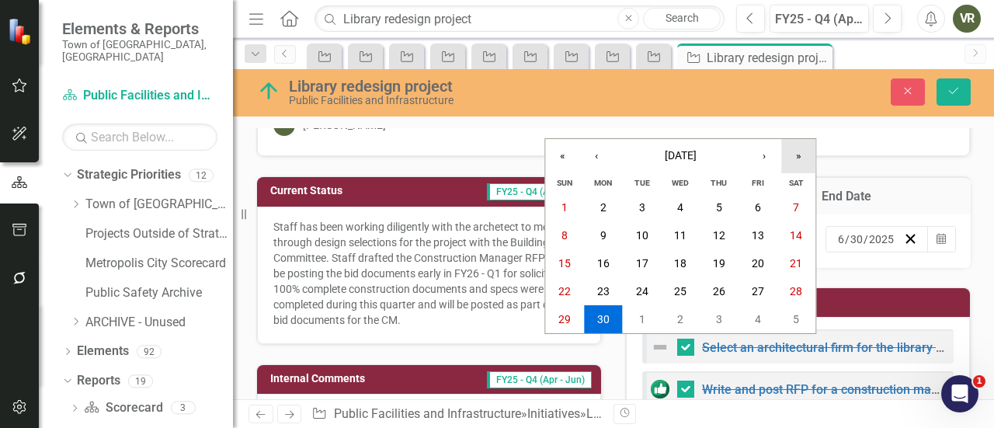
click at [789, 153] on button "»" at bounding box center [798, 156] width 34 height 34
click at [641, 317] on abbr "30" at bounding box center [642, 319] width 12 height 12
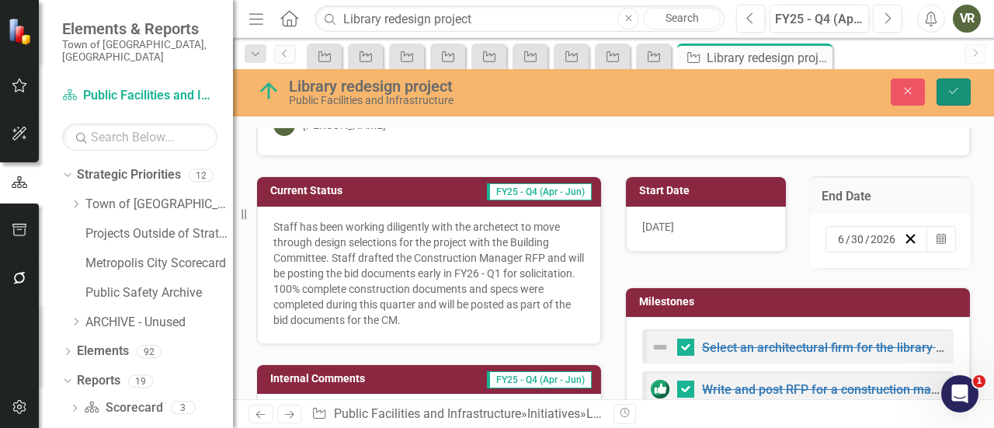
click at [961, 80] on button "Save" at bounding box center [954, 91] width 34 height 27
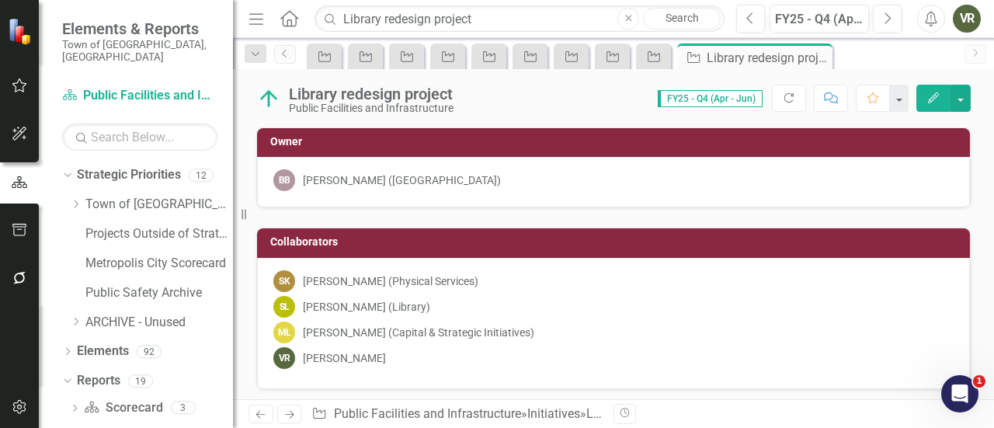
checkbox input "false"
checkbox input "true"
click at [409, 22] on input "Library redesign project" at bounding box center [520, 18] width 410 height 27
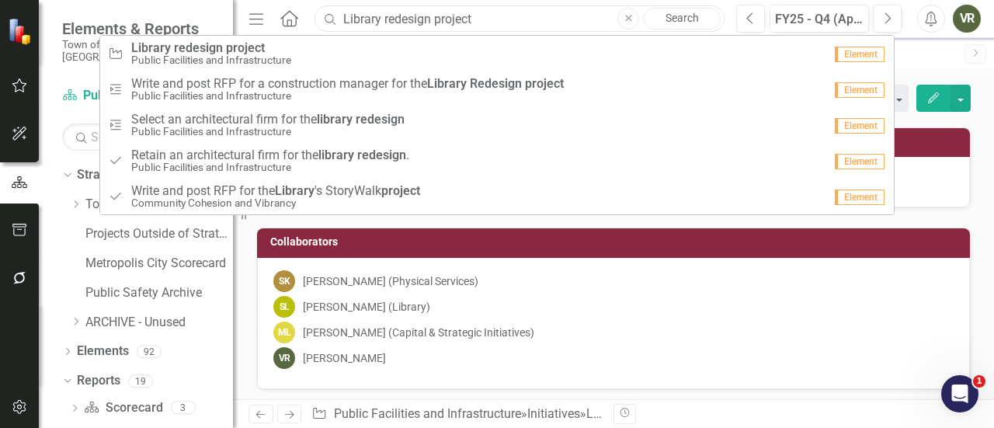
paste input "Identify the basis of a Public Works education campaign"
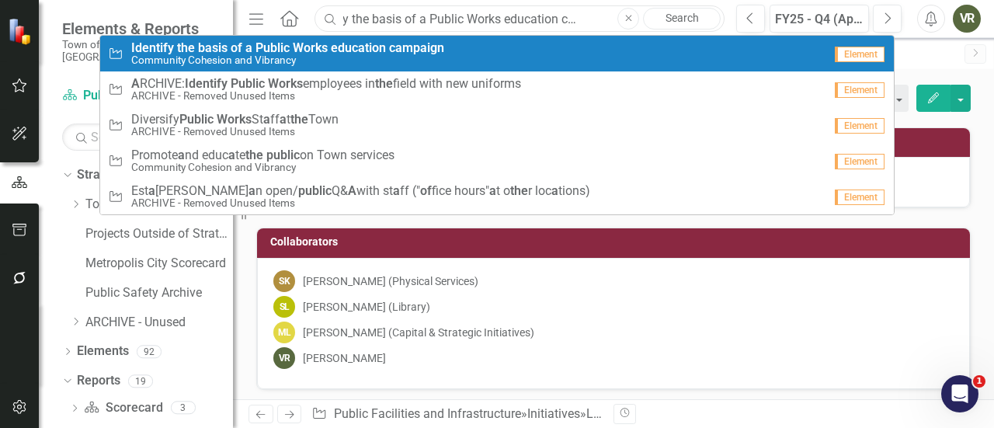
type input "Identify the basis of a Public Works education campaign"
click at [384, 41] on strong "education" at bounding box center [358, 47] width 55 height 15
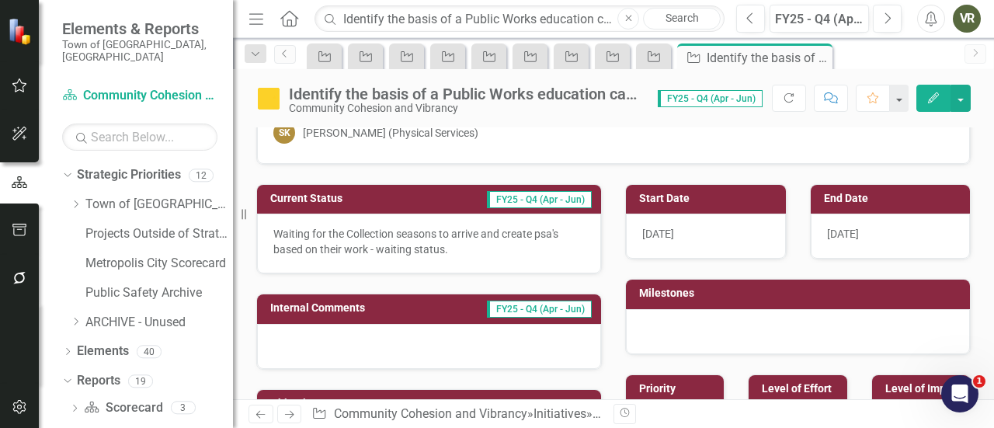
scroll to position [146, 0]
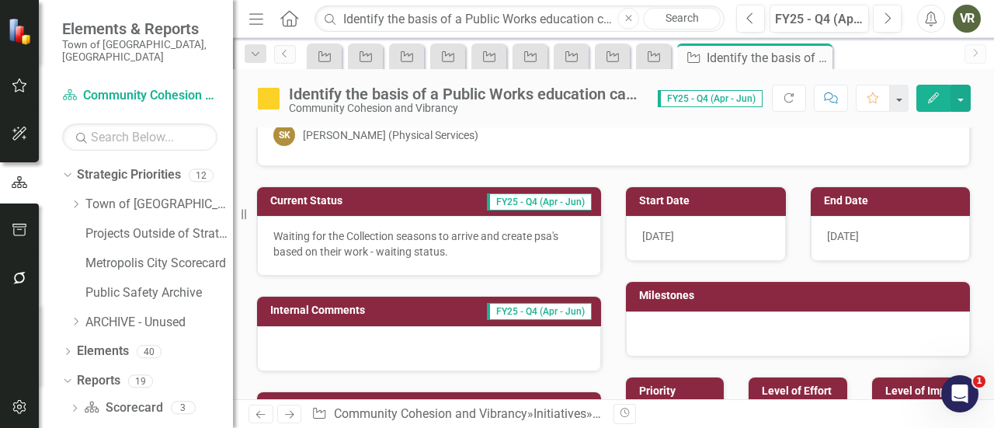
click at [469, 243] on p "Waiting for the Collection seasons to arrive and create psa's based on their wo…" at bounding box center [428, 243] width 311 height 31
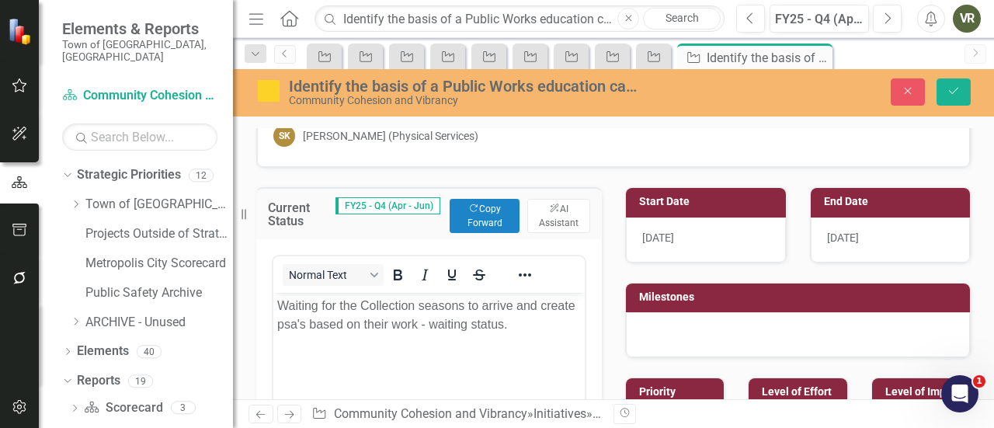
scroll to position [0, 0]
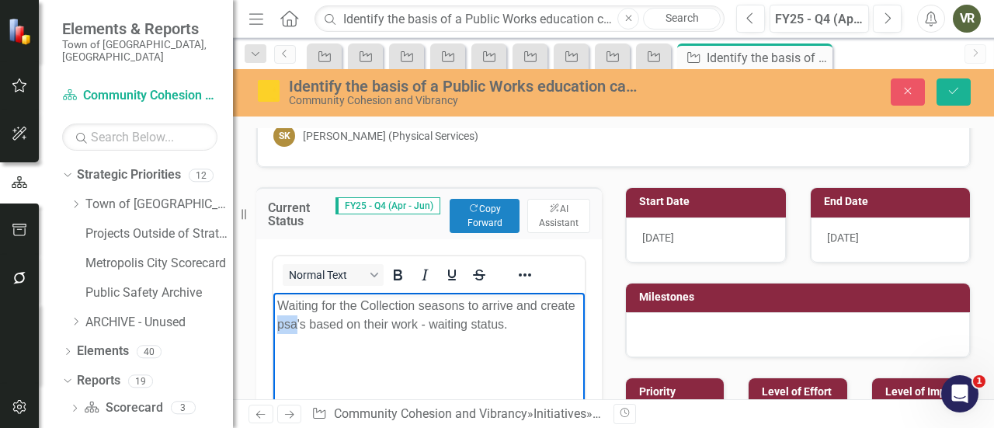
drag, startPoint x: 296, startPoint y: 323, endPoint x: 278, endPoint y: 321, distance: 18.0
click at [278, 321] on p "Waiting for the Collection seasons to arrive and create psa's based on their wo…" at bounding box center [429, 315] width 304 height 37
drag, startPoint x: 506, startPoint y: 323, endPoint x: 423, endPoint y: 332, distance: 84.3
click at [423, 332] on p "Waiting for the Collection seasons to arrive and create PSA's based on their wo…" at bounding box center [429, 315] width 304 height 37
click at [962, 96] on button "Save" at bounding box center [954, 91] width 34 height 27
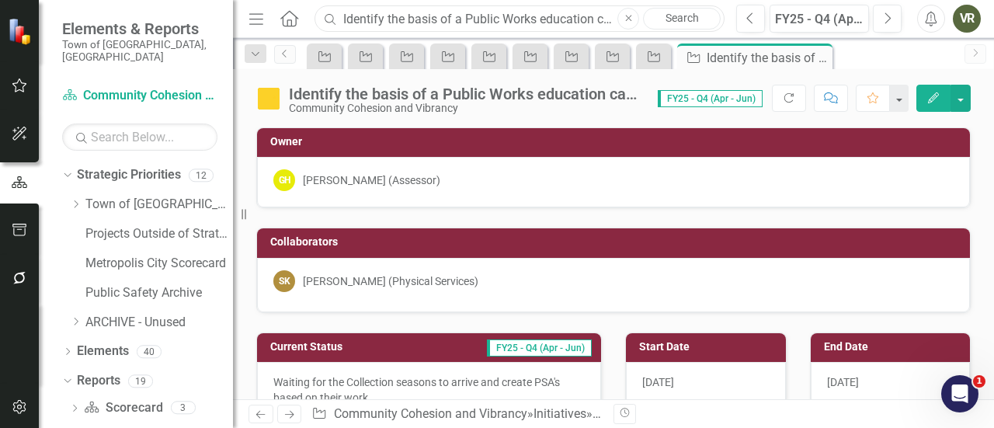
click at [561, 21] on input "Identify the basis of a Public Works education campaign" at bounding box center [520, 18] width 410 height 27
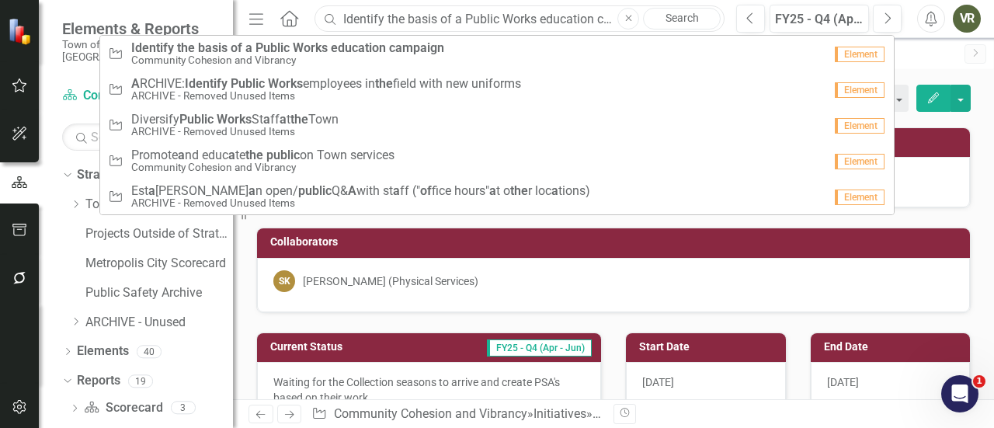
paste input "mplement See-Click-Fix"
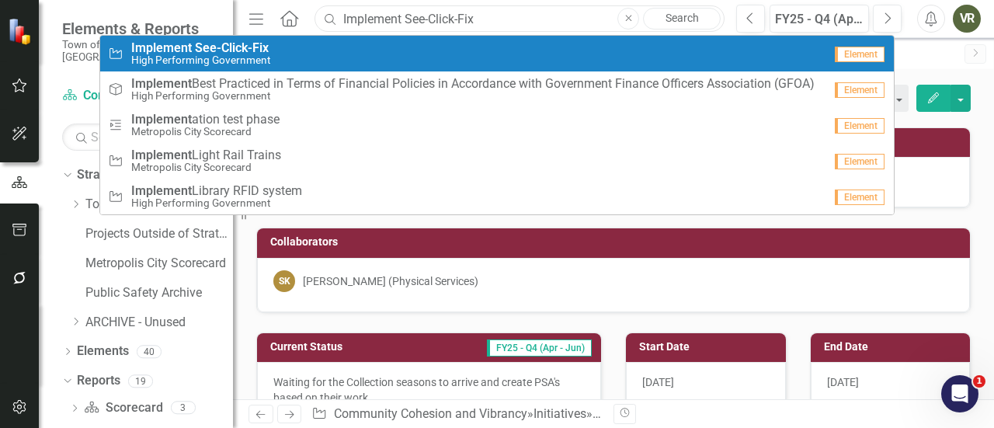
type input "Implement See-Click-Fix"
click at [523, 43] on div "Initiative Implement See-Click-Fix High Performing Government" at bounding box center [465, 54] width 715 height 26
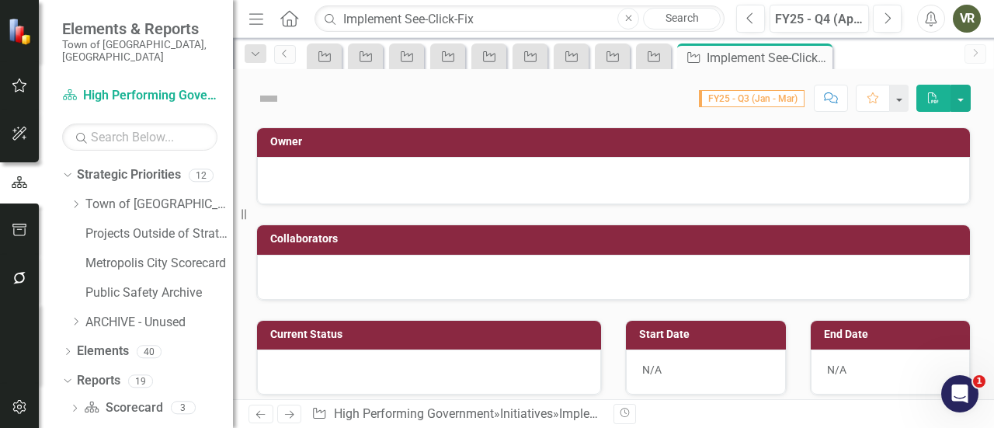
checkbox input "true"
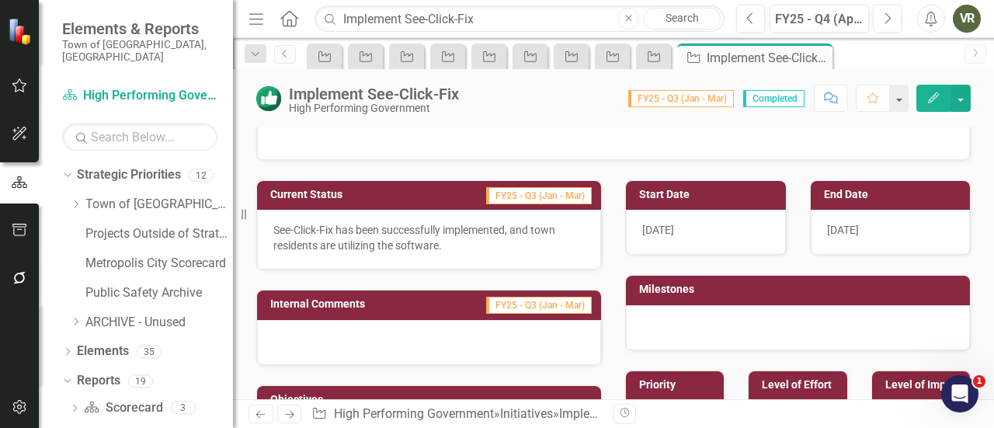
scroll to position [137, 0]
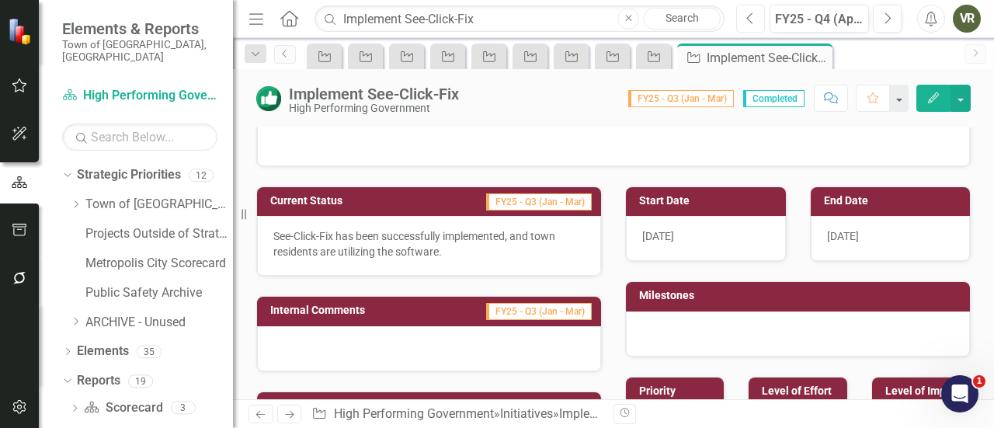
click at [749, 12] on icon "Previous" at bounding box center [750, 19] width 9 height 14
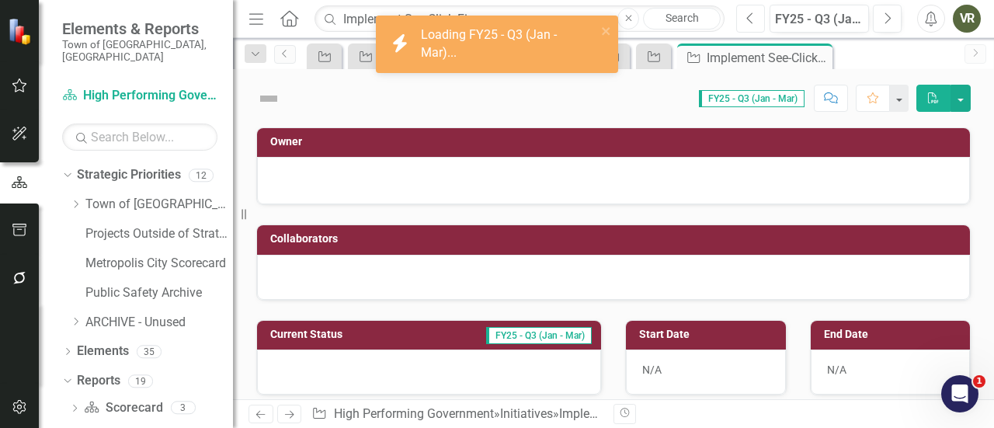
checkbox input "true"
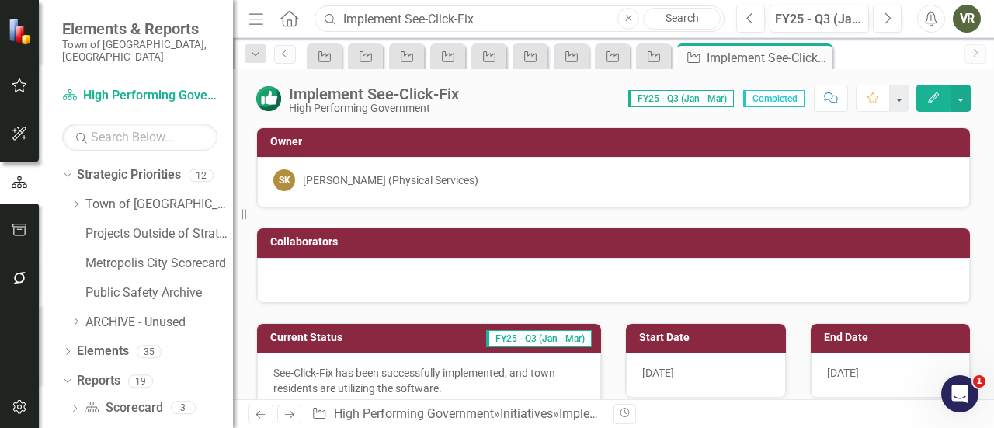
click at [457, 19] on input "Implement See-Click-Fix" at bounding box center [520, 18] width 410 height 27
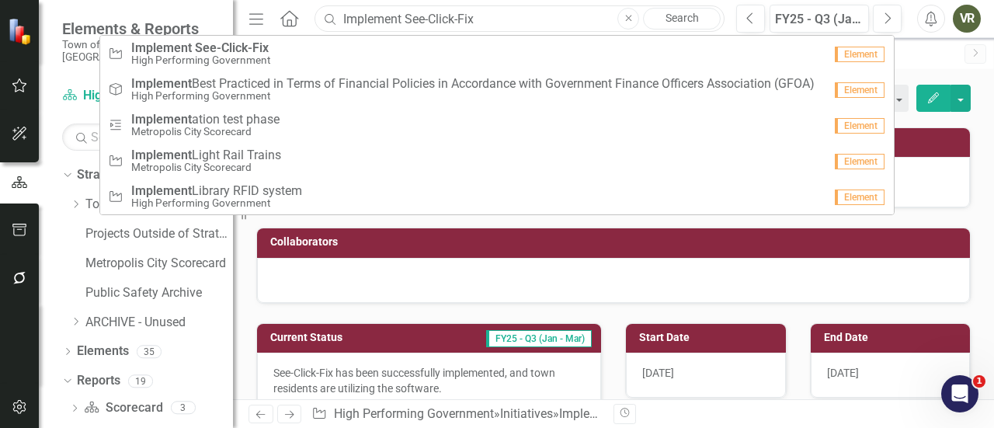
click at [457, 19] on input "Implement See-Click-Fix" at bounding box center [520, 18] width 410 height 27
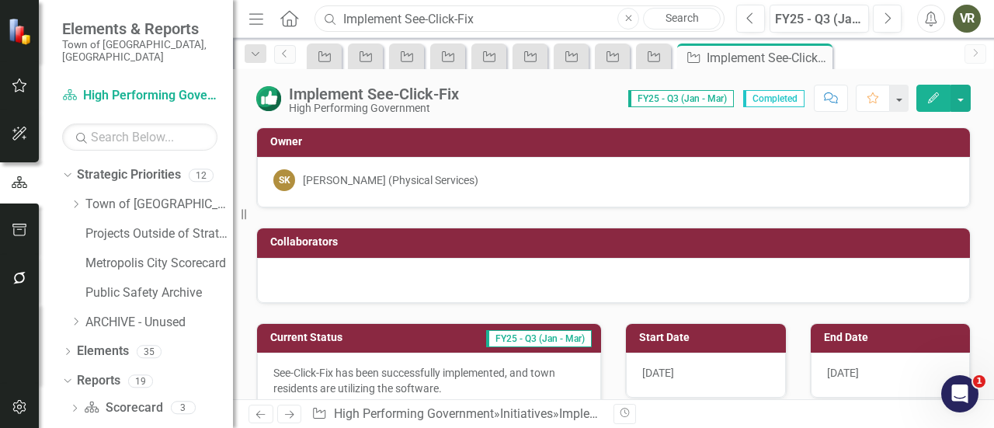
paste input "Prepare the Town for purchase, mixed-use plan development and repurposing of th…"
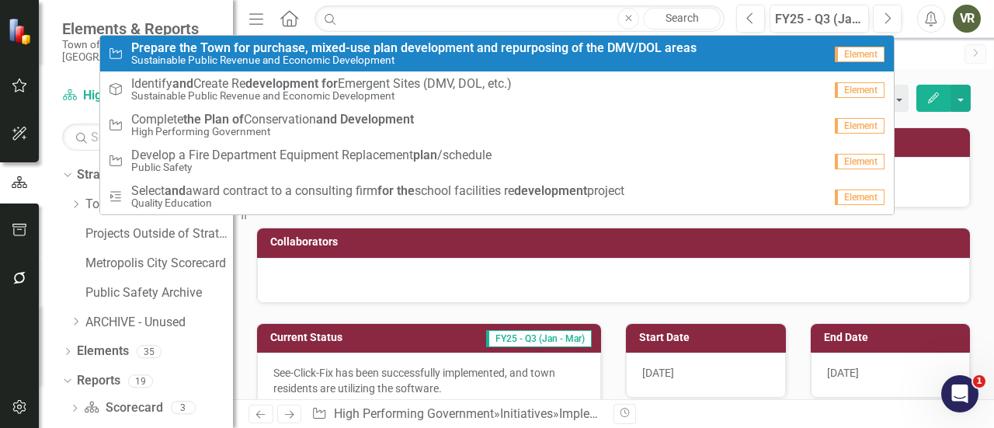
click at [447, 46] on strong "development" at bounding box center [437, 47] width 73 height 15
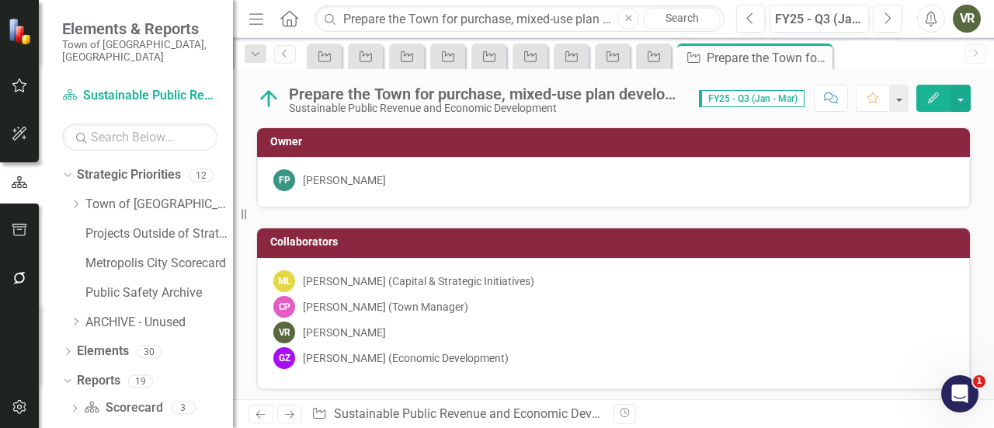
click at [272, 95] on img at bounding box center [268, 98] width 25 height 25
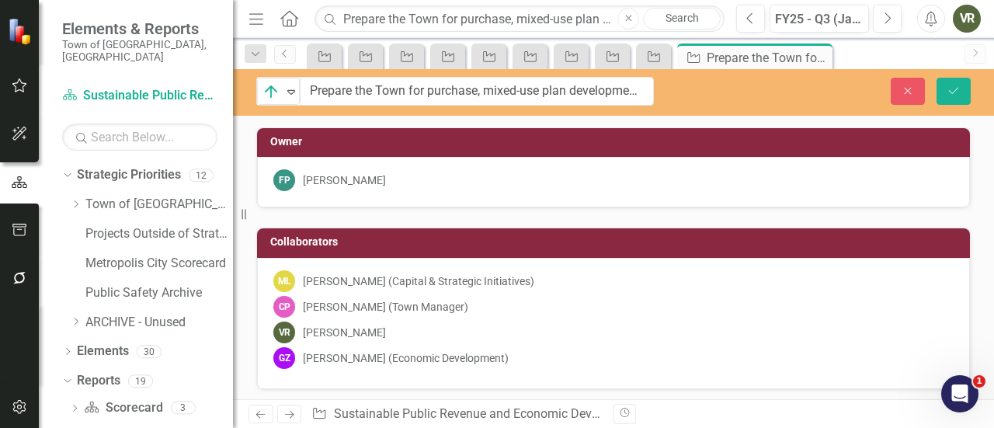
click at [272, 95] on img at bounding box center [271, 91] width 19 height 19
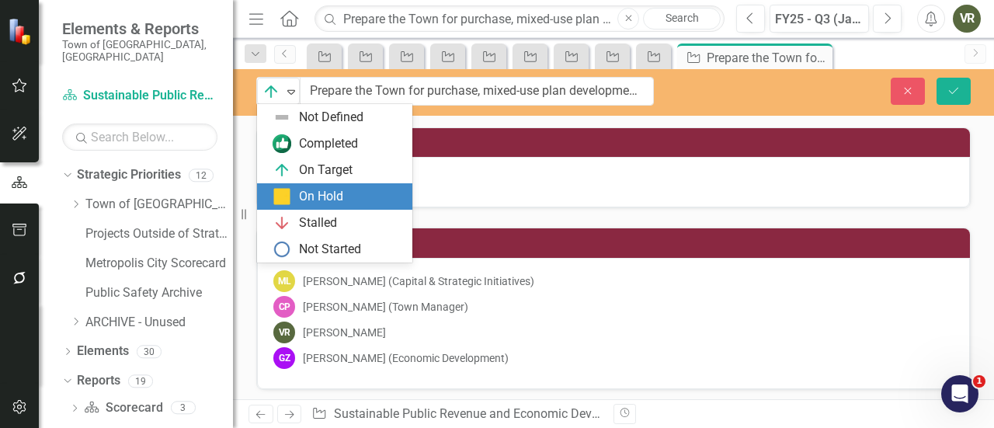
click at [296, 192] on div "On Hold" at bounding box center [338, 196] width 130 height 19
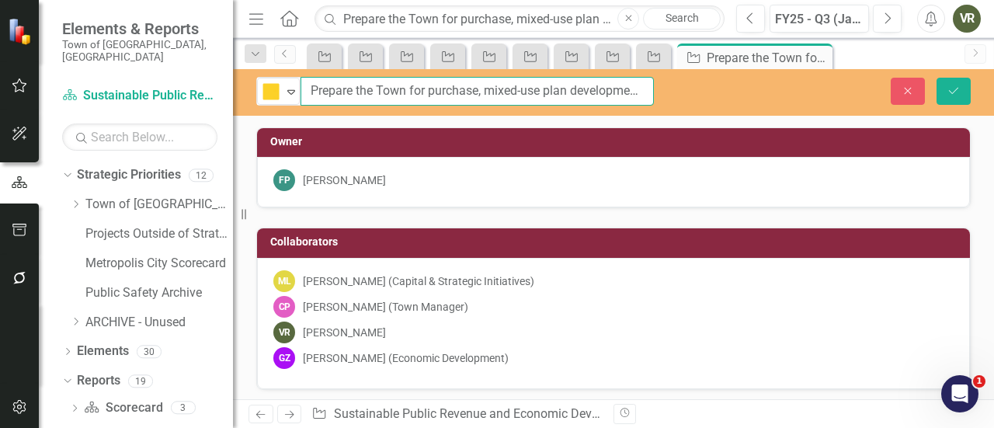
click at [573, 85] on input "Prepare the Town for purchase, mixed-use plan development and repurposing of th…" at bounding box center [477, 91] width 353 height 29
click at [967, 85] on button "Save" at bounding box center [954, 91] width 34 height 27
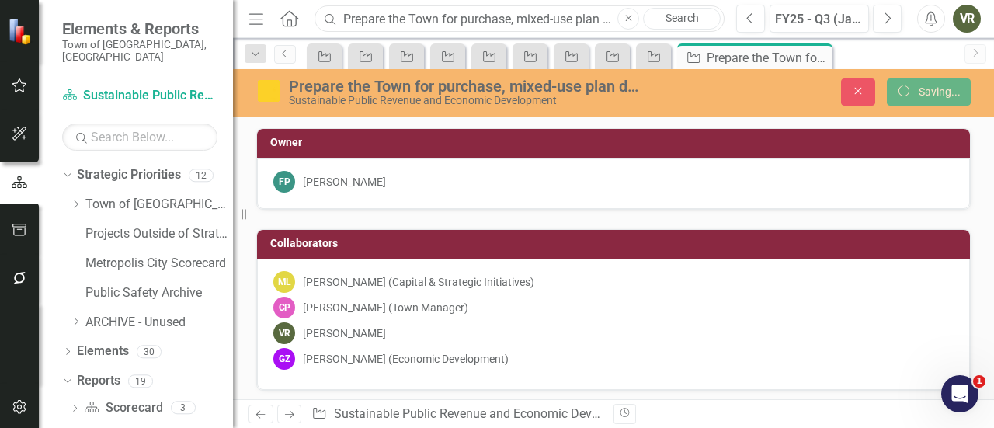
click at [474, 16] on input "Prepare the Town for purchase, mixed-use plan development and repurposing of th…" at bounding box center [520, 18] width 410 height 27
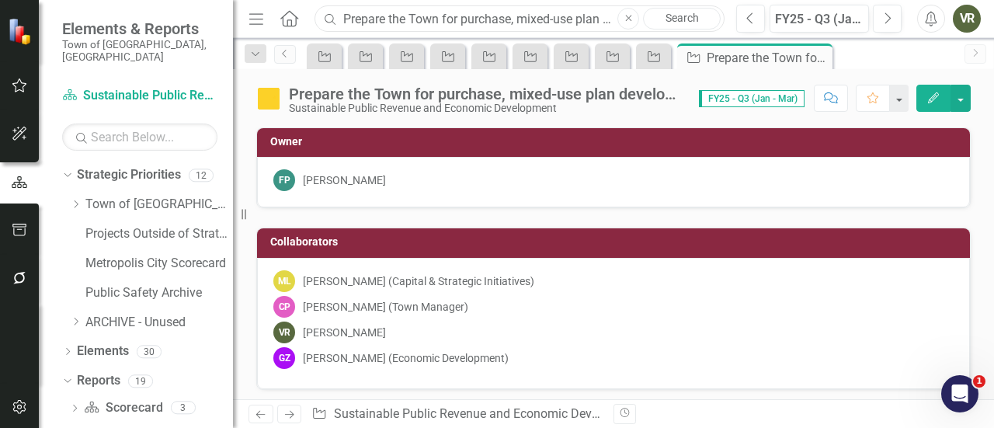
click at [474, 16] on input "Prepare the Town for purchase, mixed-use plan development and repurposing of th…" at bounding box center [520, 18] width 410 height 27
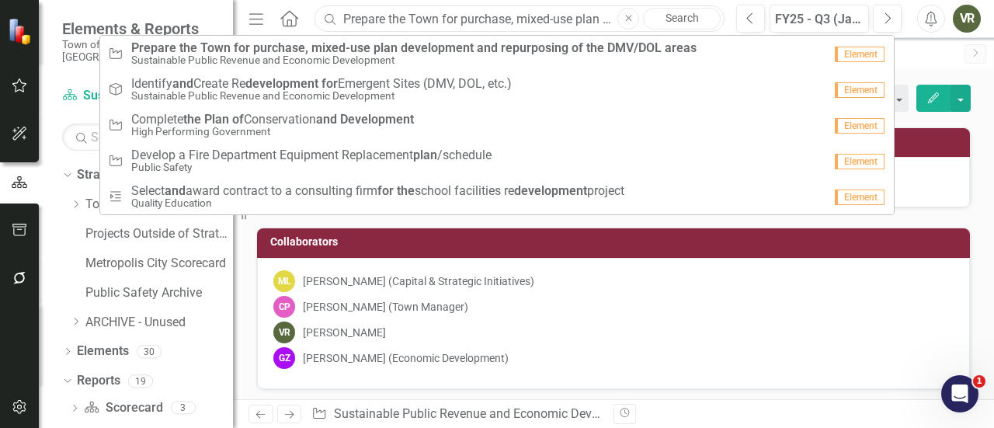
paste input "[PERSON_NAME] [PERSON_NAME] Garden Redevelopment"
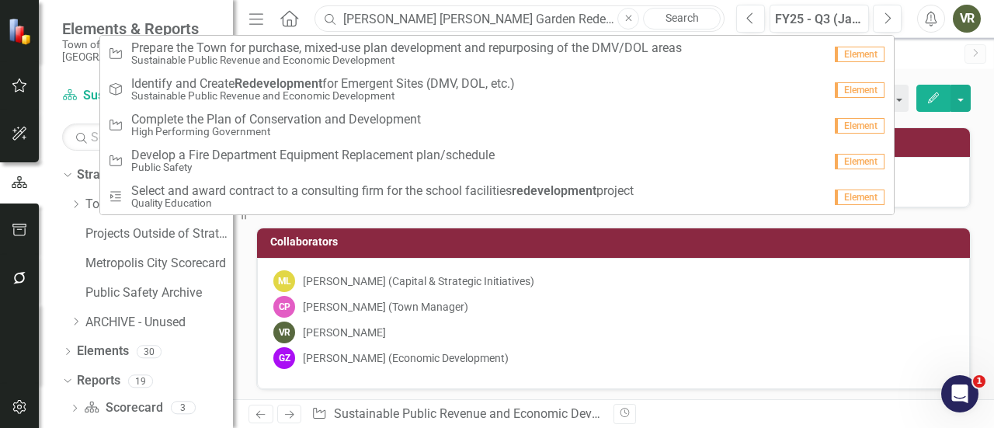
type input "[PERSON_NAME] [PERSON_NAME] Garden Redevelopment"
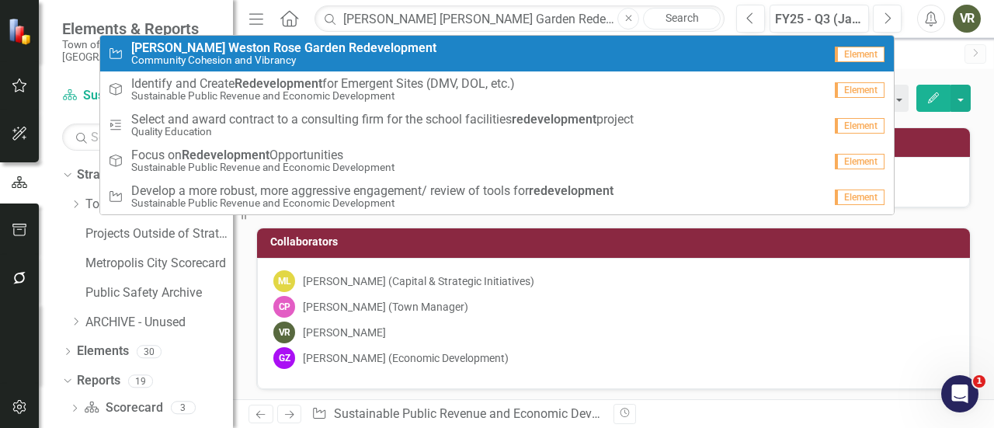
click at [416, 43] on div "Initiative [PERSON_NAME] [PERSON_NAME] Garden Redevelopment Community Cohesion …" at bounding box center [465, 54] width 715 height 26
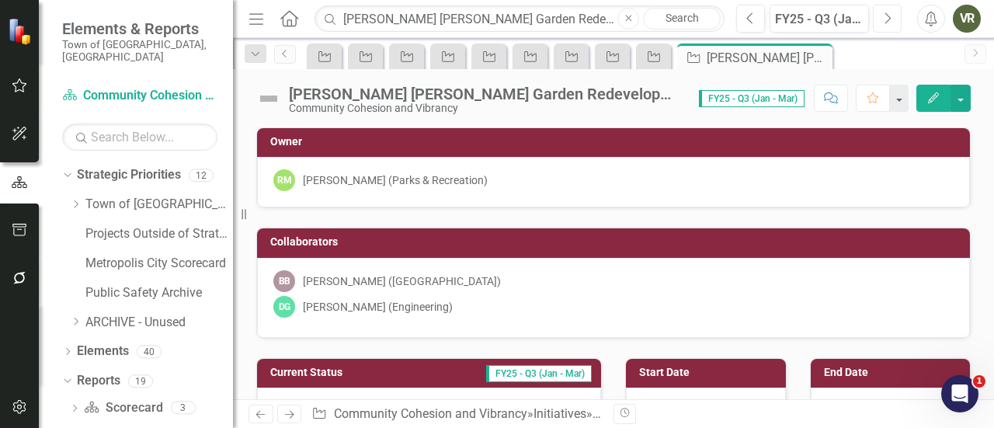
click at [879, 19] on button "Next" at bounding box center [887, 19] width 29 height 28
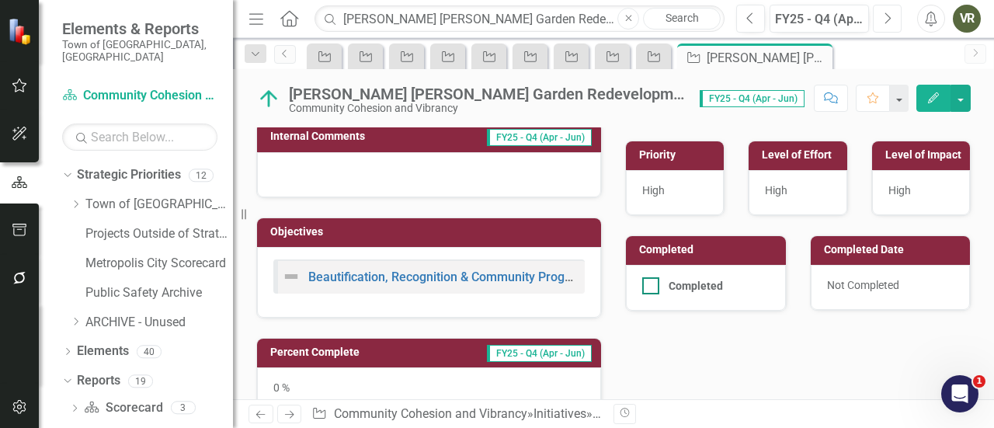
scroll to position [569, 0]
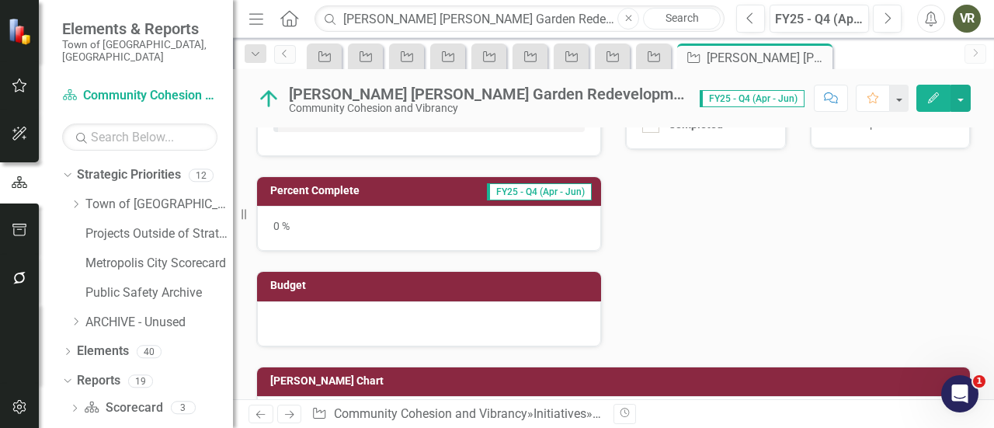
click at [520, 220] on div "0 %" at bounding box center [429, 228] width 344 height 45
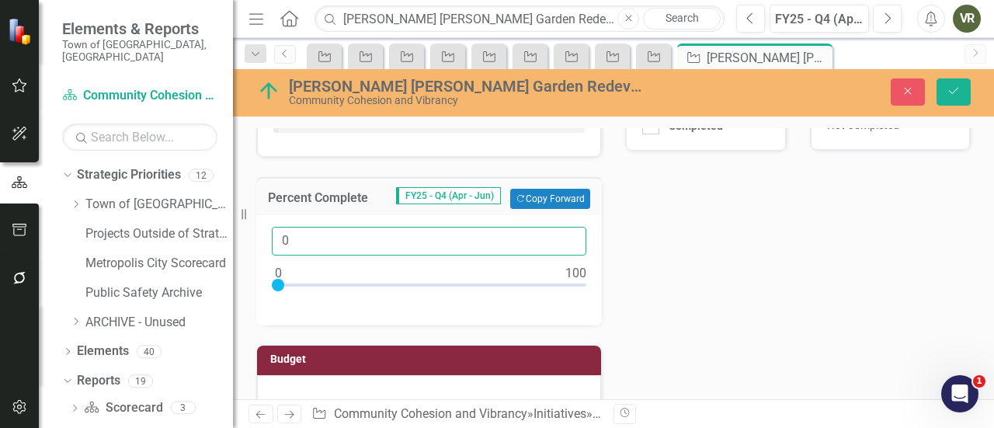
click at [295, 235] on input "0" at bounding box center [429, 241] width 315 height 29
type input "15"
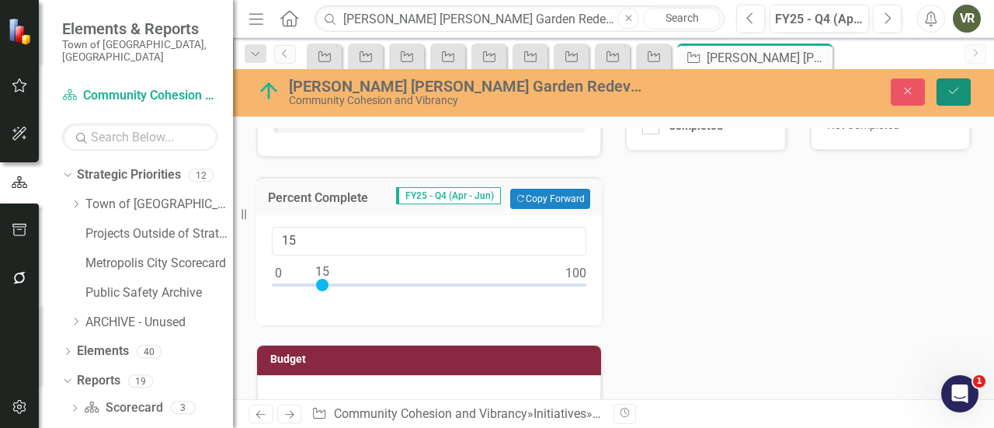
click at [950, 103] on button "Save" at bounding box center [954, 91] width 34 height 27
